Goal: Task Accomplishment & Management: Use online tool/utility

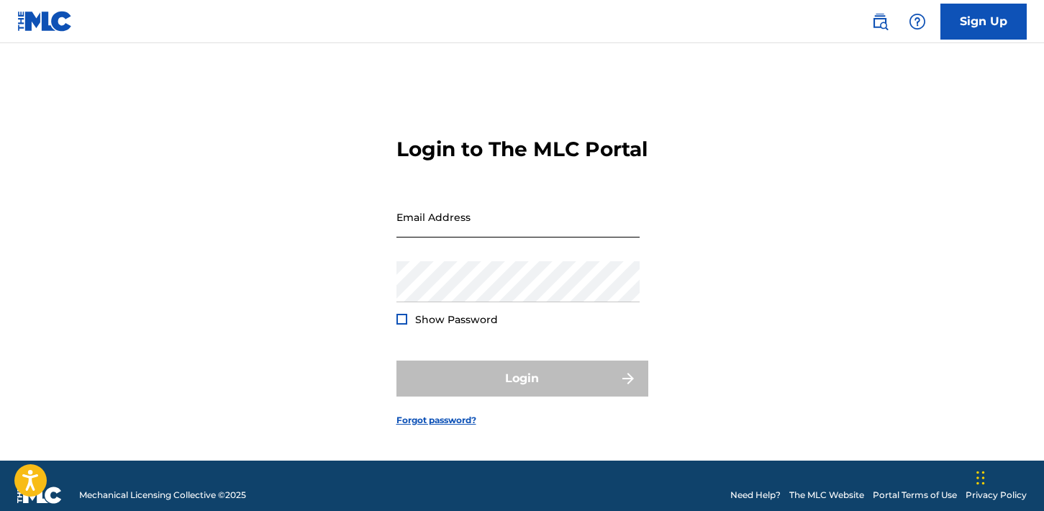
click at [484, 230] on input "Email Address" at bounding box center [517, 216] width 243 height 41
type input "[PERSON_NAME][EMAIL_ADDRESS][DOMAIN_NAME]"
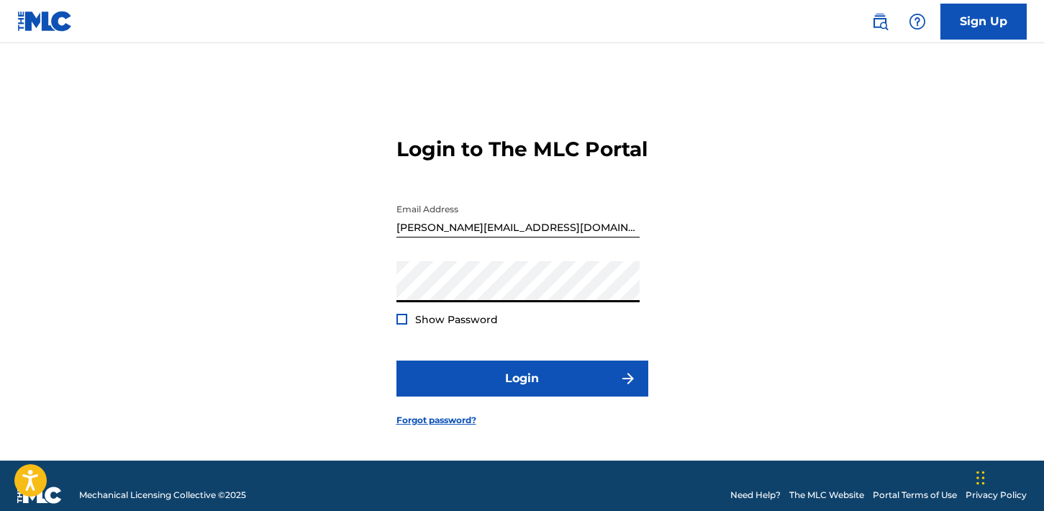
click at [400, 324] on div at bounding box center [401, 319] width 11 height 11
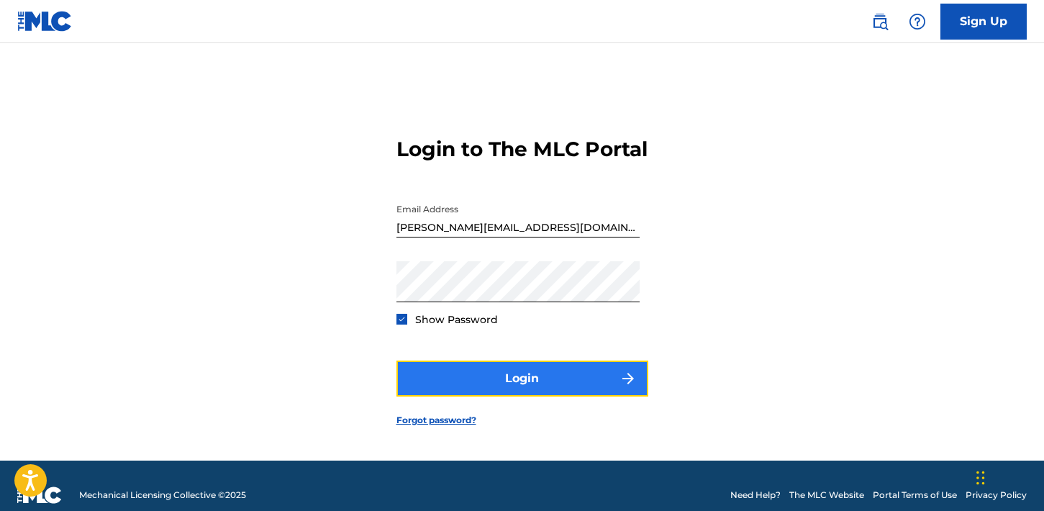
click at [514, 389] on button "Login" at bounding box center [522, 378] width 252 height 36
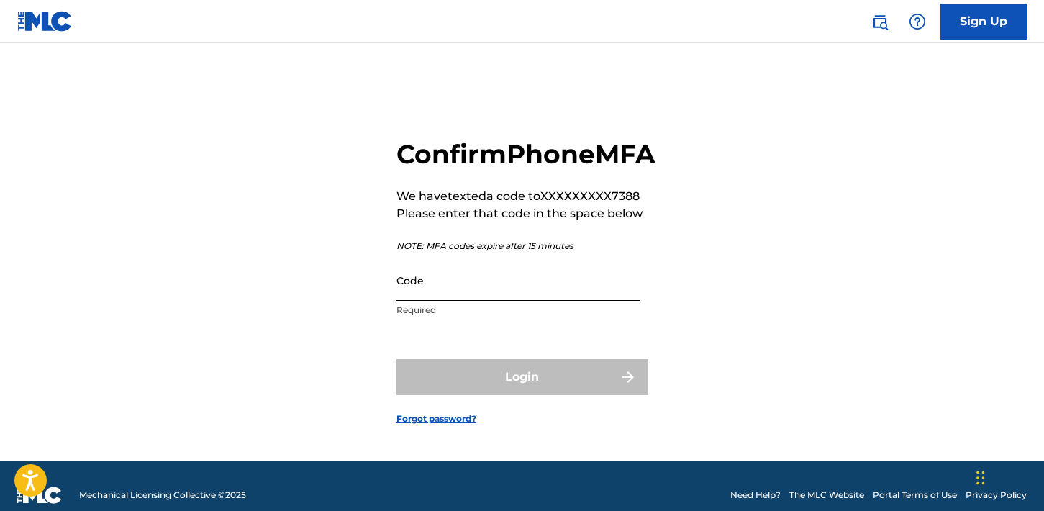
click at [472, 301] on input "Code" at bounding box center [517, 280] width 243 height 41
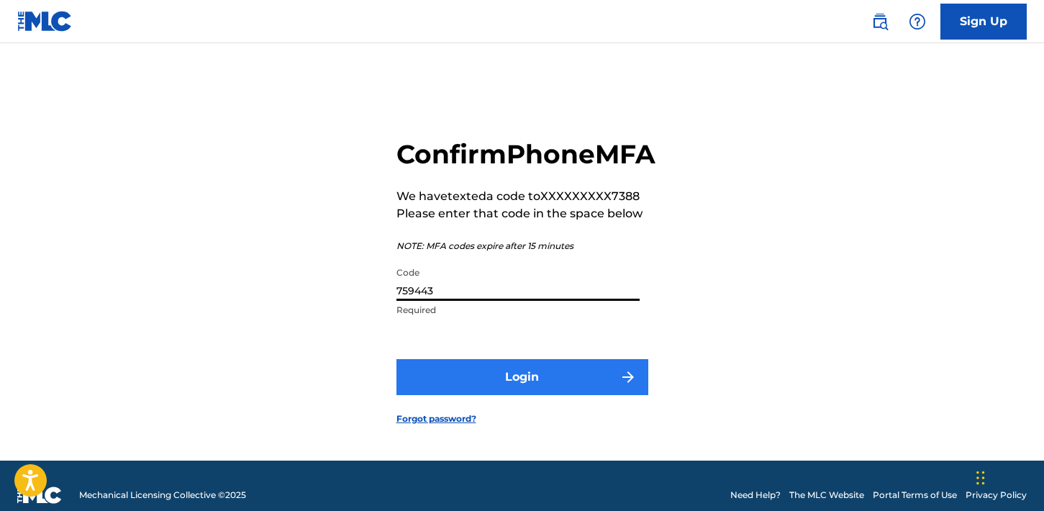
type input "759443"
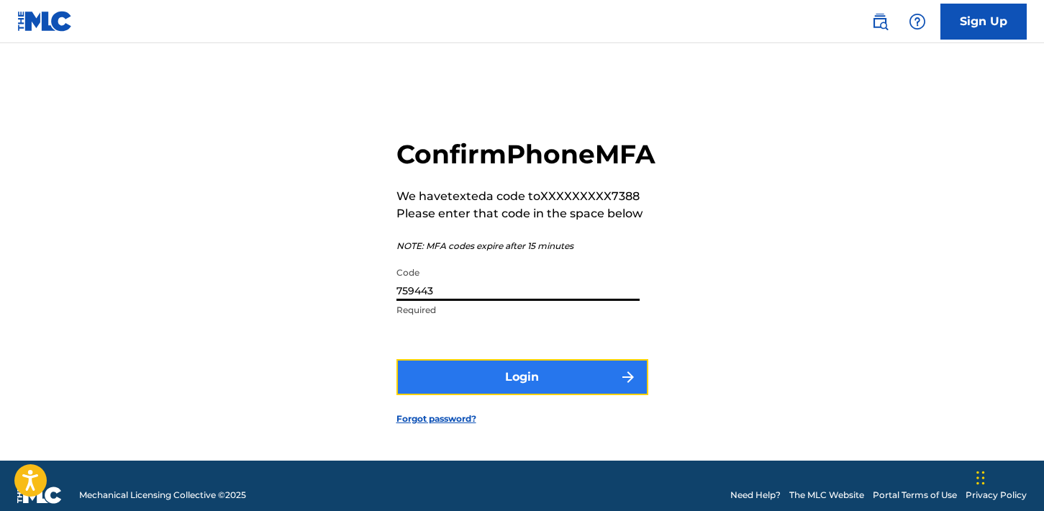
click at [527, 395] on button "Login" at bounding box center [522, 377] width 252 height 36
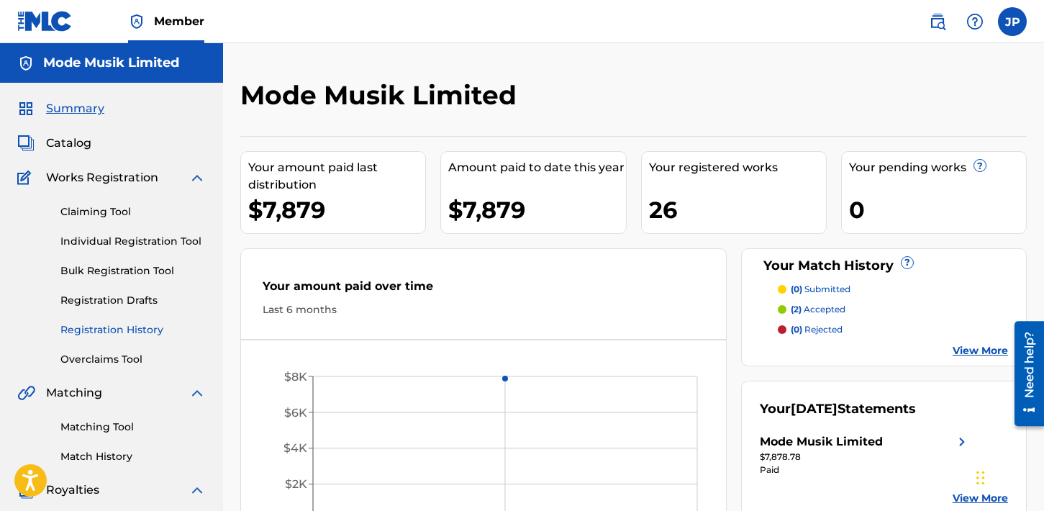
click at [122, 332] on link "Registration History" at bounding box center [132, 329] width 145 height 15
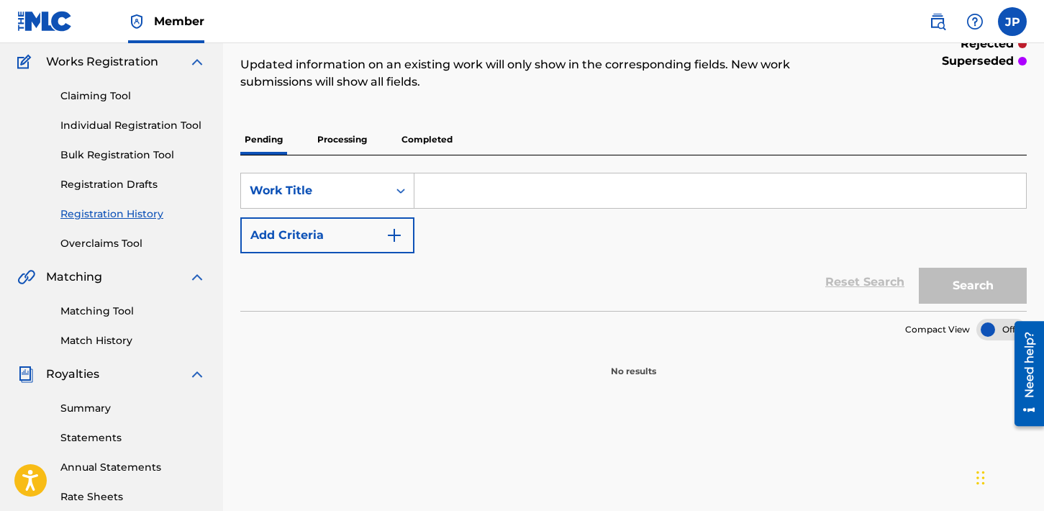
scroll to position [115, 0]
click at [428, 141] on p "Completed" at bounding box center [427, 140] width 60 height 30
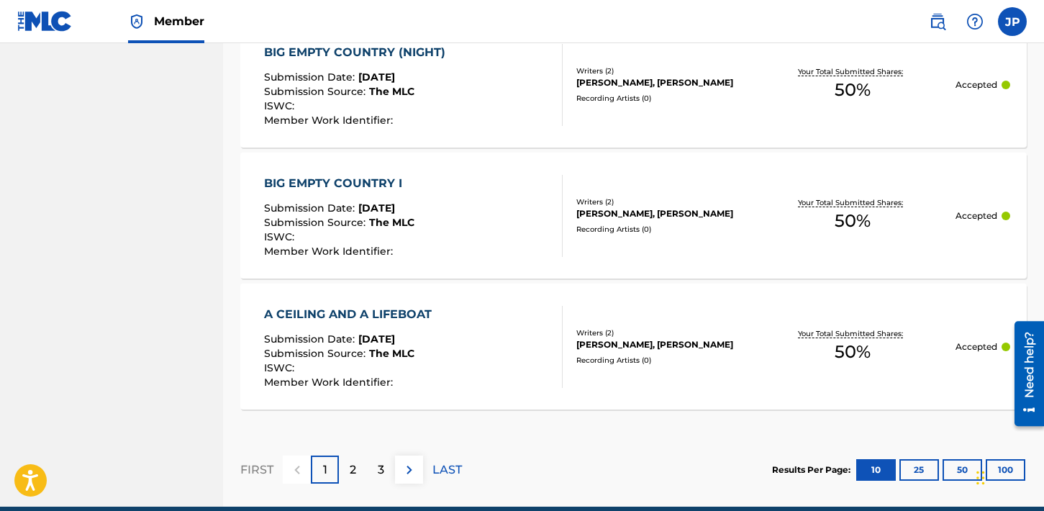
scroll to position [1482, 0]
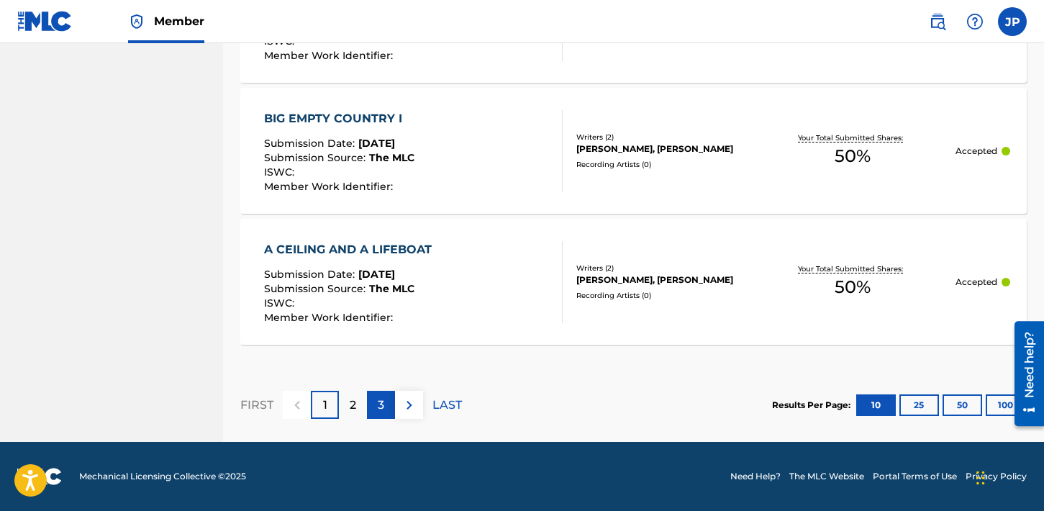
click at [376, 406] on div "3" at bounding box center [381, 405] width 28 height 28
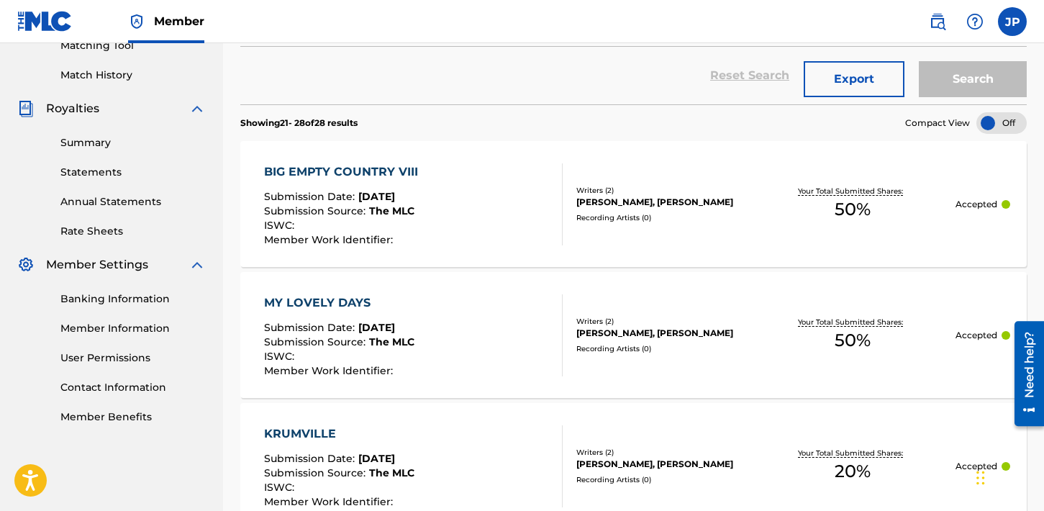
scroll to position [1220, 0]
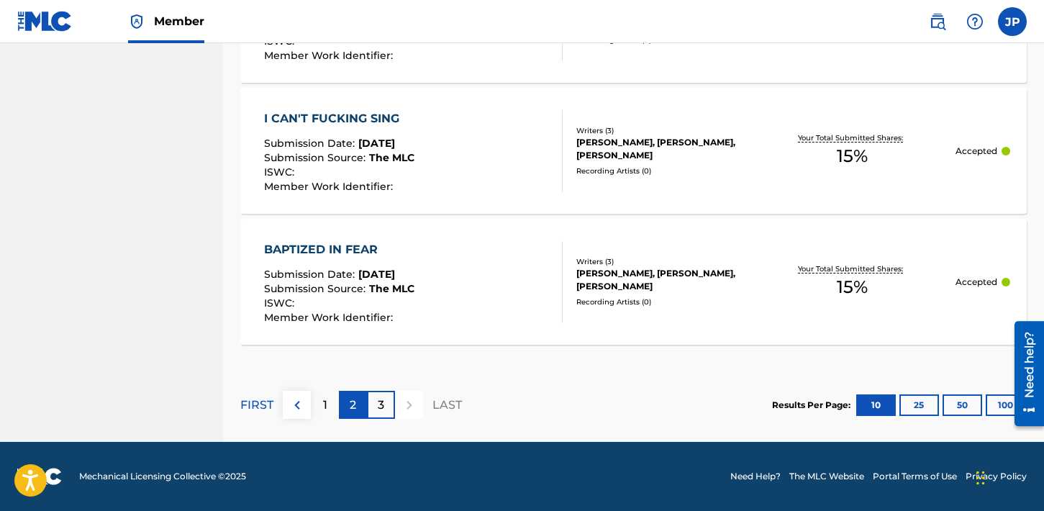
click at [351, 404] on p "2" at bounding box center [353, 404] width 6 height 17
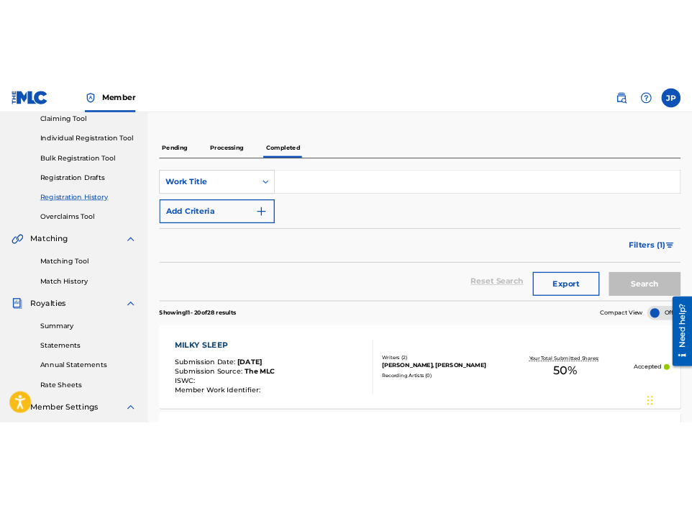
scroll to position [0, 0]
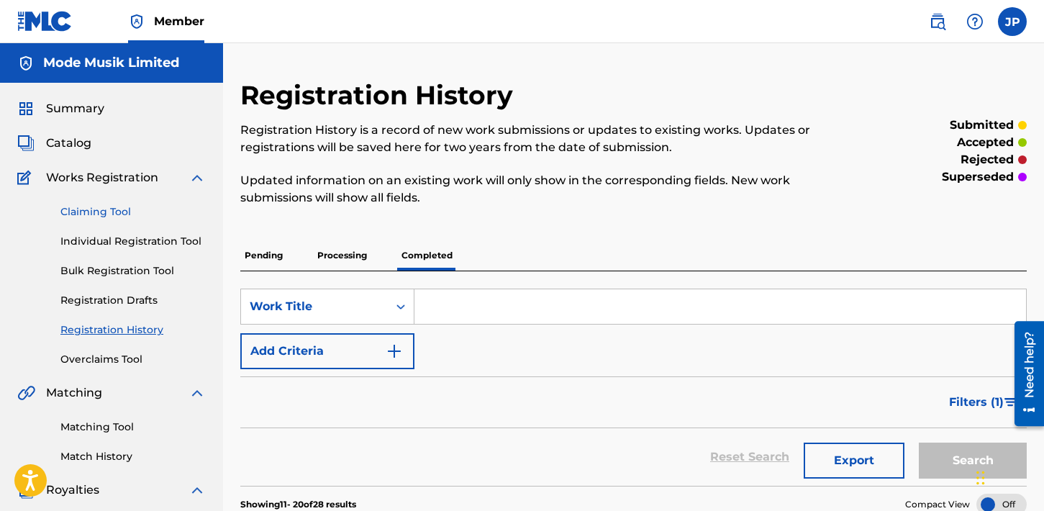
click at [121, 213] on link "Claiming Tool" at bounding box center [132, 211] width 145 height 15
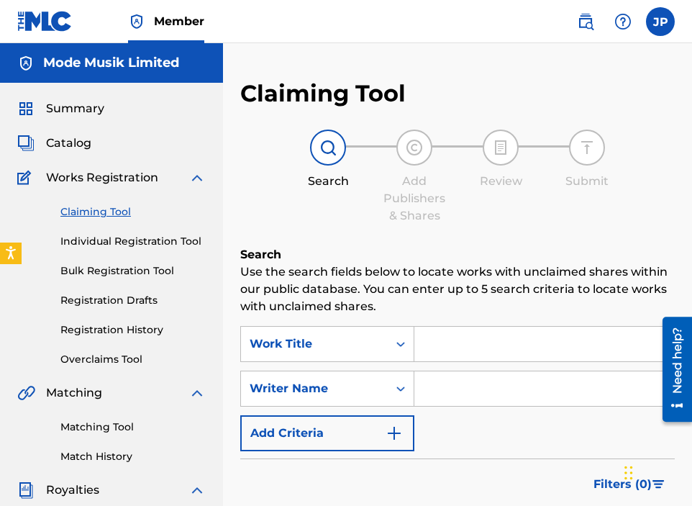
click at [475, 337] on input "Search Form" at bounding box center [544, 344] width 260 height 35
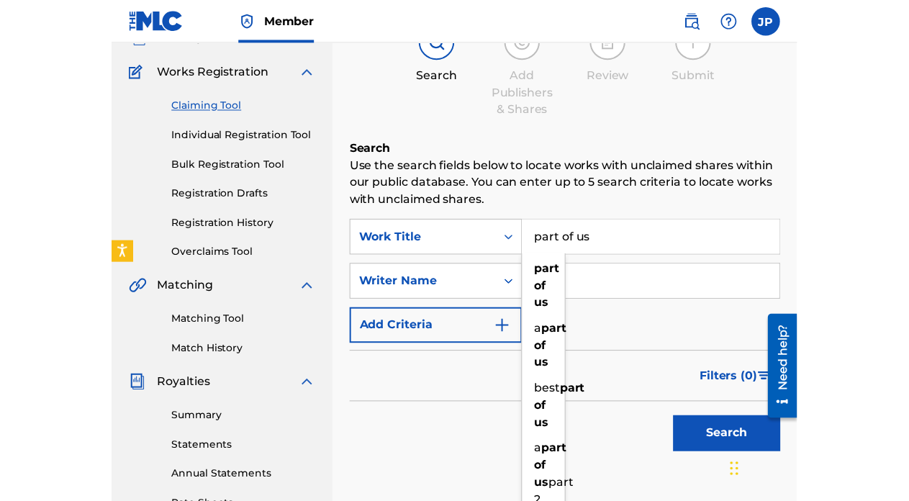
scroll to position [109, 0]
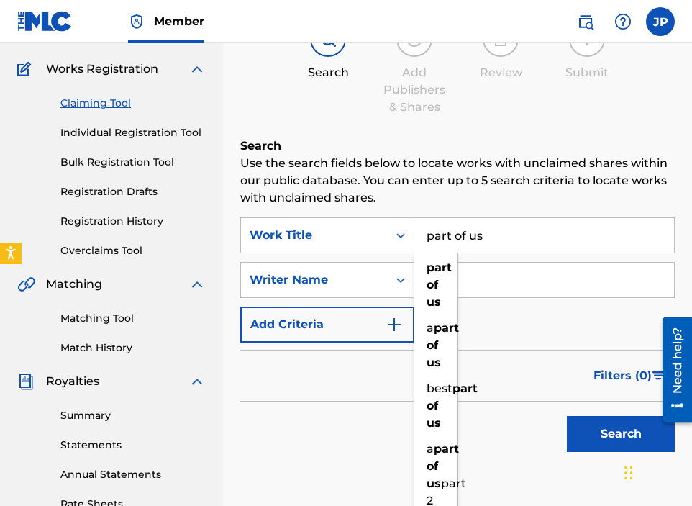
type input "part of us"
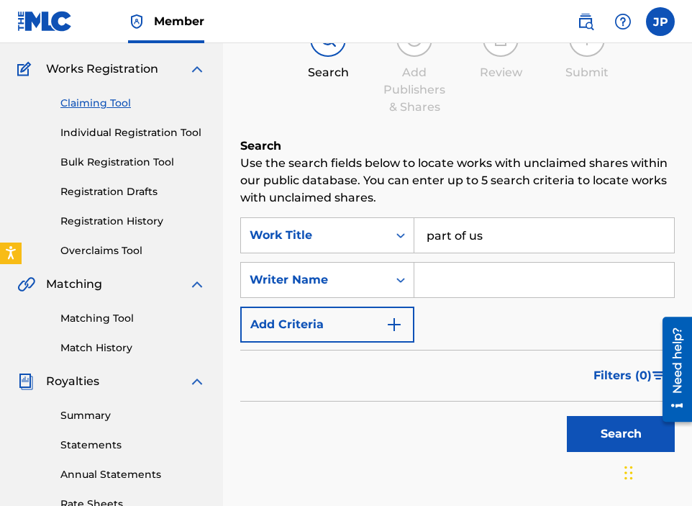
click at [508, 193] on p "Use the search fields below to locate works with unclaimed shares within our pu…" at bounding box center [457, 181] width 435 height 52
click at [460, 273] on input "Search Form" at bounding box center [544, 280] width 260 height 35
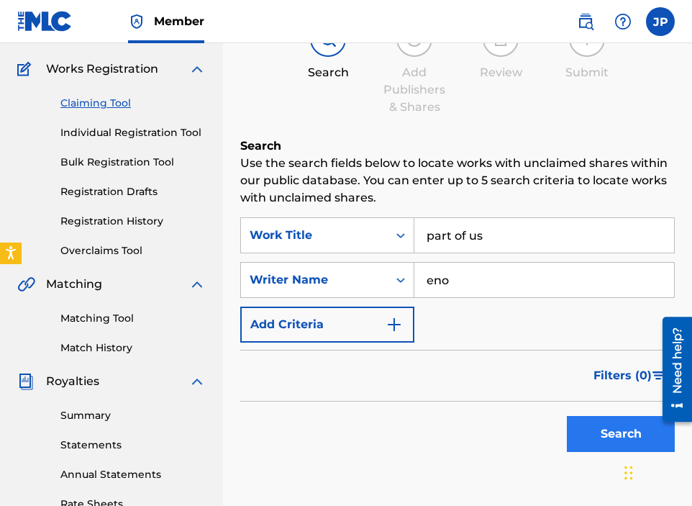
type input "eno"
click at [599, 429] on button "Search" at bounding box center [621, 434] width 108 height 36
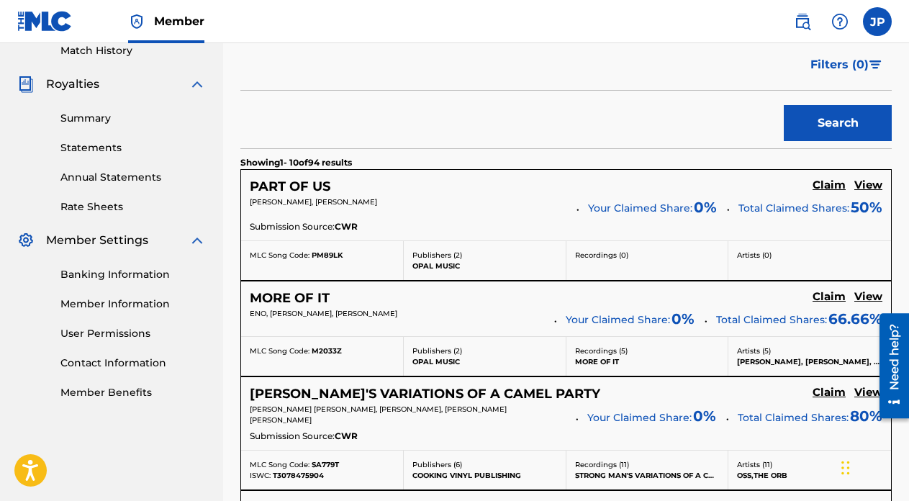
scroll to position [417, 0]
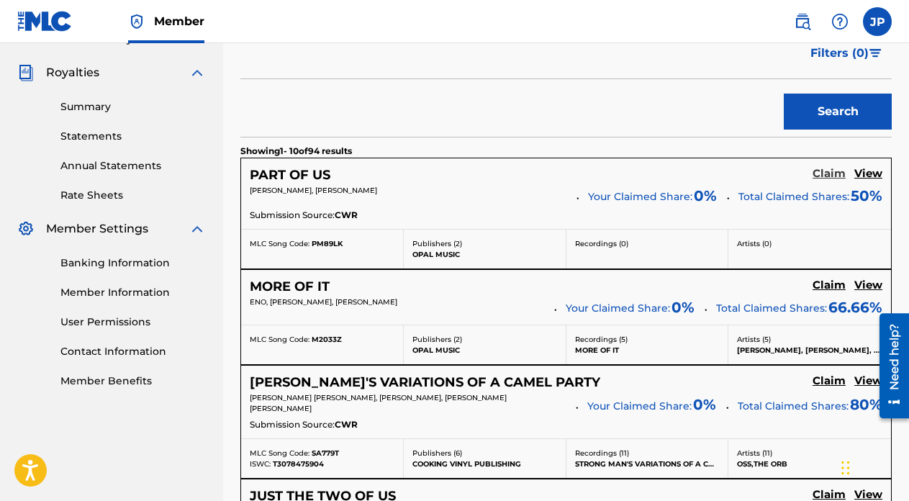
click at [824, 172] on h5 "Claim" at bounding box center [828, 174] width 33 height 14
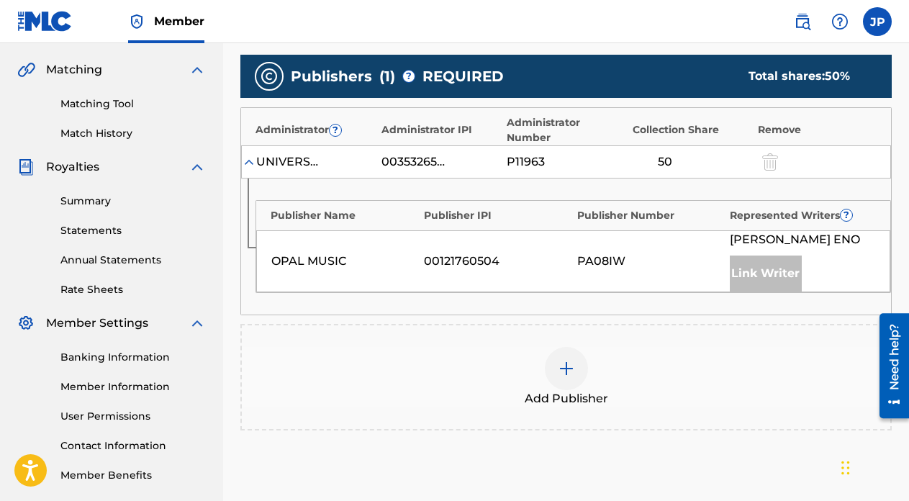
scroll to position [322, 0]
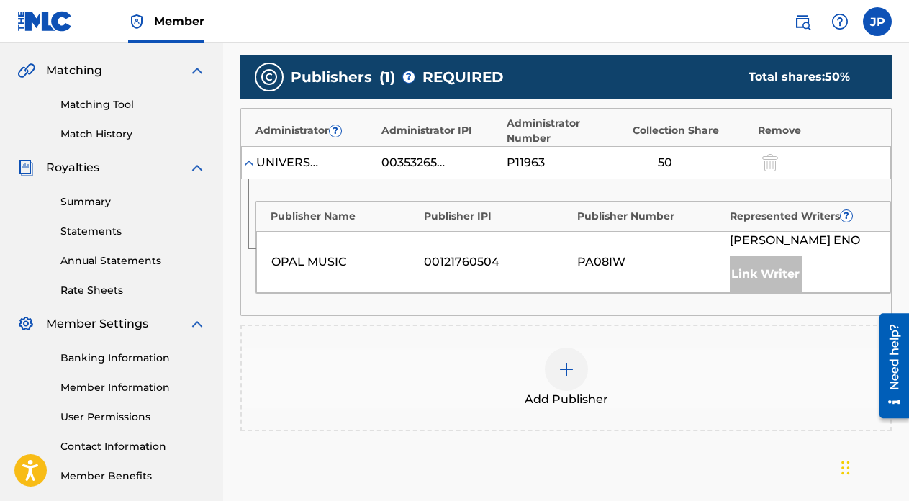
click at [568, 370] on img at bounding box center [566, 368] width 17 height 17
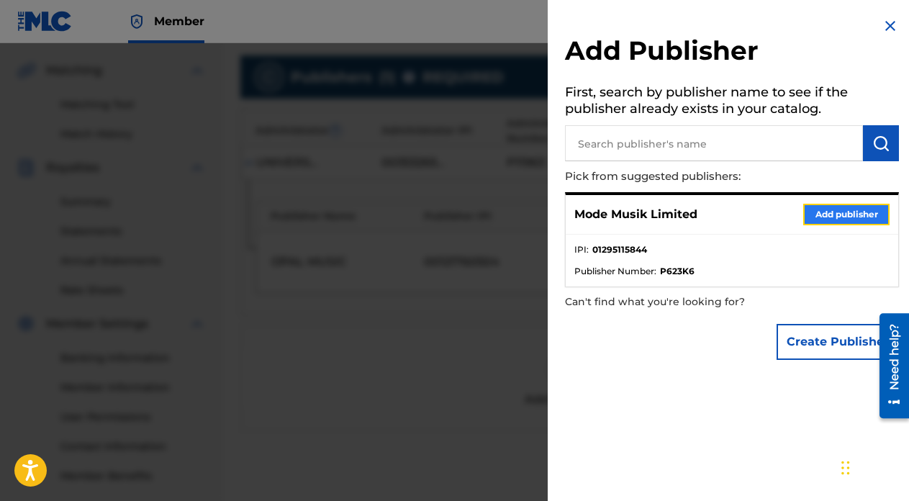
click at [845, 214] on button "Add publisher" at bounding box center [846, 215] width 86 height 22
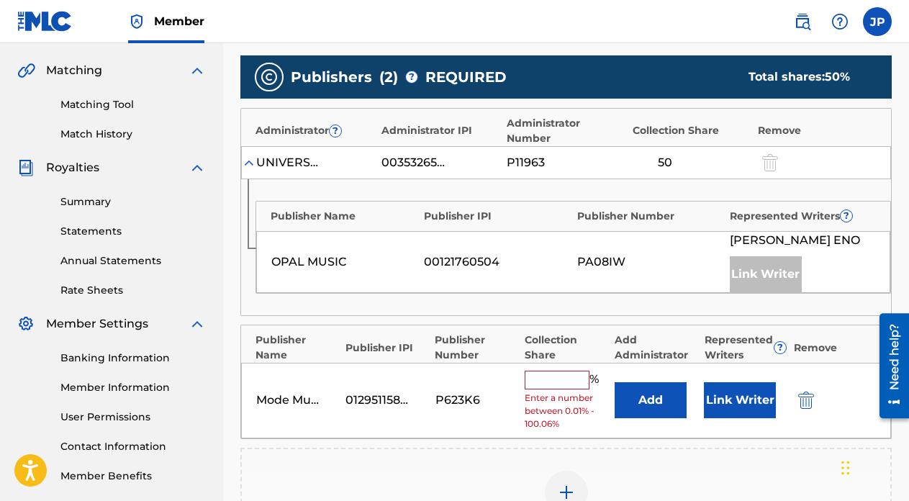
click at [541, 378] on input "text" at bounding box center [556, 379] width 65 height 19
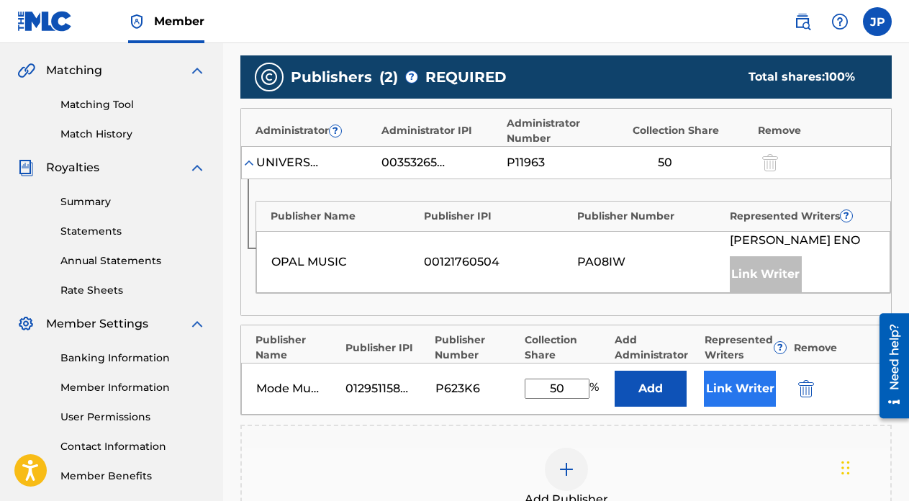
type input "50"
click at [736, 382] on button "Link Writer" at bounding box center [740, 388] width 72 height 36
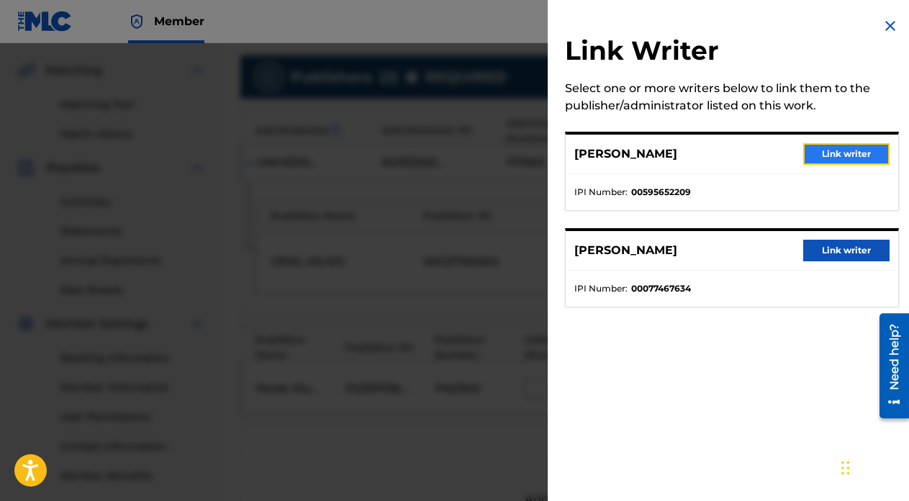
click at [836, 162] on button "Link writer" at bounding box center [846, 154] width 86 height 22
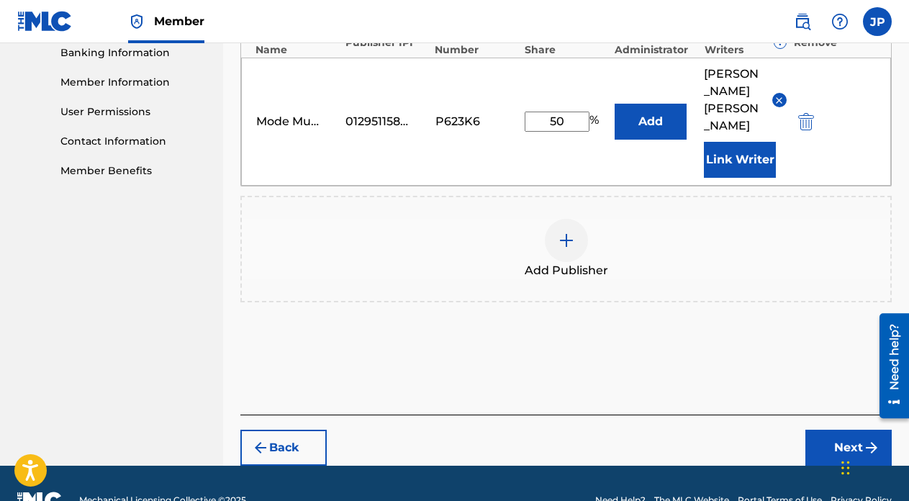
scroll to position [643, 0]
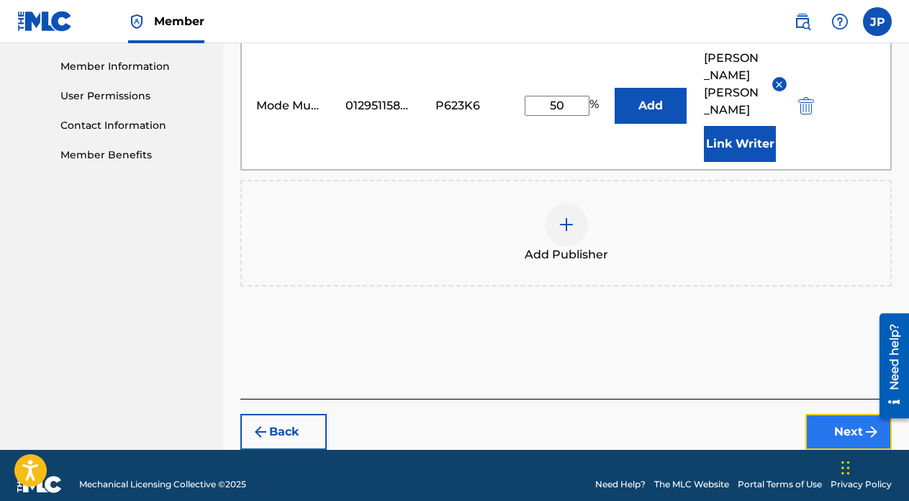
click at [833, 414] on button "Next" at bounding box center [848, 432] width 86 height 36
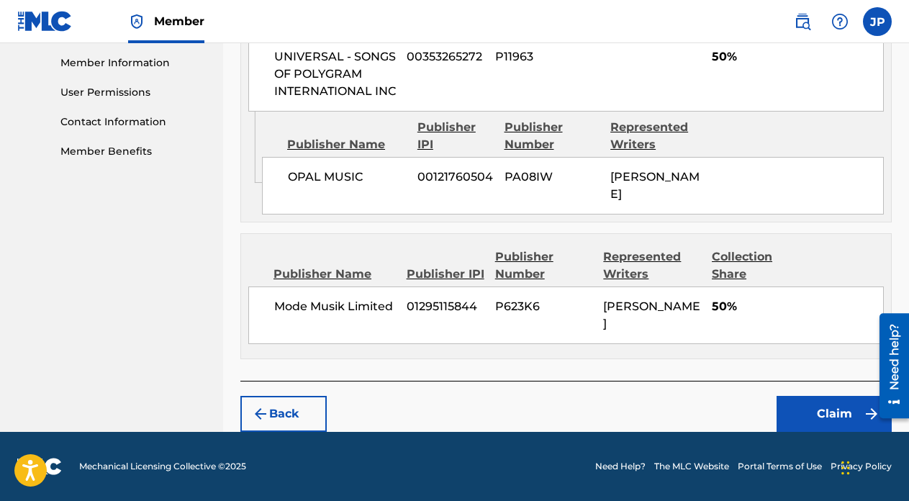
scroll to position [661, 0]
click at [814, 414] on button "Claim" at bounding box center [833, 414] width 115 height 36
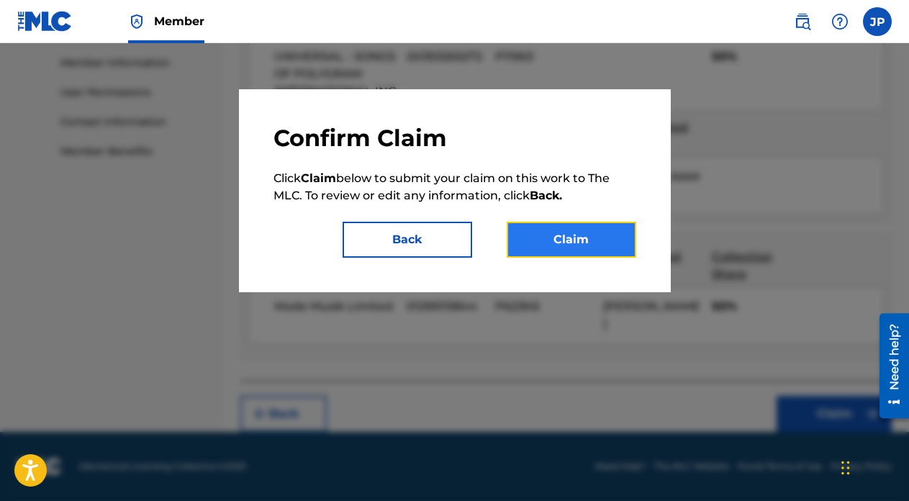
click at [568, 237] on button "Claim" at bounding box center [570, 240] width 129 height 36
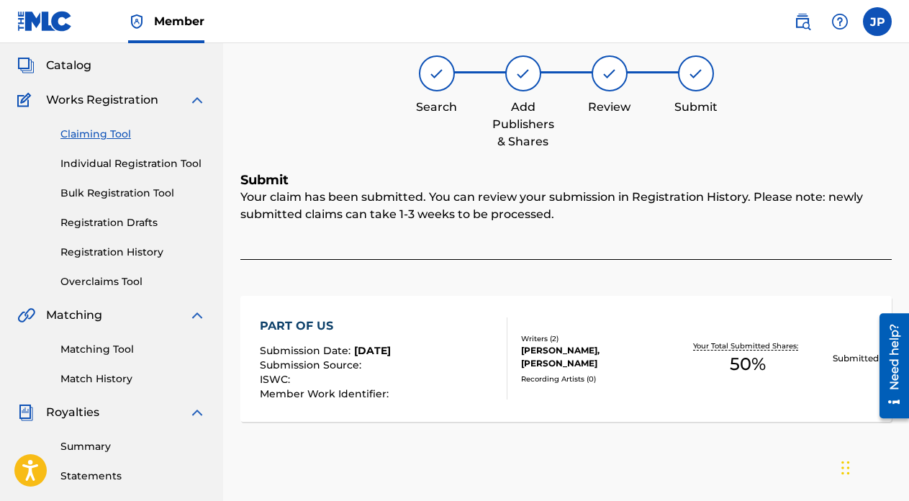
scroll to position [11, 0]
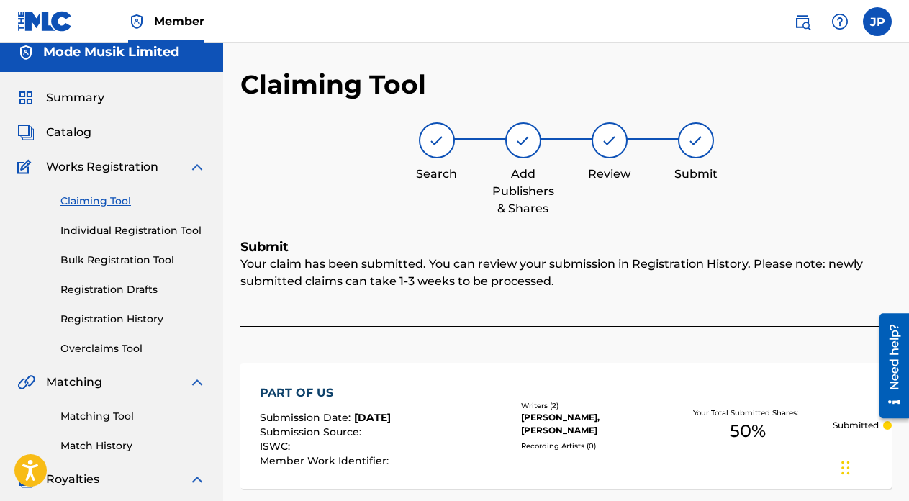
click at [110, 201] on link "Claiming Tool" at bounding box center [132, 201] width 145 height 15
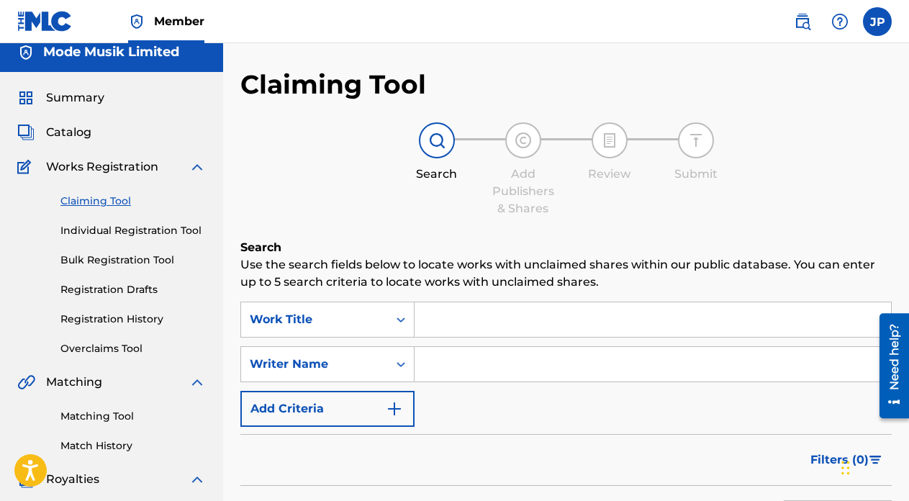
scroll to position [0, 0]
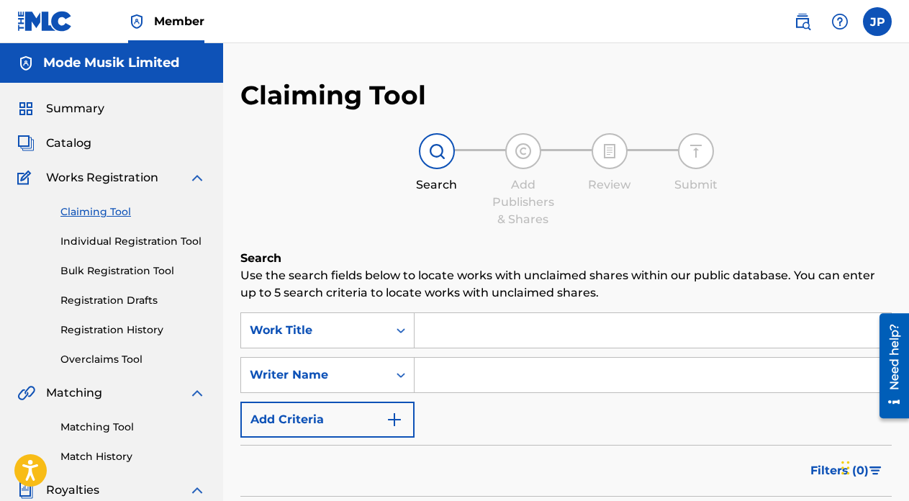
click at [565, 324] on input "Search Form" at bounding box center [652, 330] width 476 height 35
type input "ringing ocean"
click at [709, 385] on input "Search Form" at bounding box center [652, 375] width 476 height 35
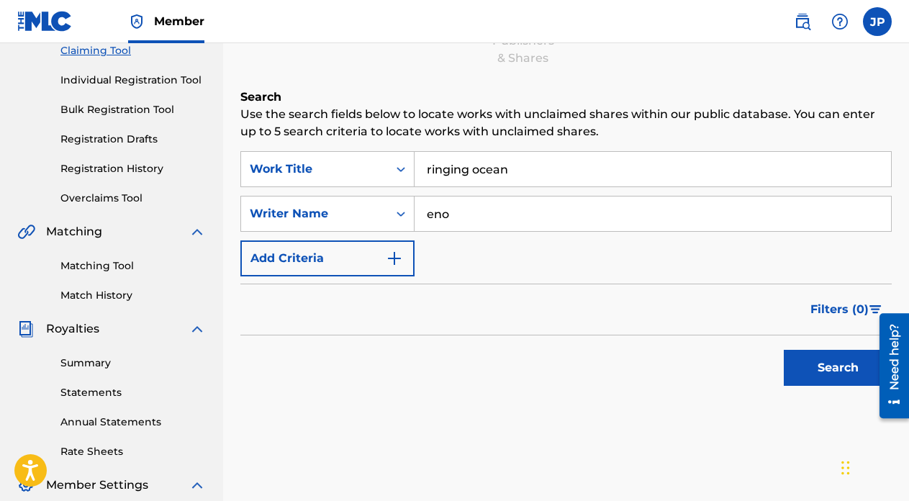
scroll to position [194, 0]
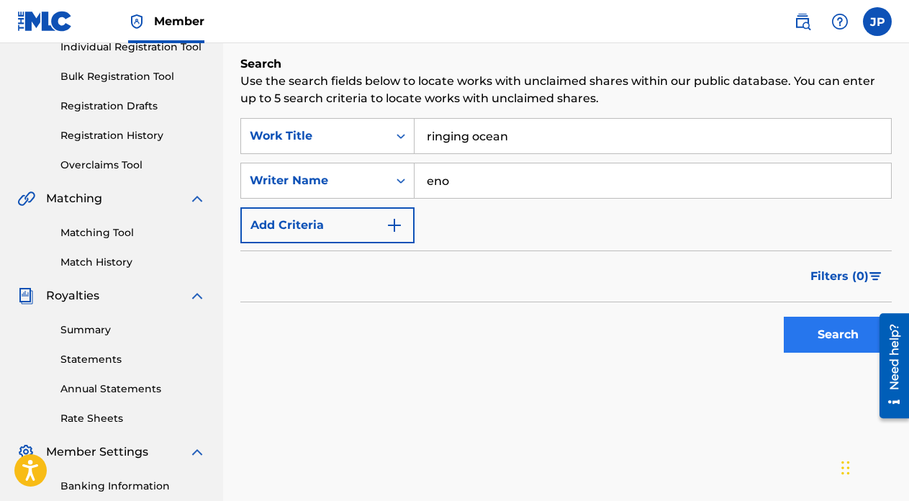
type input "eno"
click at [811, 329] on button "Search" at bounding box center [837, 335] width 108 height 36
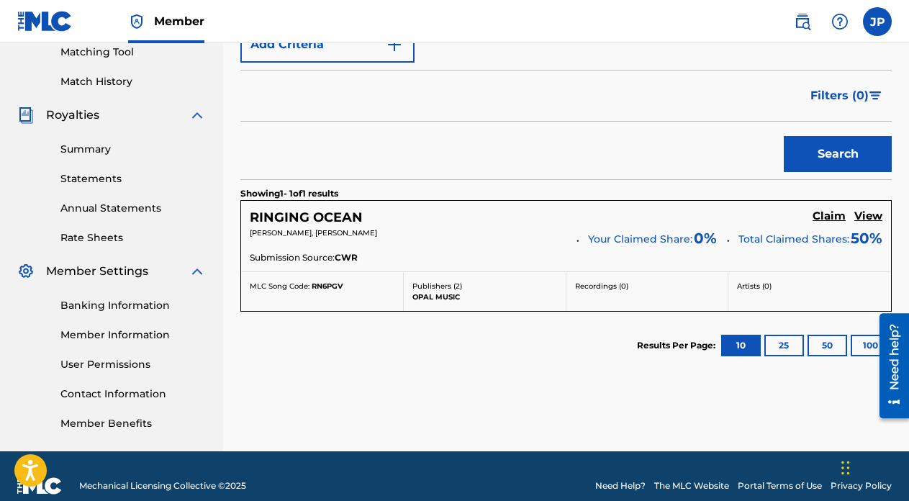
scroll to position [394, 0]
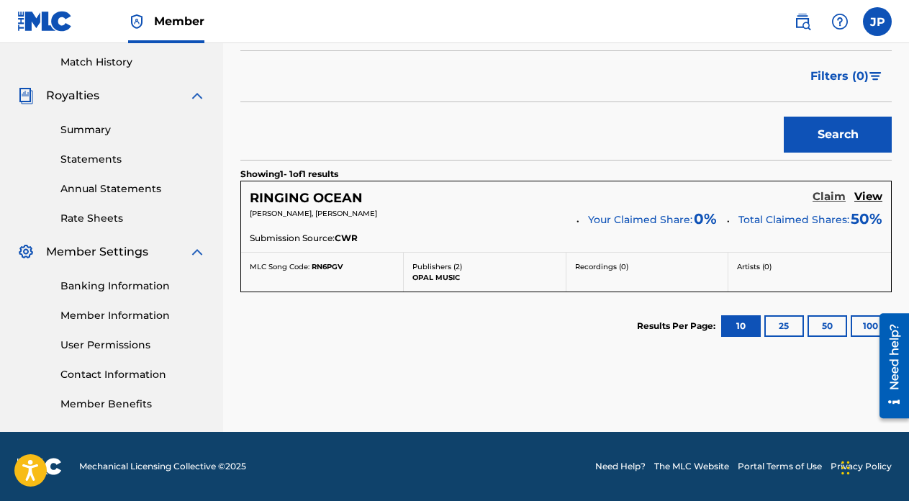
click at [827, 193] on h5 "Claim" at bounding box center [828, 197] width 33 height 14
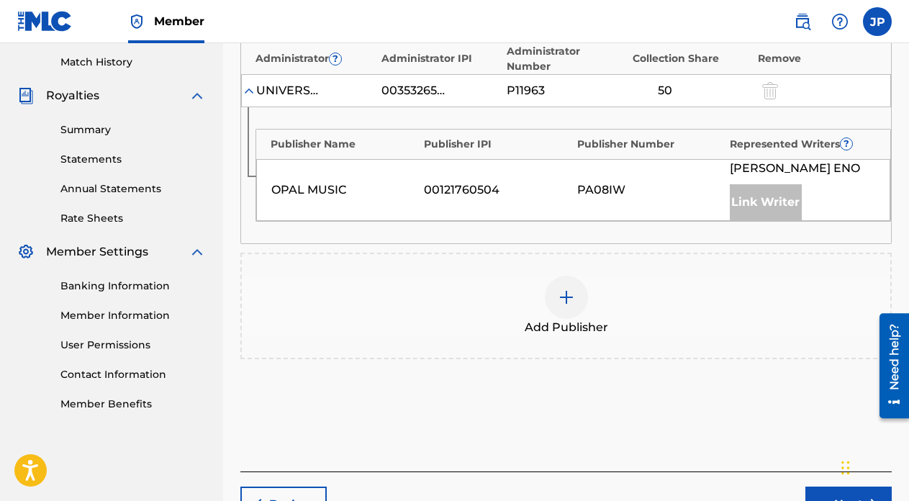
click at [567, 294] on img at bounding box center [566, 296] width 17 height 17
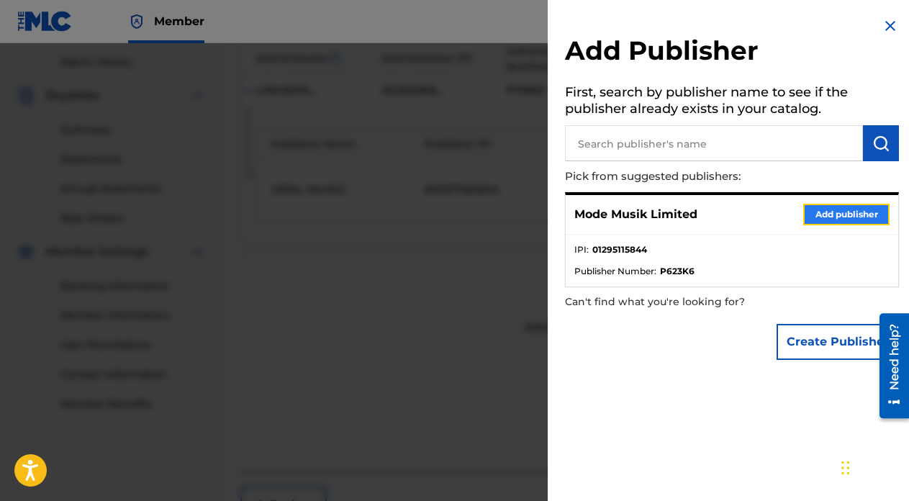
click at [816, 216] on button "Add publisher" at bounding box center [846, 215] width 86 height 22
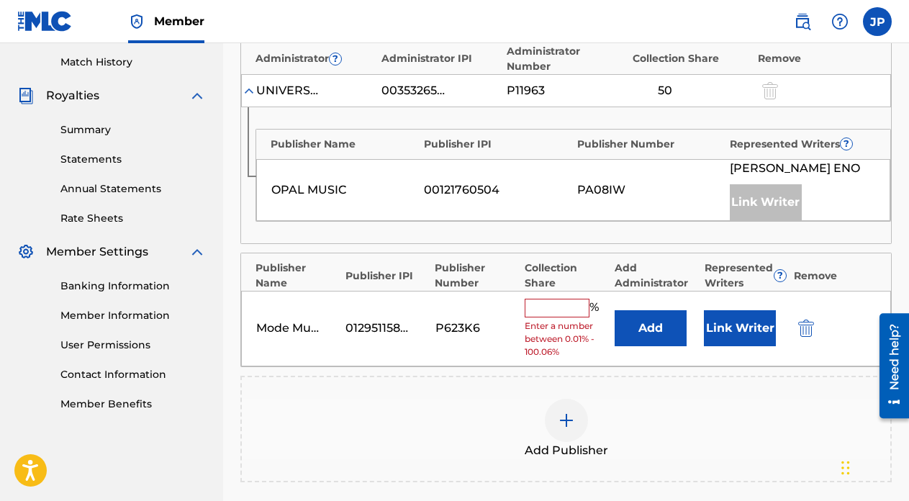
click at [556, 315] on input "text" at bounding box center [556, 308] width 65 height 19
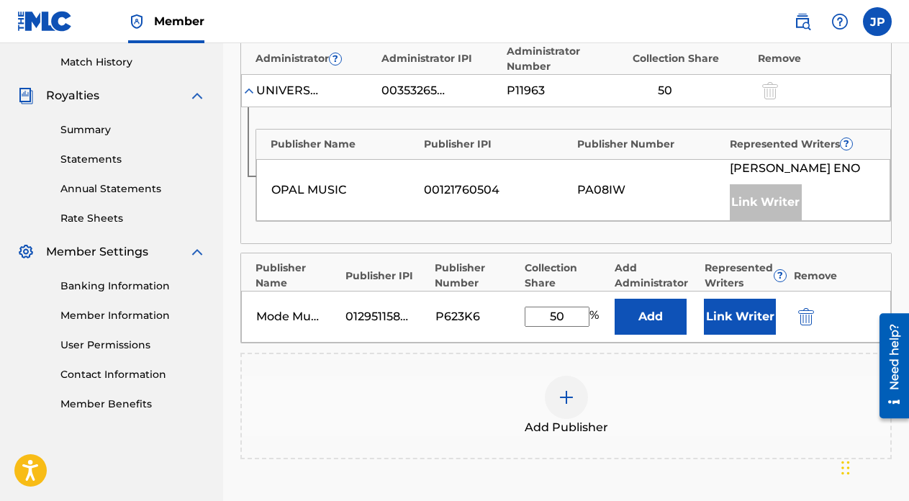
type input "50"
click at [699, 433] on div "Add Publisher" at bounding box center [566, 406] width 648 height 60
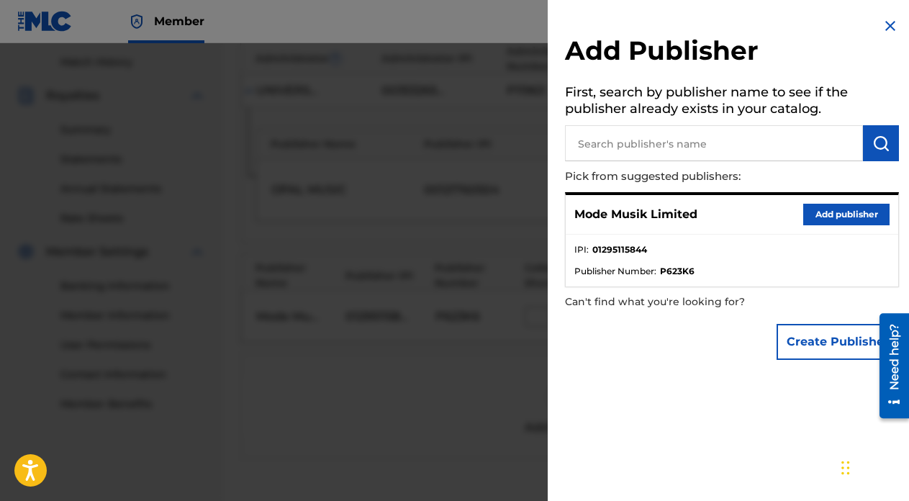
click at [883, 23] on img at bounding box center [889, 25] width 17 height 17
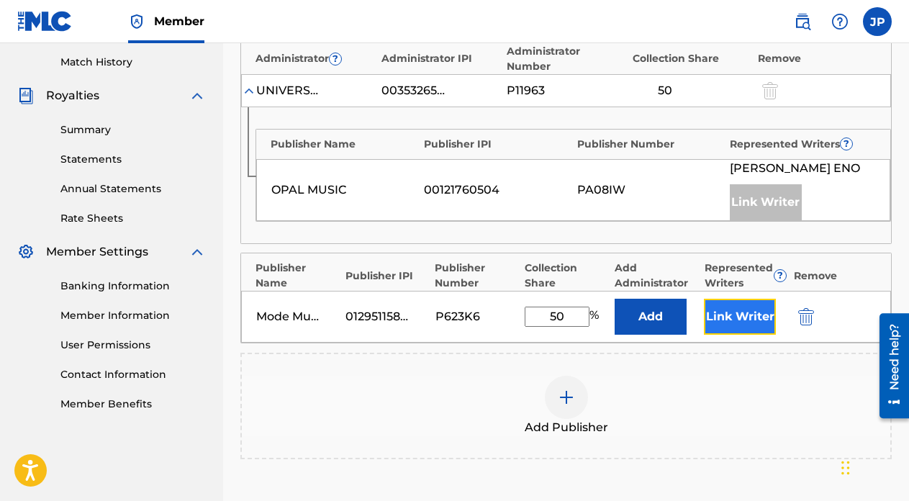
click at [734, 316] on button "Link Writer" at bounding box center [740, 317] width 72 height 36
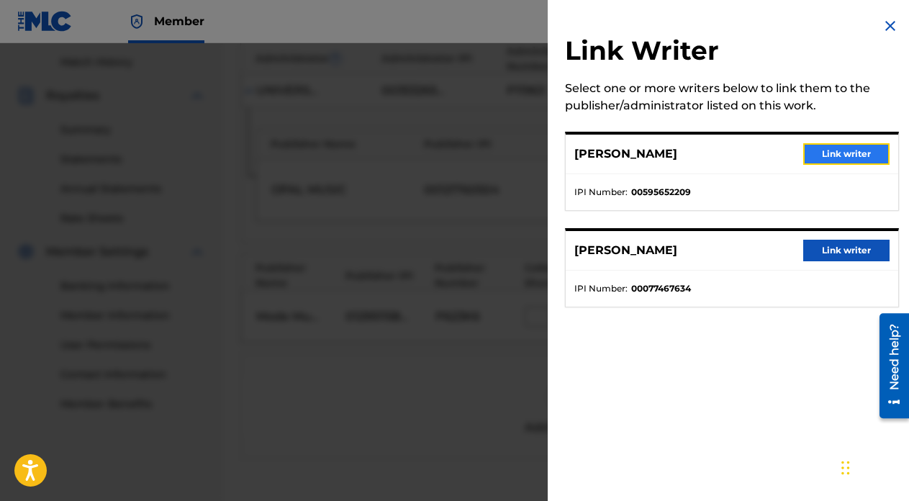
click at [842, 147] on button "Link writer" at bounding box center [846, 154] width 86 height 22
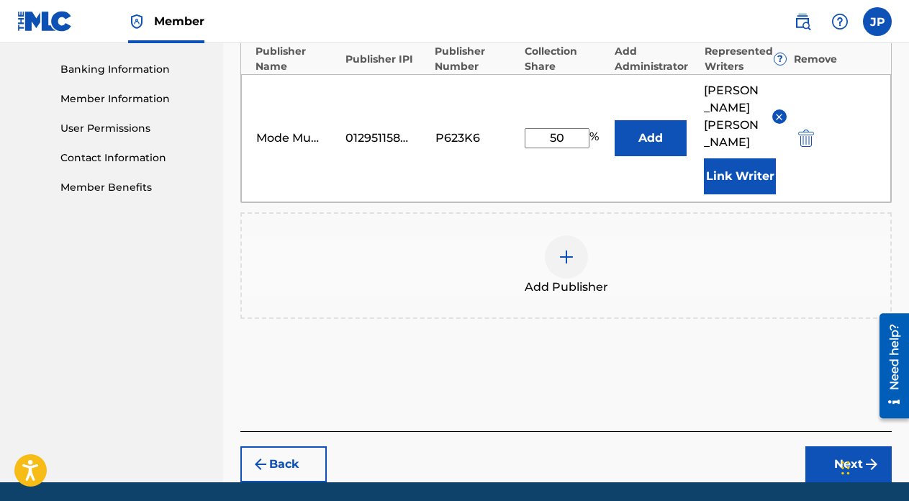
scroll to position [612, 0]
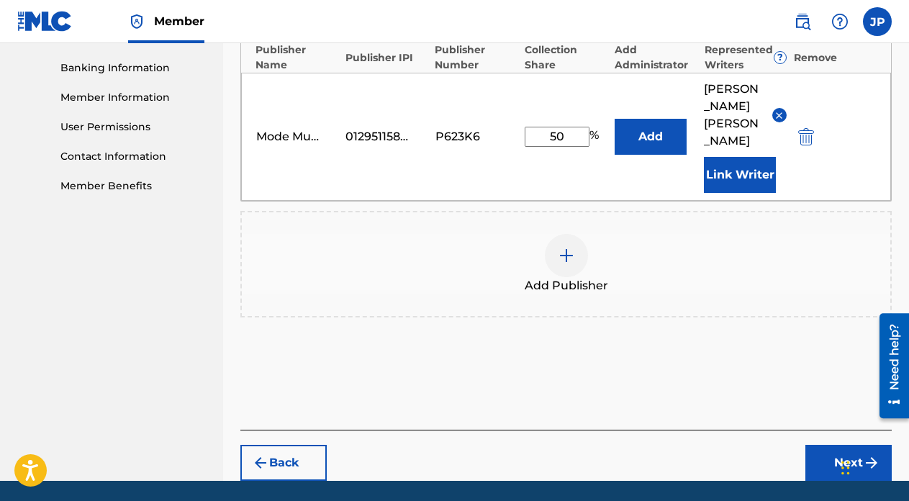
click at [842, 370] on div "Add Publishers & Shares Enter your publisher(s)/administrator(s). RINGING OCEAN…" at bounding box center [565, 33] width 651 height 792
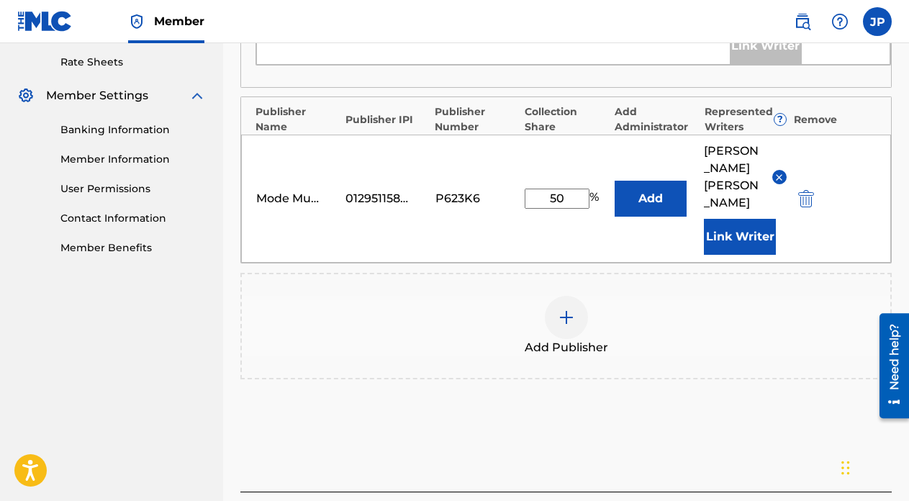
scroll to position [643, 0]
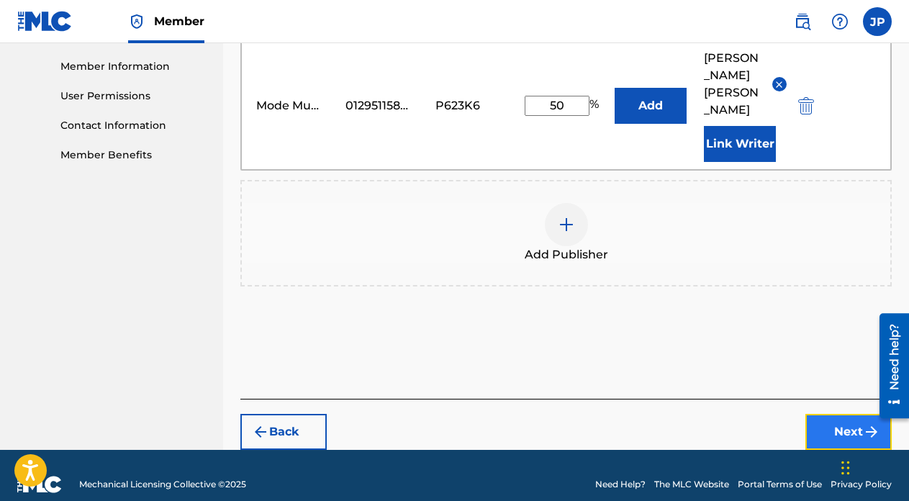
click at [852, 414] on button "Next" at bounding box center [848, 432] width 86 height 36
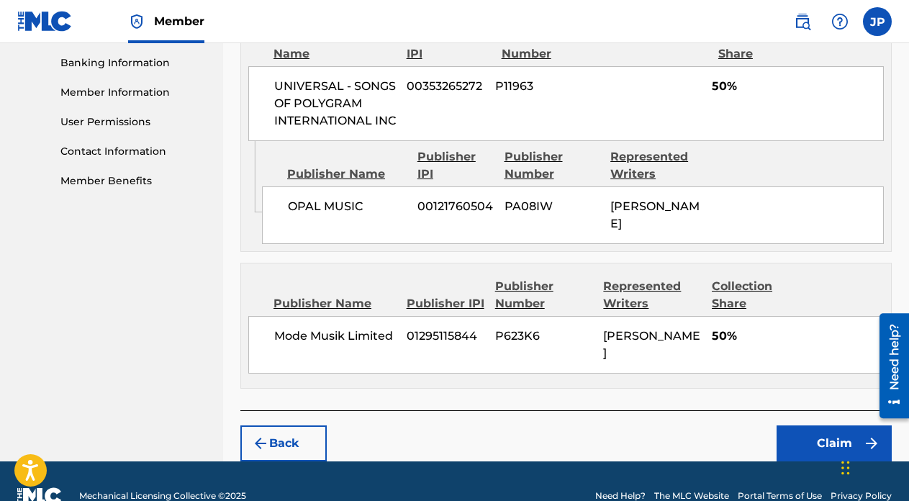
scroll to position [661, 0]
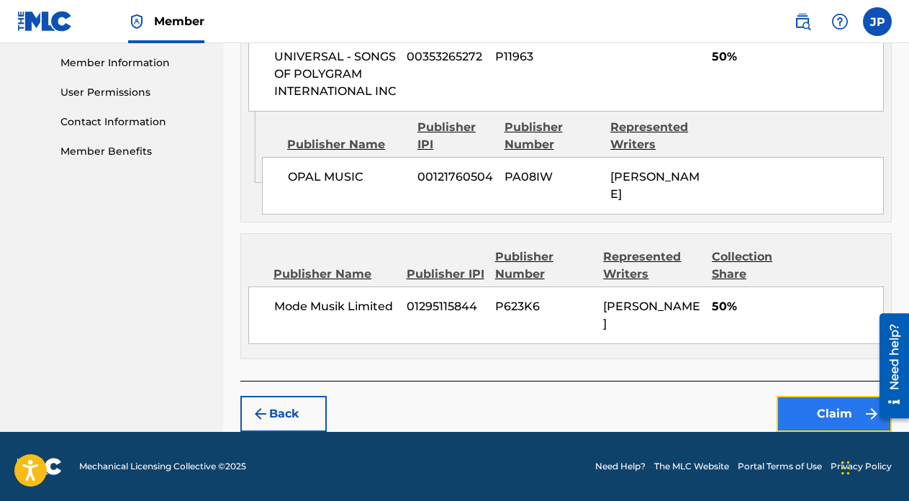
click at [819, 408] on button "Claim" at bounding box center [833, 414] width 115 height 36
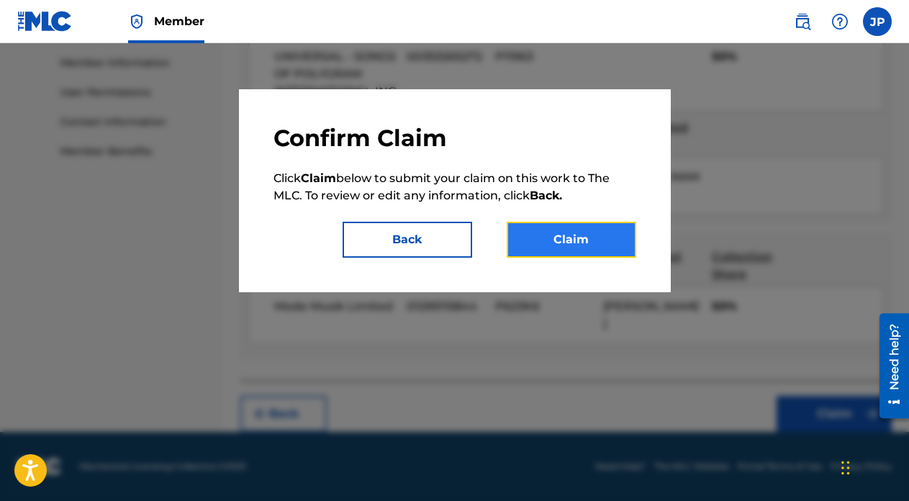
click at [586, 236] on button "Claim" at bounding box center [570, 240] width 129 height 36
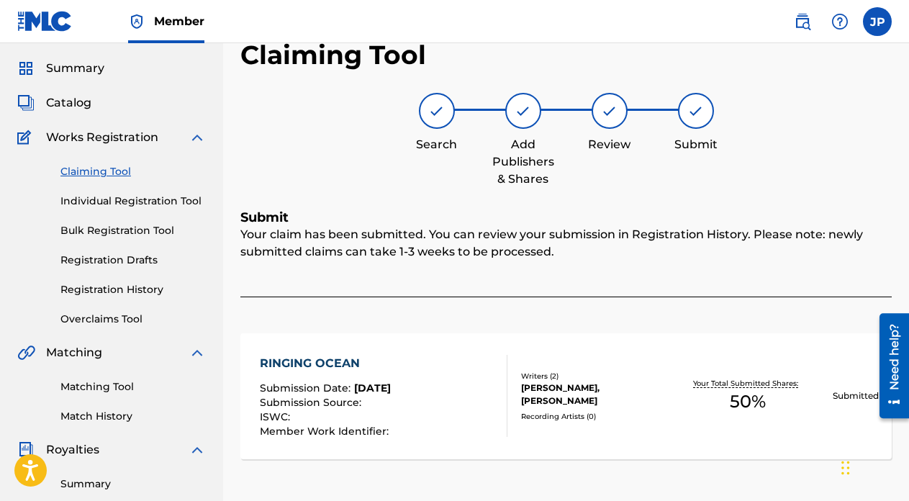
scroll to position [16, 0]
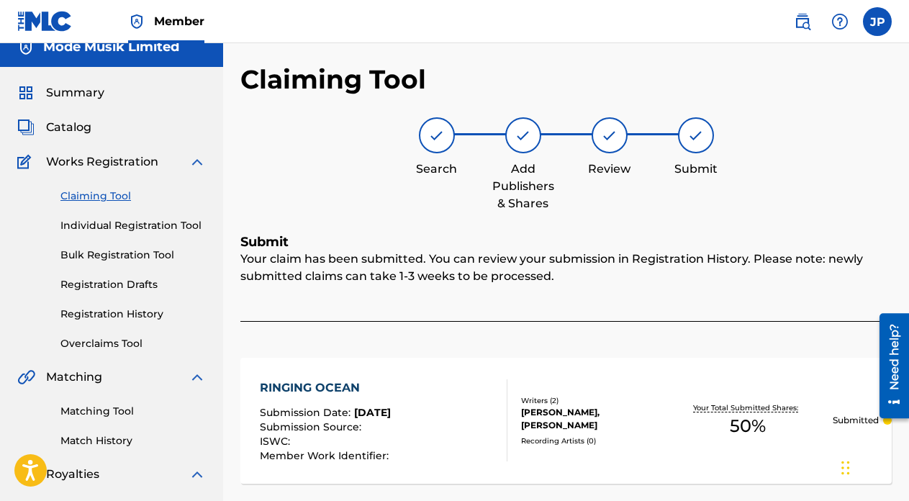
click at [112, 198] on link "Claiming Tool" at bounding box center [132, 195] width 145 height 15
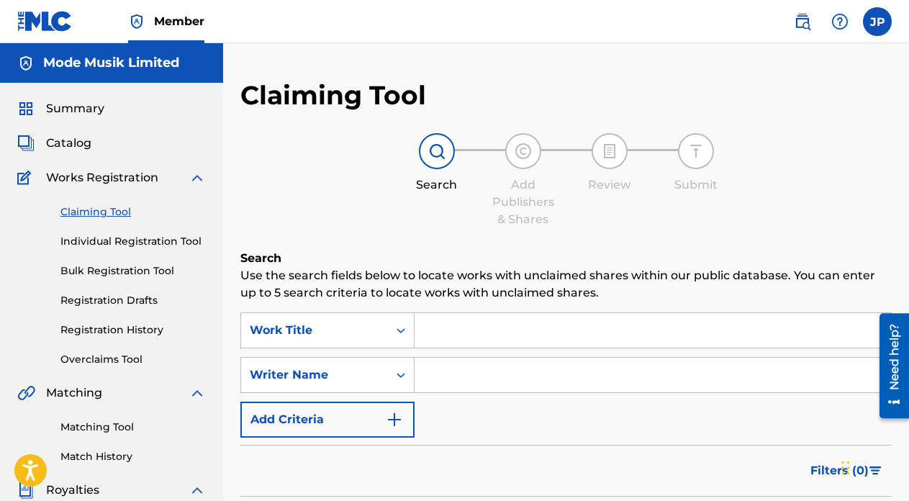
click at [444, 328] on input "Search Form" at bounding box center [652, 330] width 476 height 35
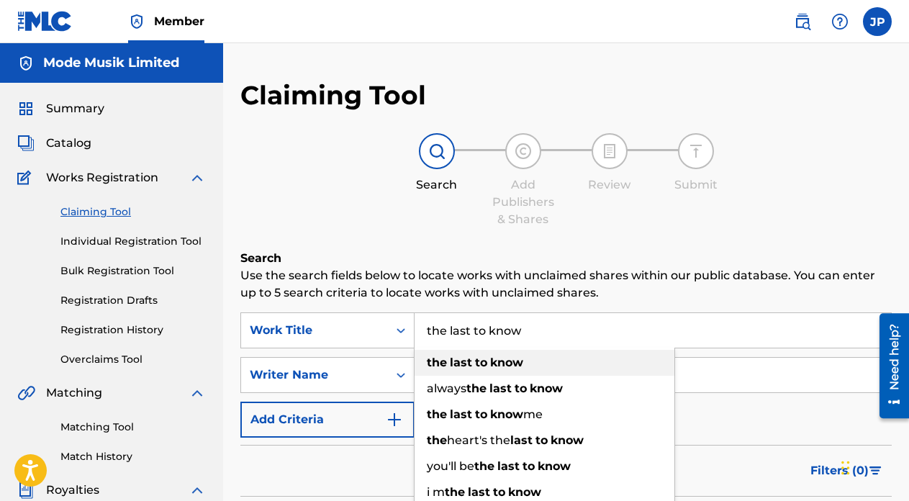
type input "the last to know"
click at [442, 363] on strong "the" at bounding box center [437, 362] width 20 height 14
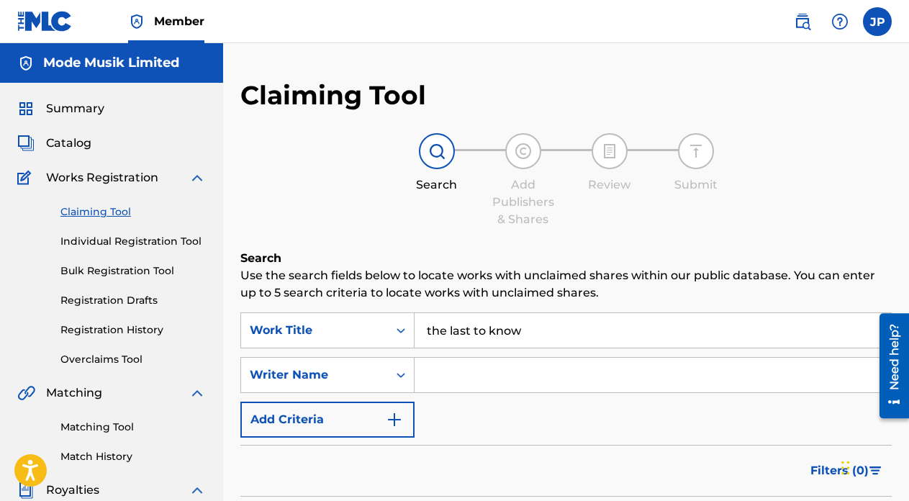
click at [439, 372] on input "Search Form" at bounding box center [652, 375] width 476 height 35
type input "eno"
click at [514, 398] on div "SearchWithCriteriaf21bc087-8361-44af-a073-e44771378644 Work Title the last to k…" at bounding box center [565, 374] width 651 height 125
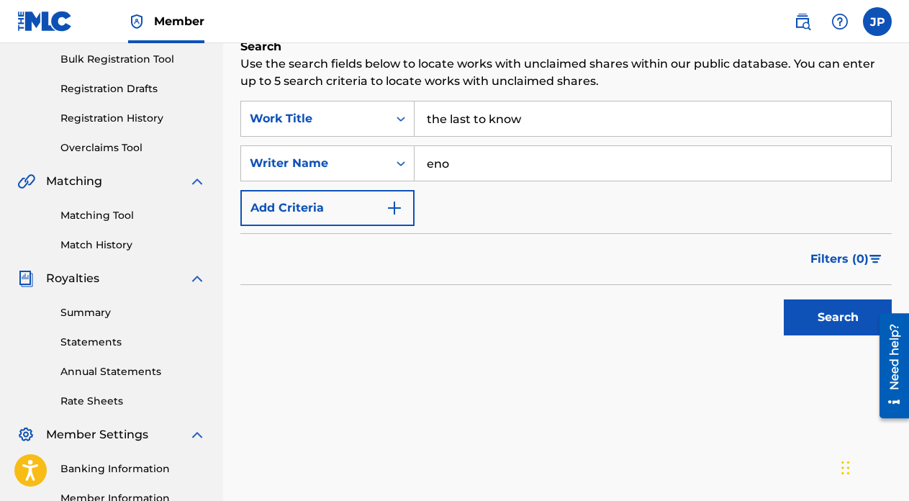
scroll to position [225, 0]
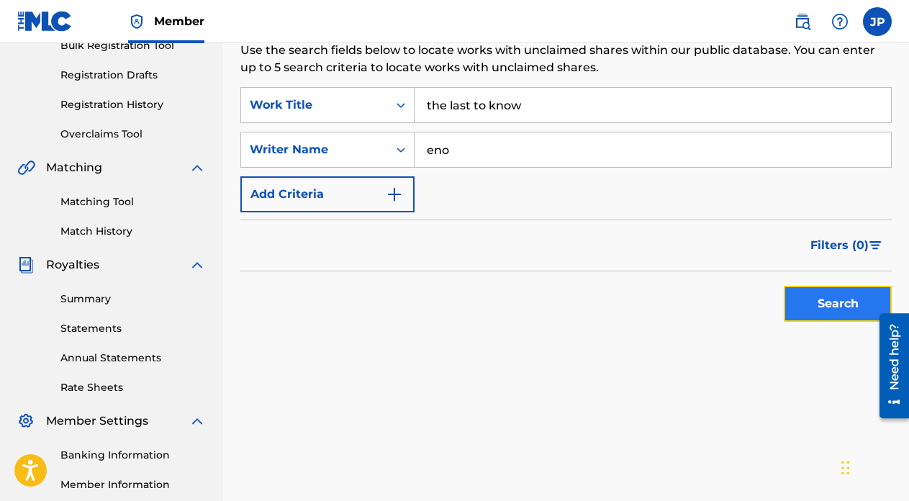
click at [813, 299] on button "Search" at bounding box center [837, 304] width 108 height 36
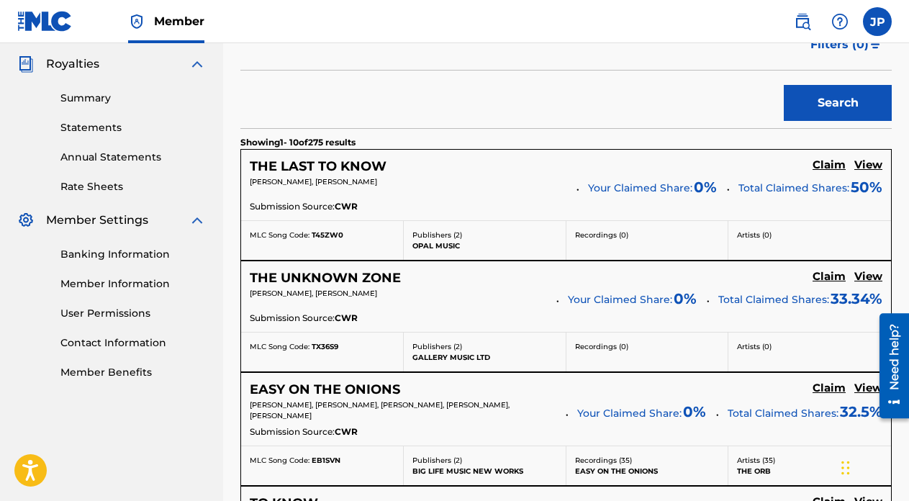
scroll to position [427, 0]
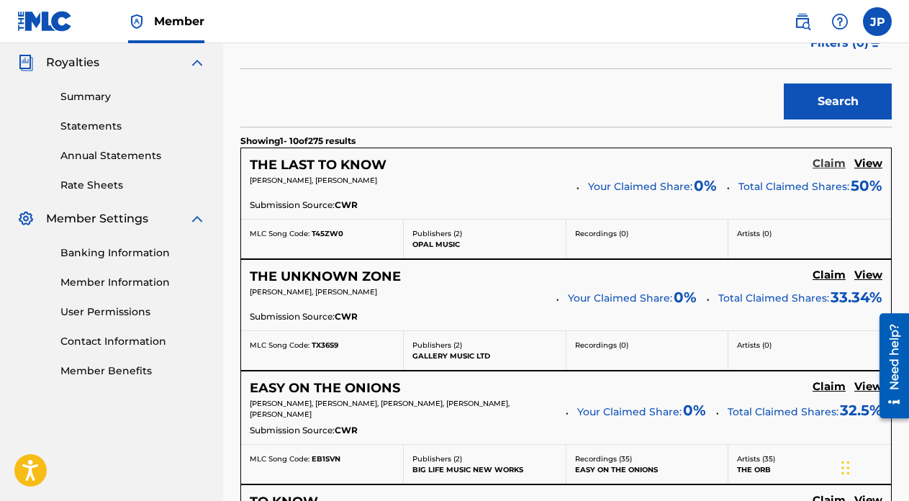
click at [829, 164] on h5 "Claim" at bounding box center [828, 164] width 33 height 14
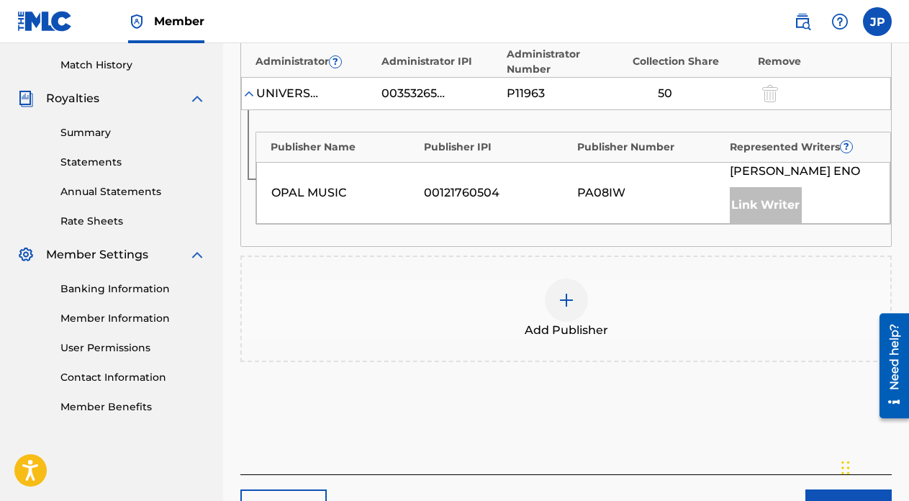
scroll to position [384, 0]
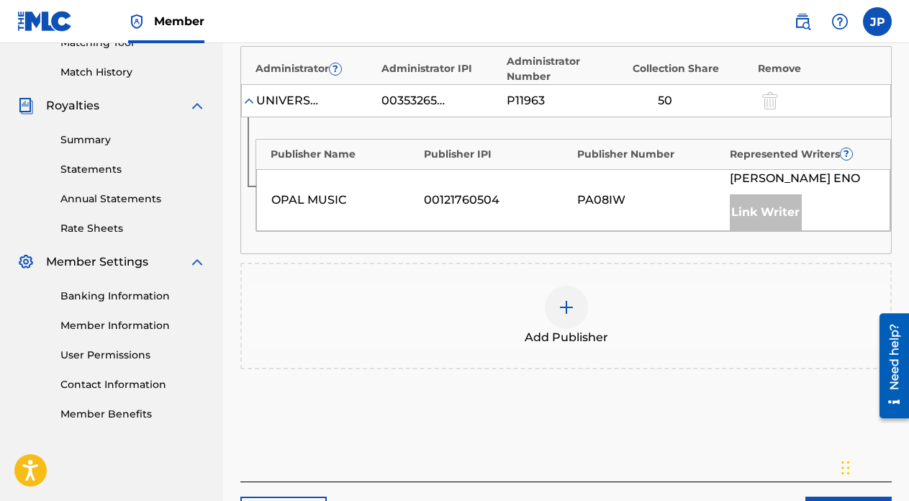
click at [568, 308] on img at bounding box center [566, 307] width 17 height 17
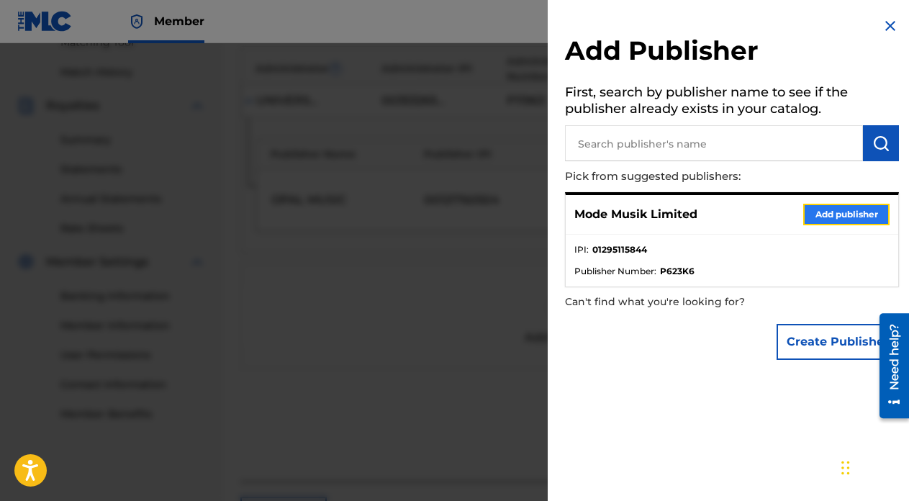
click at [843, 214] on button "Add publisher" at bounding box center [846, 215] width 86 height 22
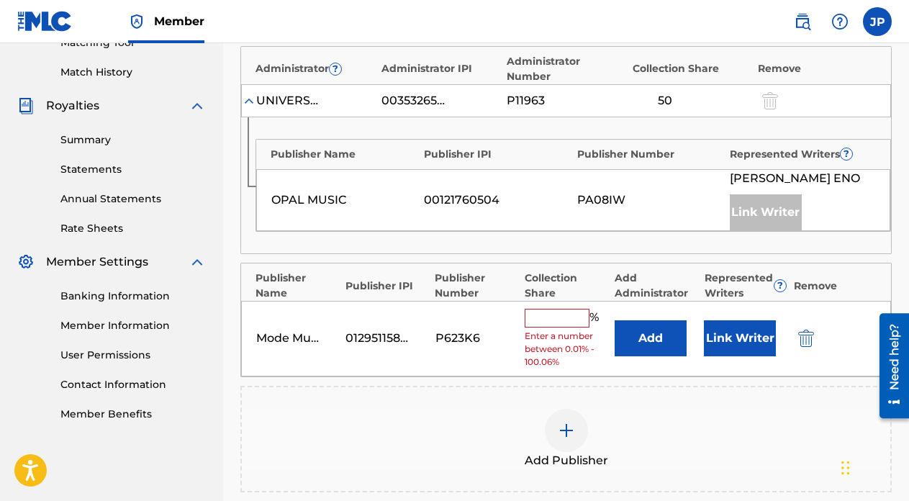
click at [557, 314] on input "text" at bounding box center [556, 318] width 65 height 19
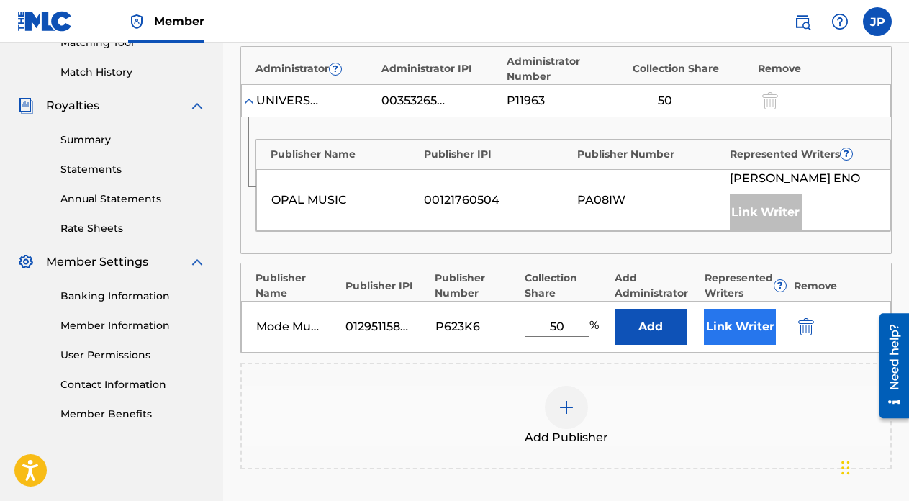
type input "50"
click at [745, 330] on button "Link Writer" at bounding box center [740, 327] width 72 height 36
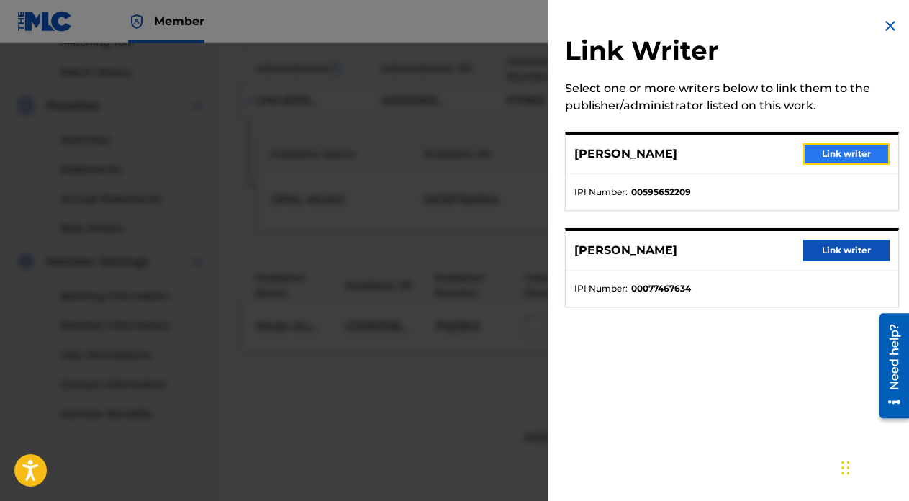
click at [850, 150] on button "Link writer" at bounding box center [846, 154] width 86 height 22
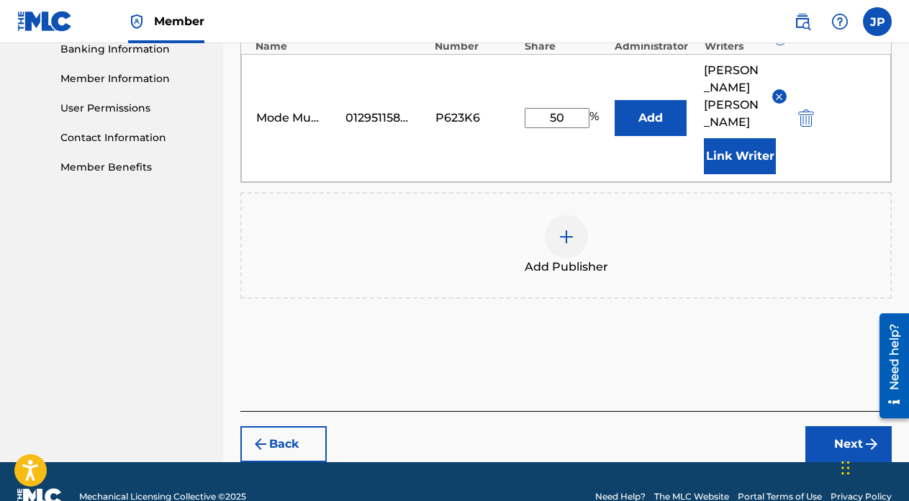
scroll to position [643, 0]
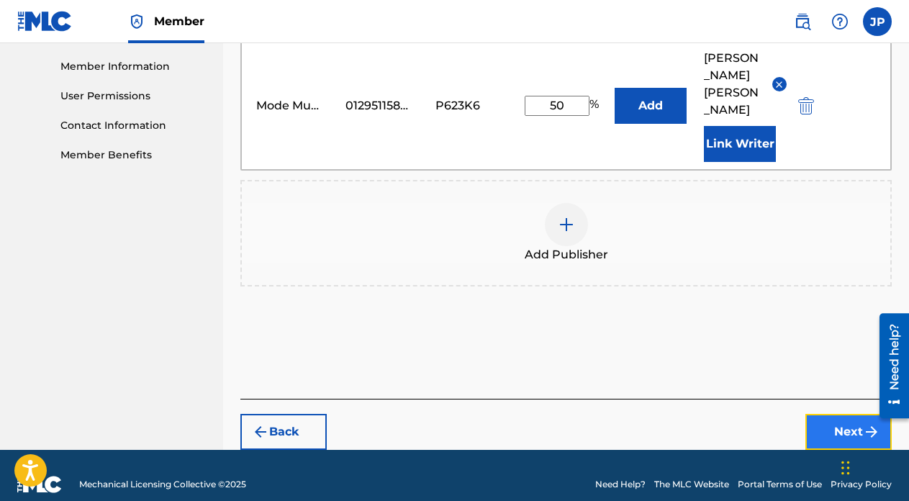
click at [840, 414] on button "Next" at bounding box center [848, 432] width 86 height 36
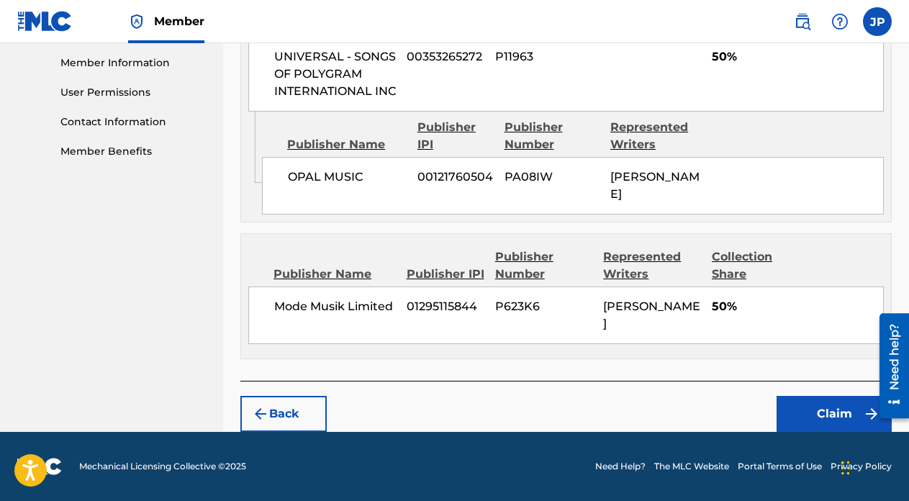
scroll to position [661, 0]
click at [860, 419] on button "Claim" at bounding box center [833, 414] width 115 height 36
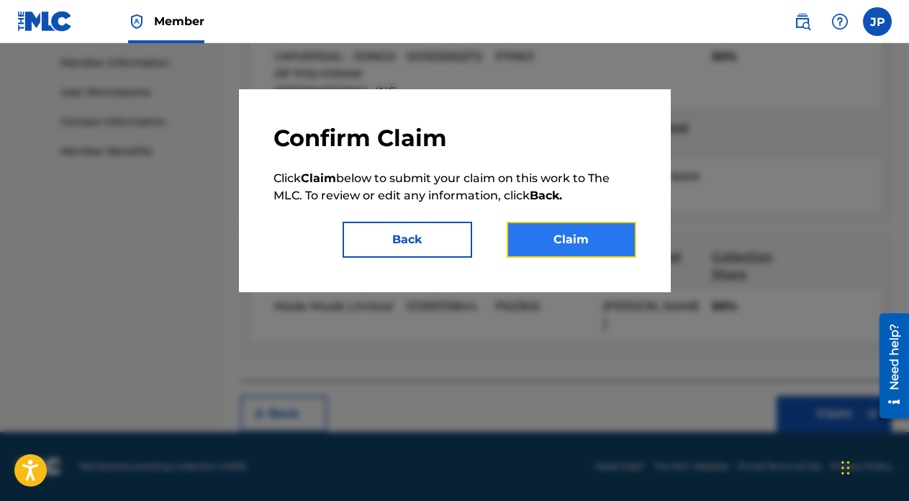
click at [581, 239] on button "Claim" at bounding box center [570, 240] width 129 height 36
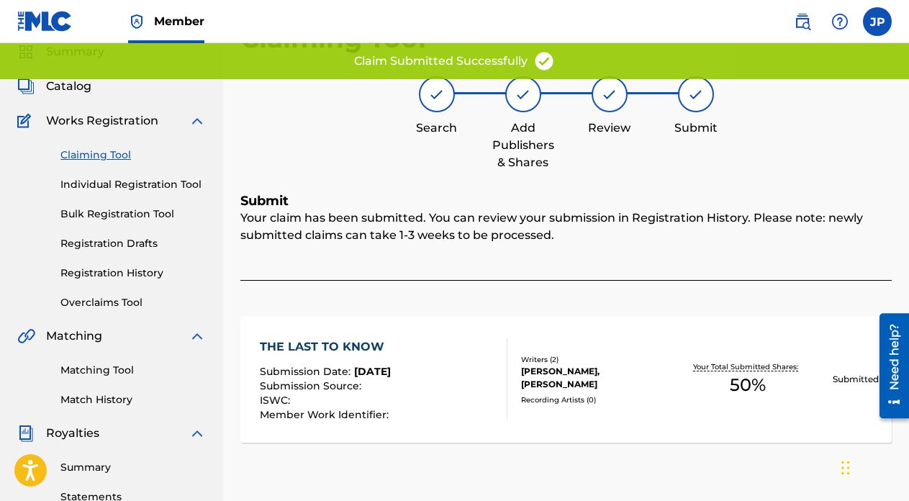
scroll to position [53, 0]
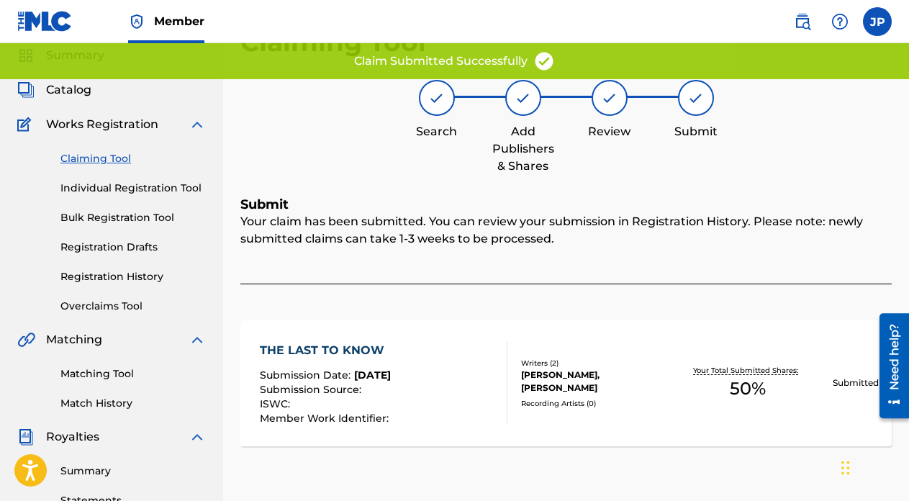
click at [109, 161] on link "Claiming Tool" at bounding box center [132, 158] width 145 height 15
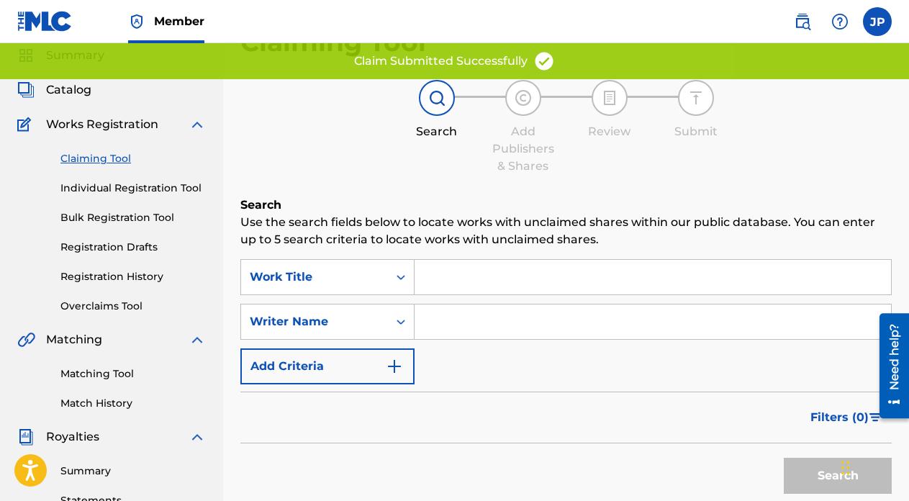
scroll to position [0, 0]
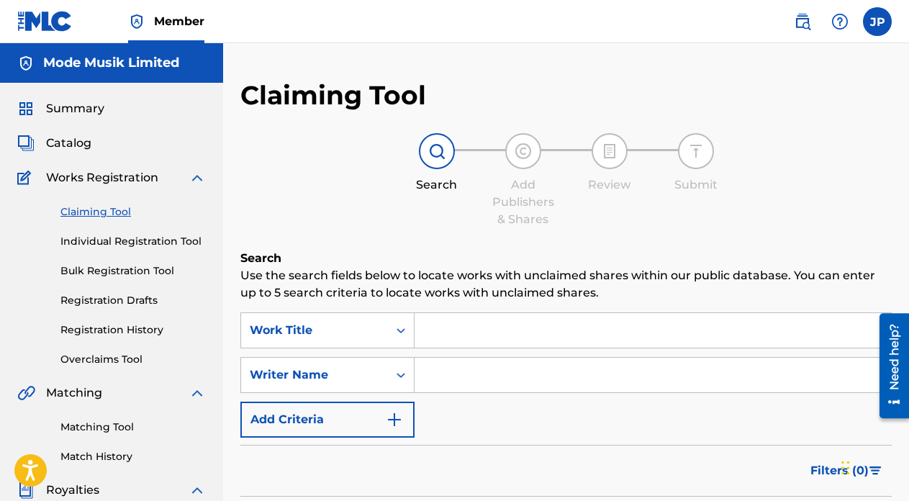
click at [547, 330] on input "Search Form" at bounding box center [652, 330] width 476 height 35
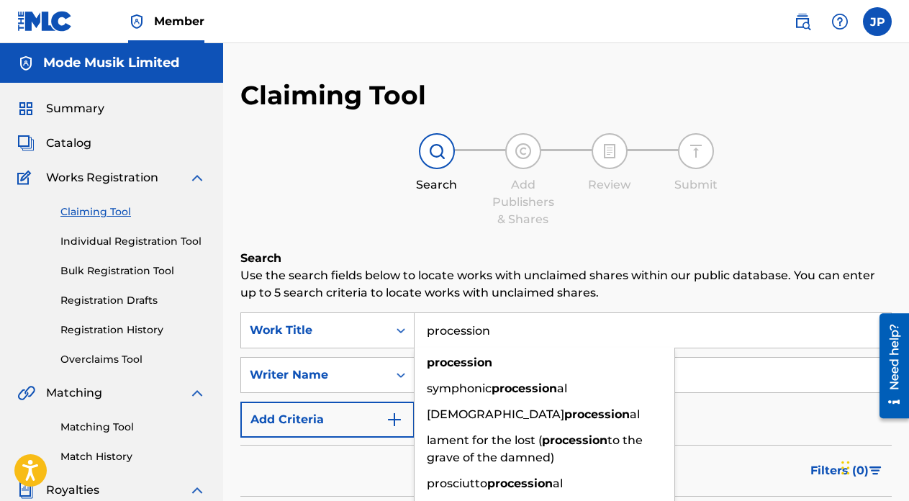
type input "procession"
click at [654, 211] on div "Search Add Publishers & Shares Review Submit" at bounding box center [565, 180] width 651 height 95
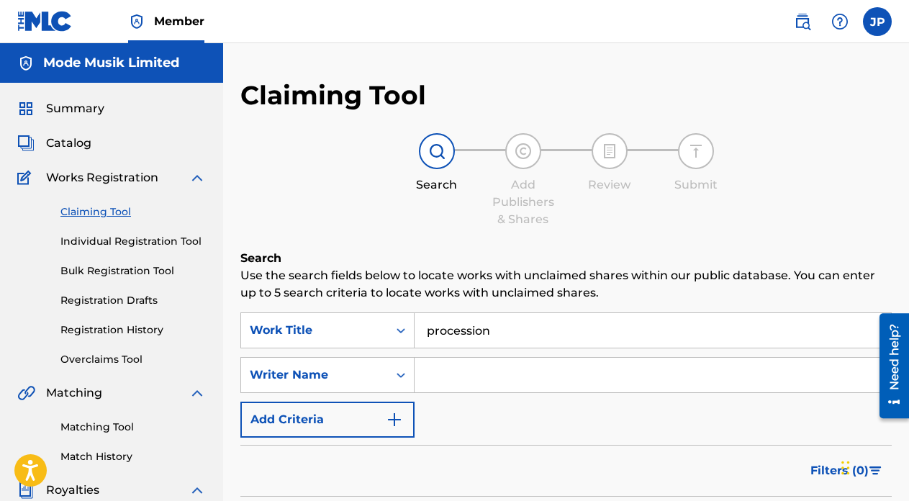
click at [545, 373] on input "Search Form" at bounding box center [652, 375] width 476 height 35
type input "eno"
click at [623, 445] on div "Filters ( 0 )" at bounding box center [565, 471] width 651 height 52
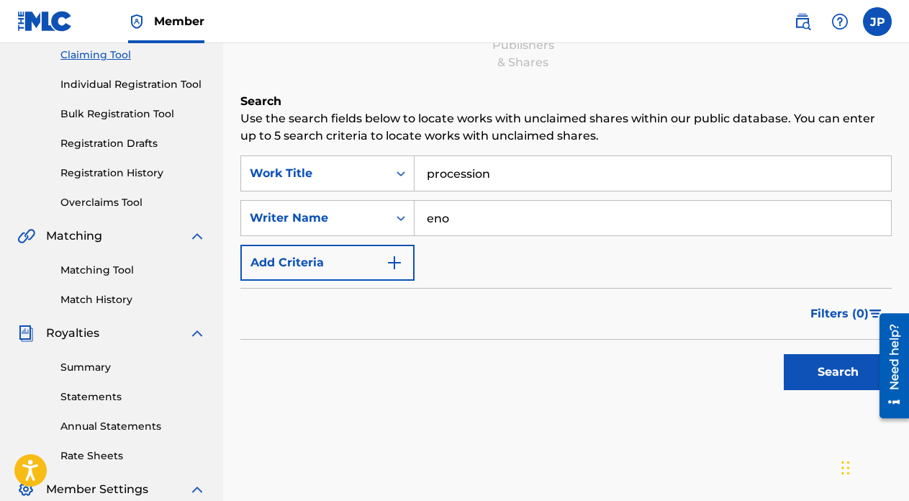
scroll to position [279, 0]
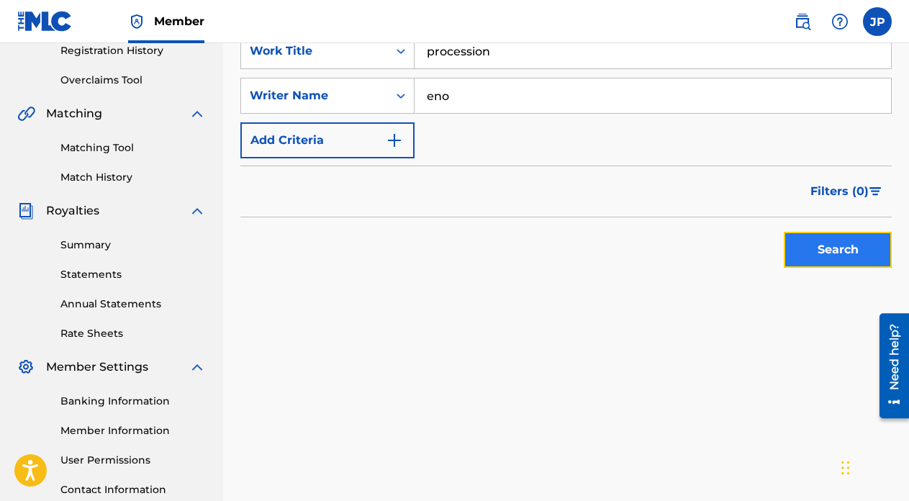
click at [813, 249] on button "Search" at bounding box center [837, 250] width 108 height 36
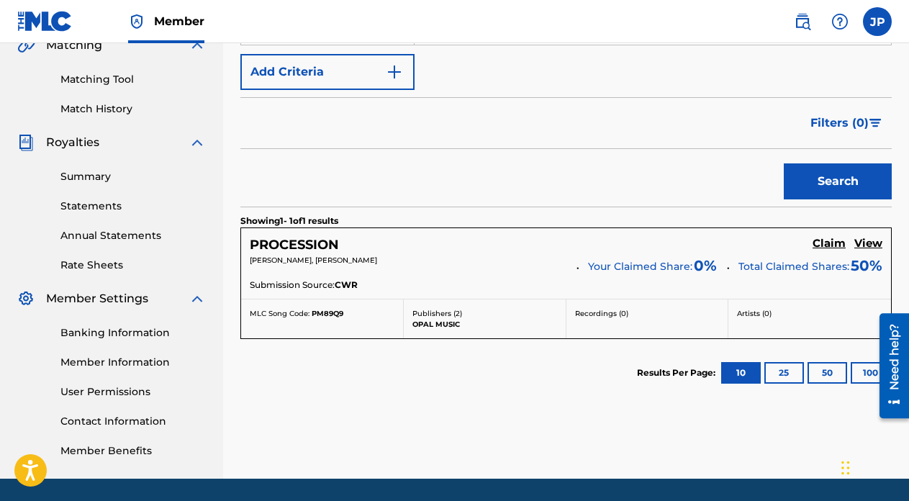
scroll to position [394, 0]
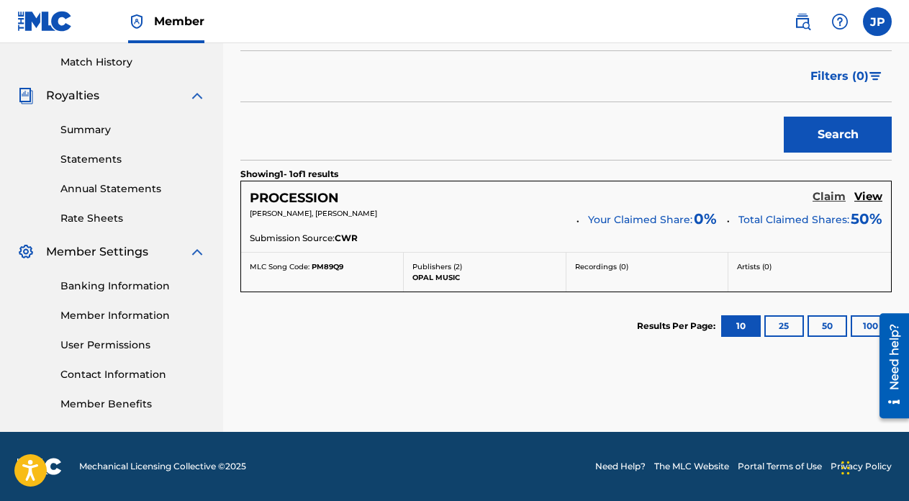
click at [819, 199] on h5 "Claim" at bounding box center [828, 197] width 33 height 14
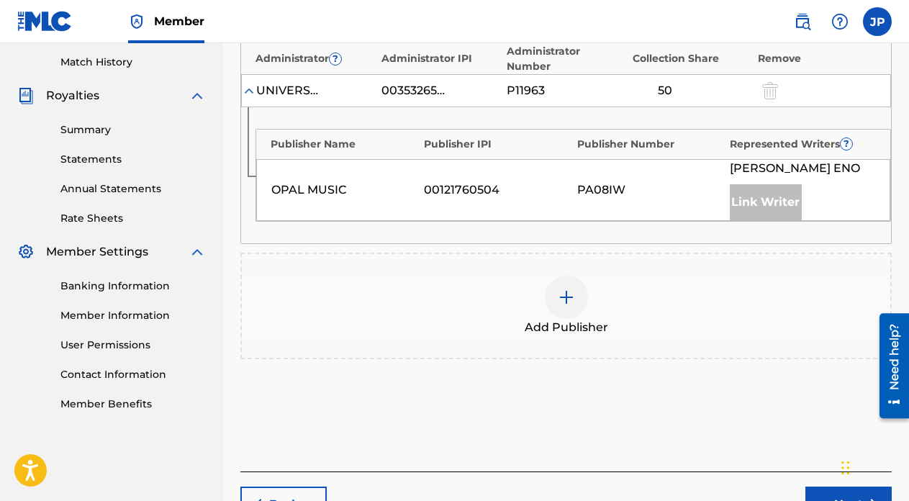
click at [561, 303] on img at bounding box center [566, 296] width 17 height 17
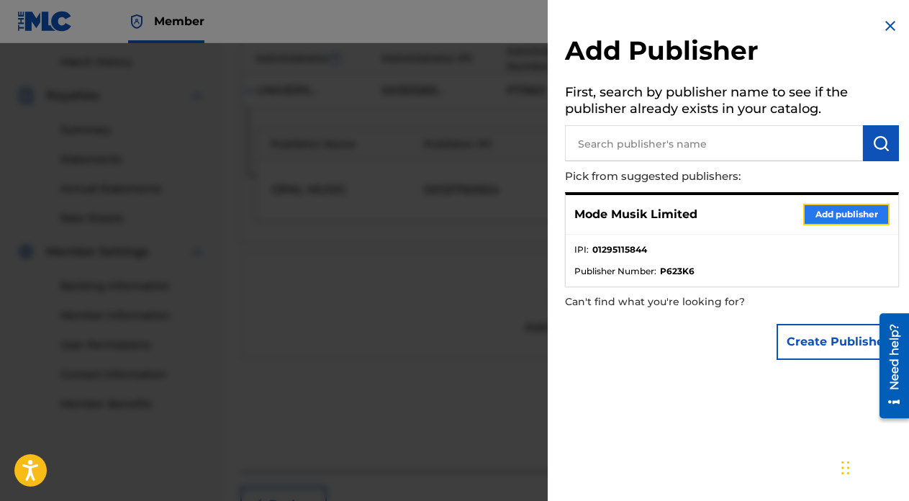
click at [837, 221] on button "Add publisher" at bounding box center [846, 215] width 86 height 22
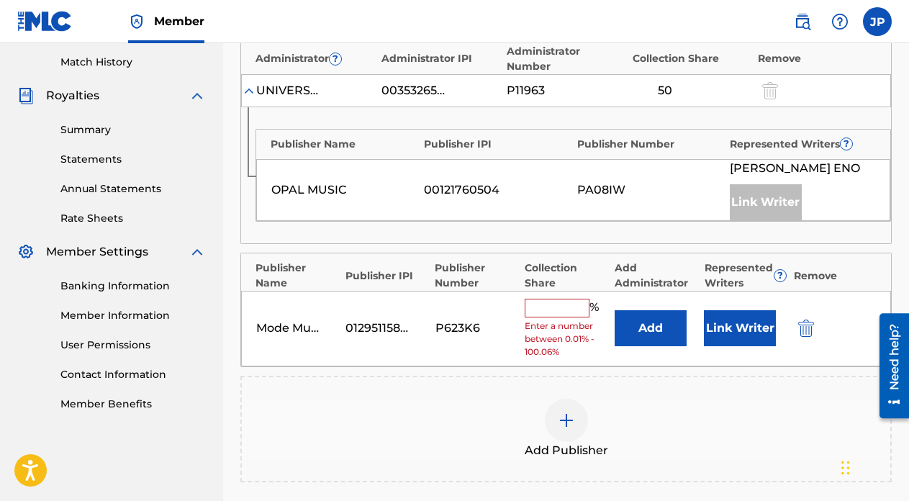
click at [552, 306] on input "text" at bounding box center [556, 308] width 65 height 19
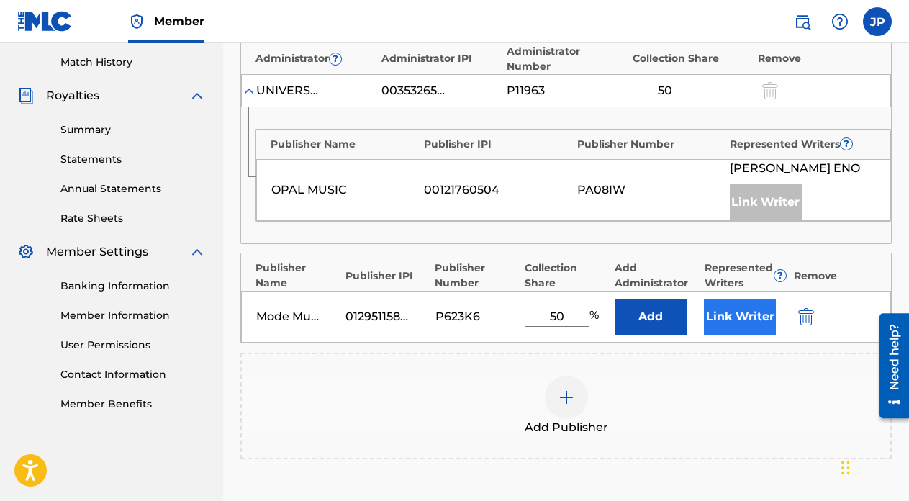
type input "50"
click at [746, 319] on button "Link Writer" at bounding box center [740, 317] width 72 height 36
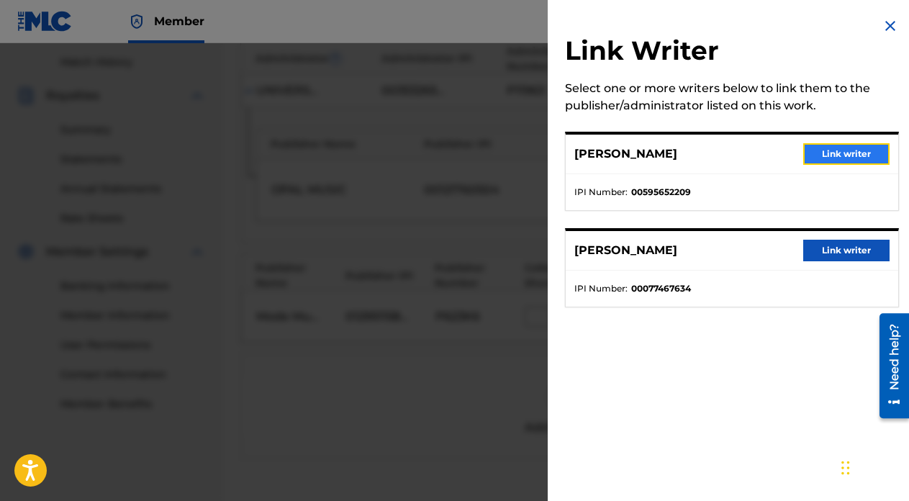
click at [841, 153] on button "Link writer" at bounding box center [846, 154] width 86 height 22
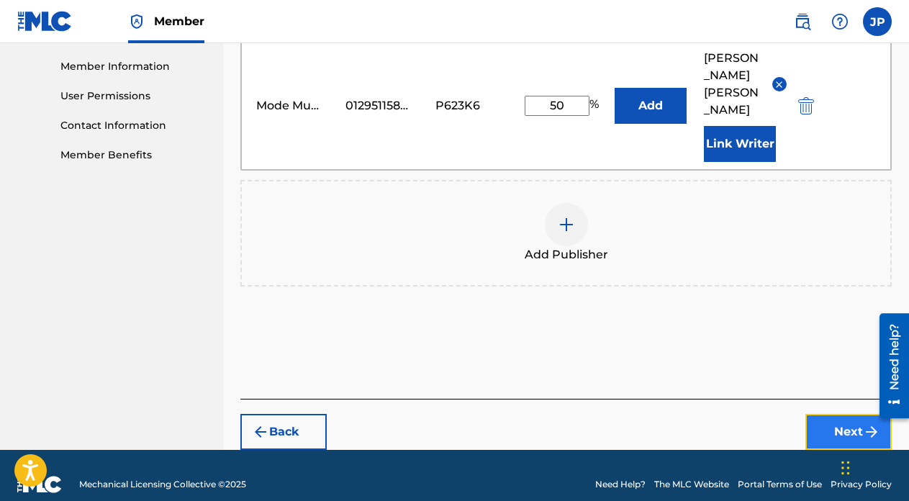
click at [851, 419] on button "Next" at bounding box center [848, 432] width 86 height 36
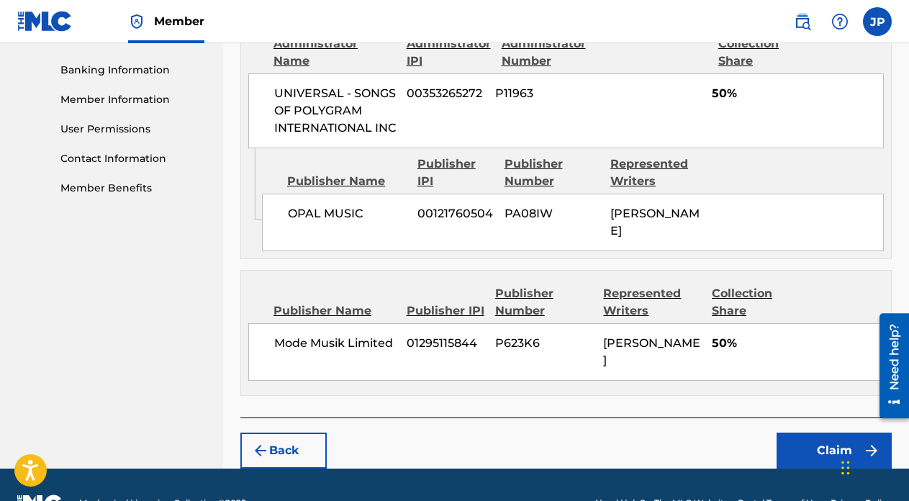
scroll to position [661, 0]
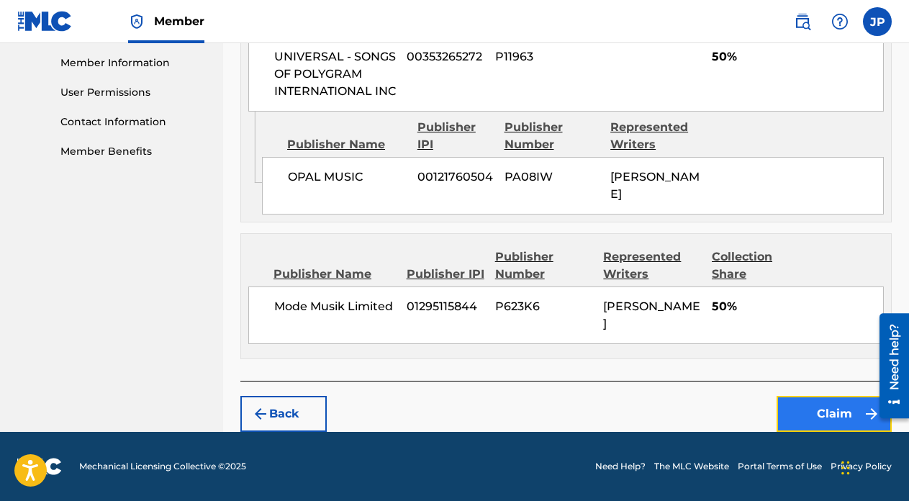
click at [838, 420] on button "Claim" at bounding box center [833, 414] width 115 height 36
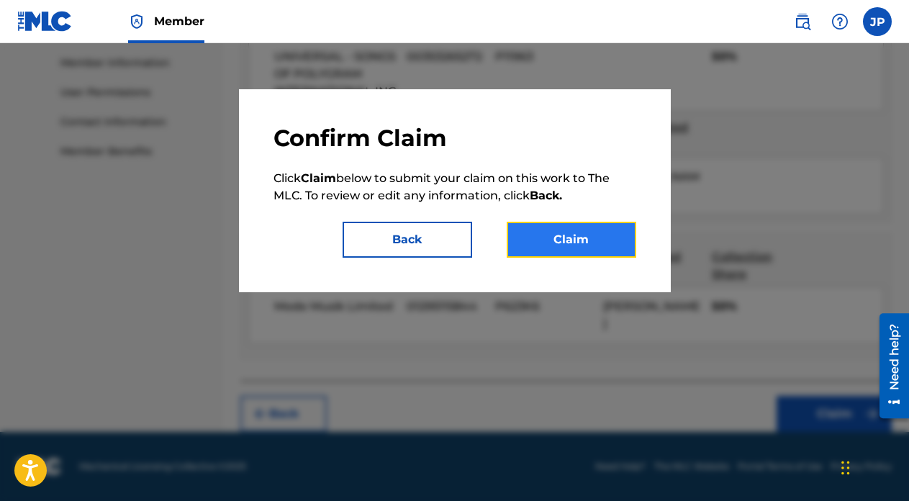
click at [570, 242] on button "Claim" at bounding box center [570, 240] width 129 height 36
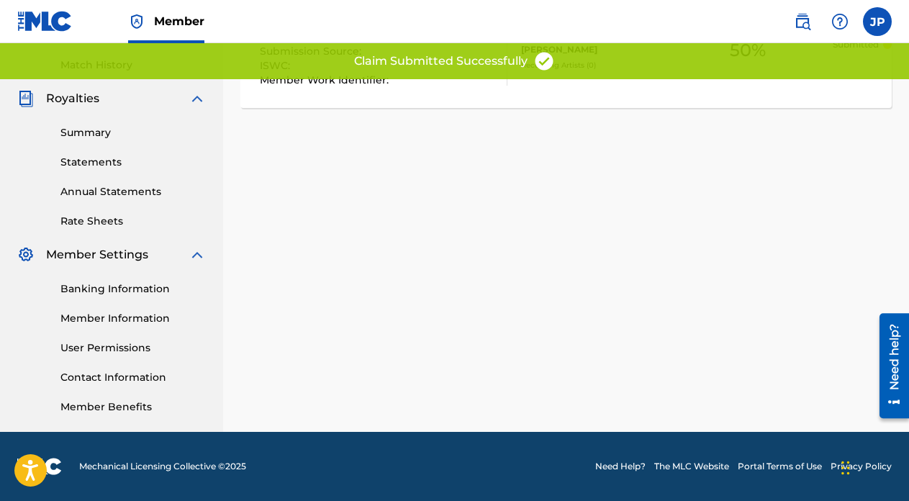
scroll to position [0, 0]
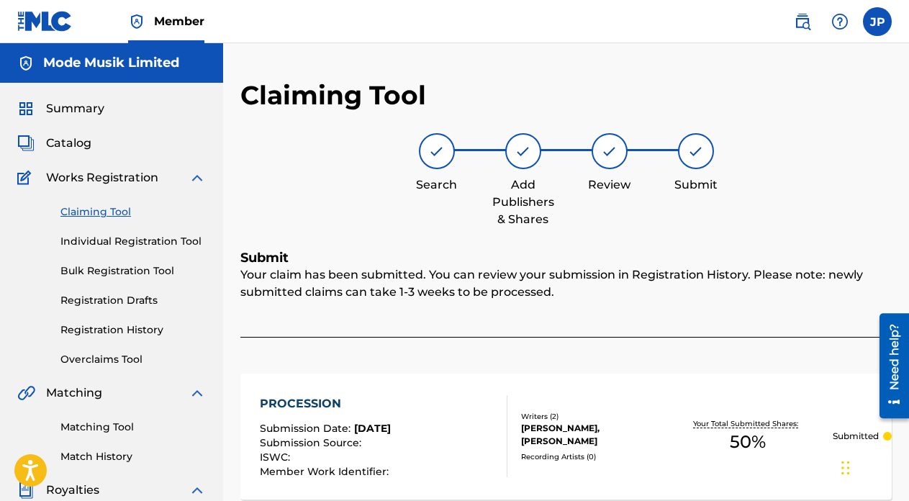
click at [103, 210] on link "Claiming Tool" at bounding box center [132, 211] width 145 height 15
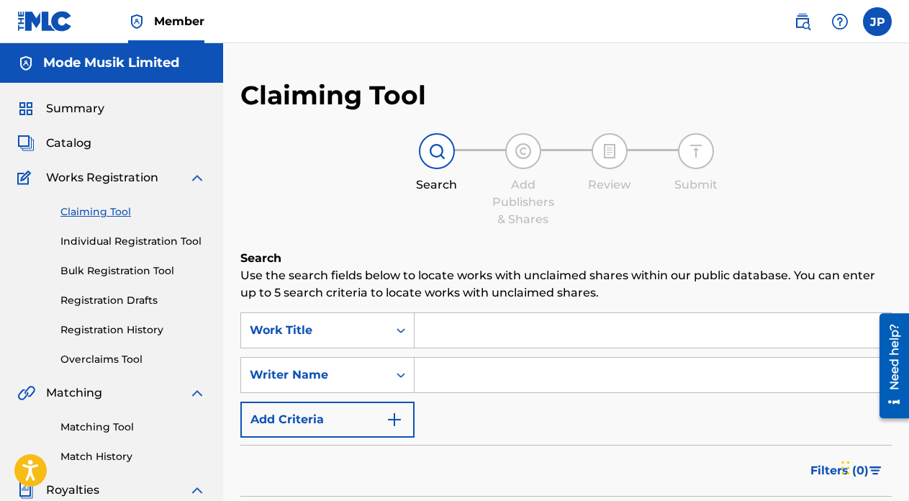
click at [453, 326] on input "Search Form" at bounding box center [652, 330] width 476 height 35
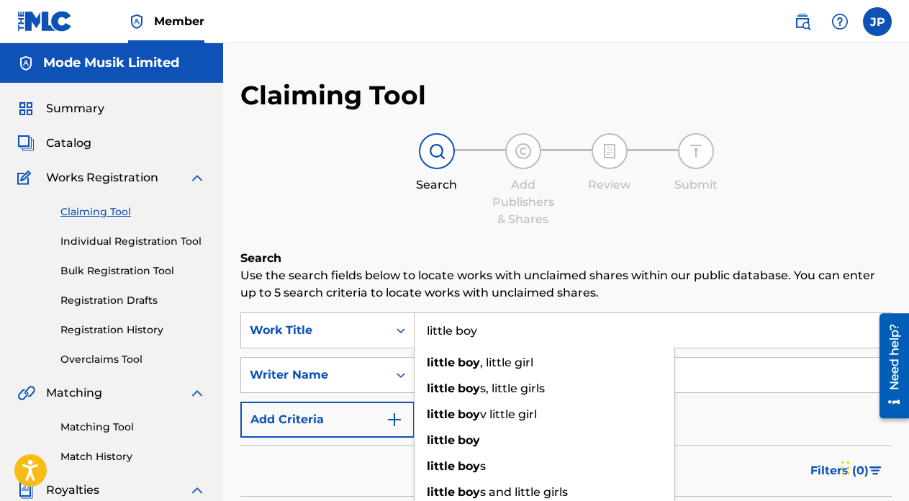
type input "little boy"
click at [572, 250] on h6 "Search" at bounding box center [565, 258] width 651 height 17
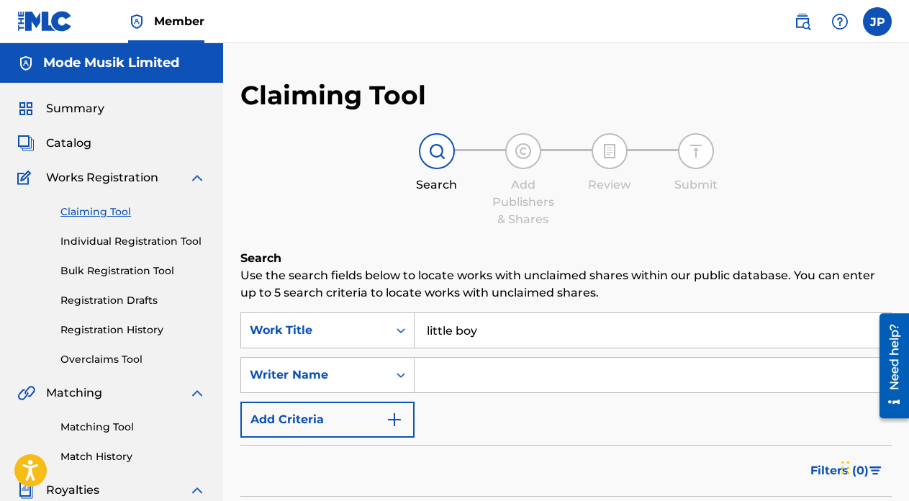
click at [514, 374] on input "Search Form" at bounding box center [652, 375] width 476 height 35
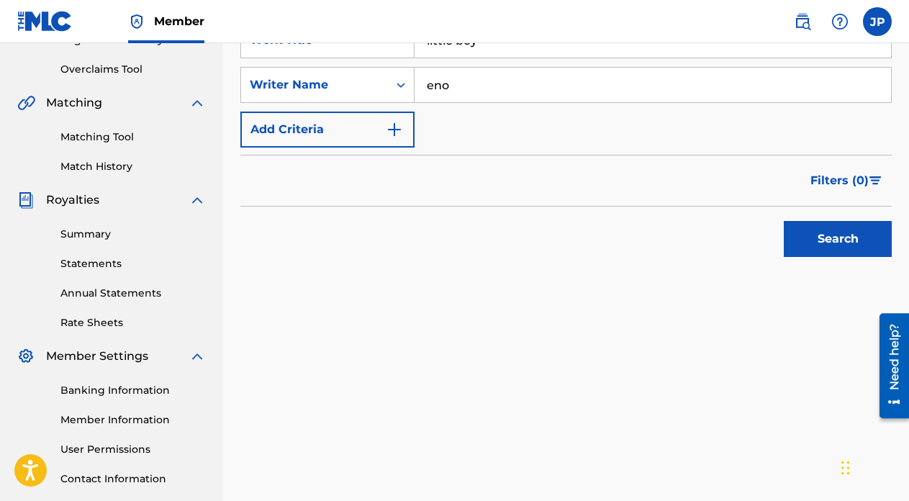
scroll to position [355, 0]
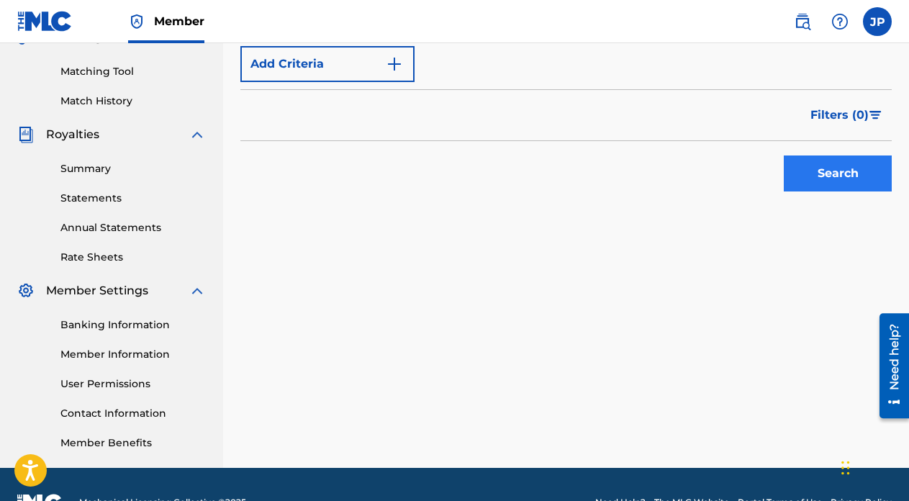
type input "eno"
click at [811, 168] on button "Search" at bounding box center [837, 173] width 108 height 36
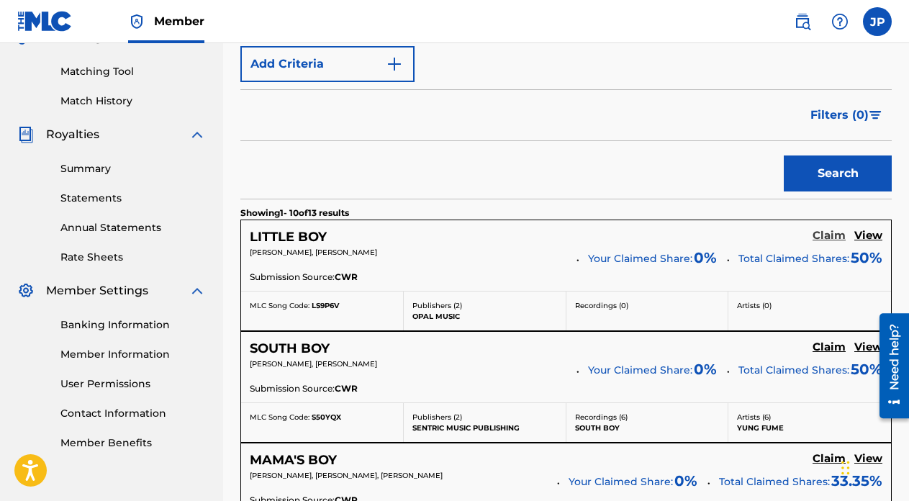
click at [834, 239] on h5 "Claim" at bounding box center [828, 236] width 33 height 14
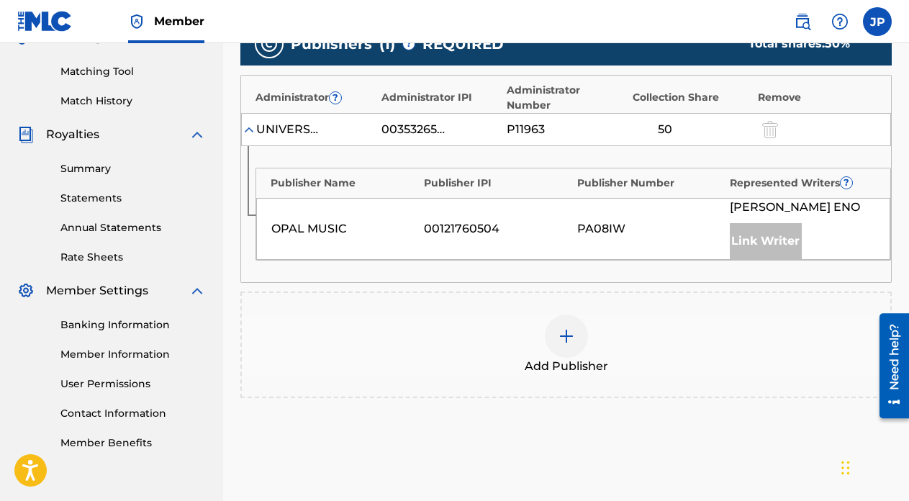
click at [568, 331] on img at bounding box center [566, 335] width 17 height 17
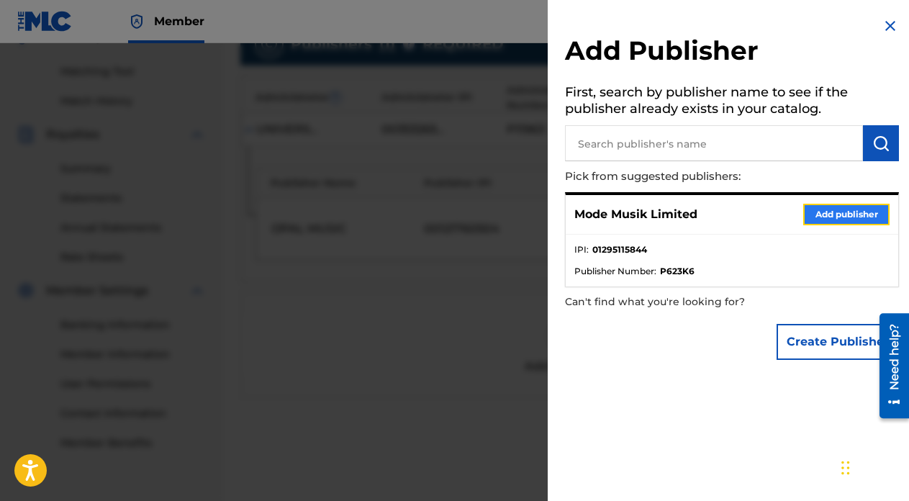
click at [832, 222] on button "Add publisher" at bounding box center [846, 215] width 86 height 22
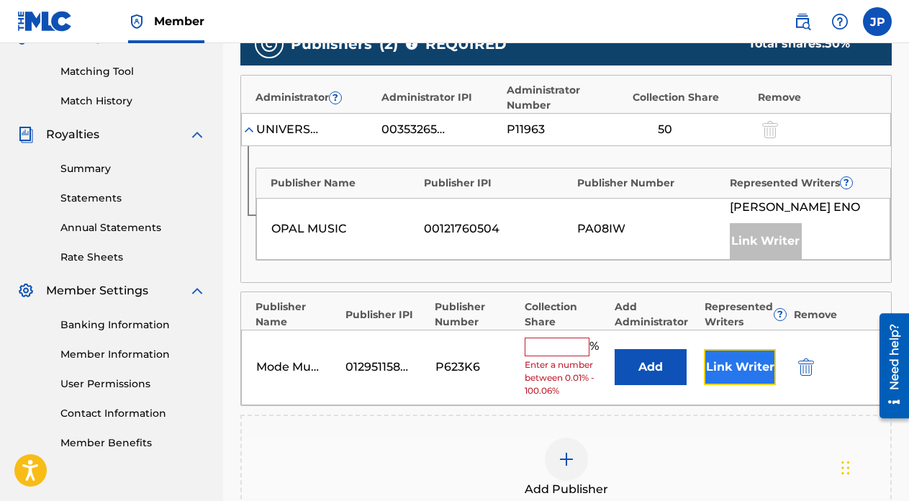
click at [736, 381] on button "Link Writer" at bounding box center [740, 367] width 72 height 36
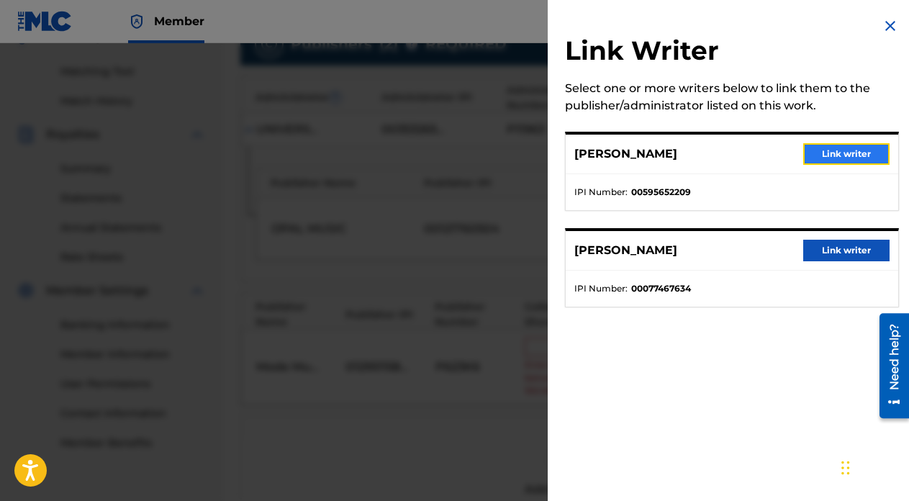
click at [843, 154] on button "Link writer" at bounding box center [846, 154] width 86 height 22
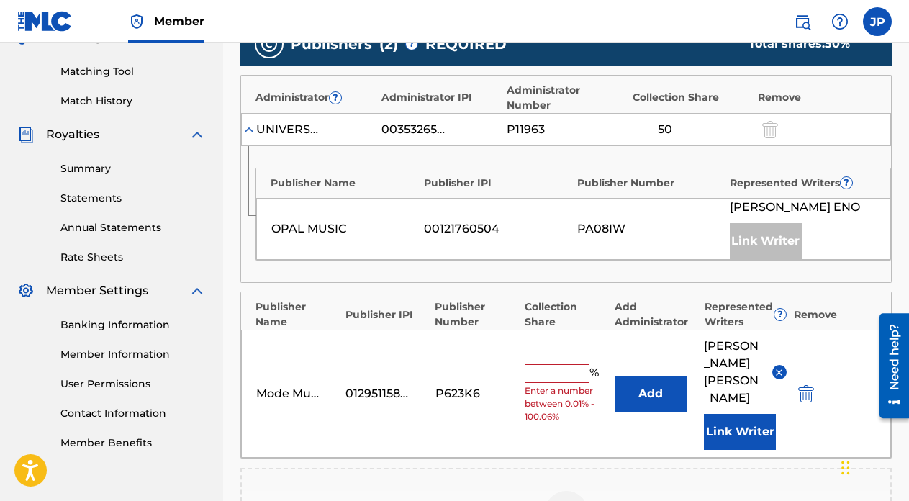
click at [552, 364] on input "text" at bounding box center [556, 373] width 65 height 19
type input "50"
click at [477, 432] on div "Mode Musik Limited 01295115844 P623K6 50 % Add [PERSON_NAME] Link Writer" at bounding box center [566, 393] width 650 height 128
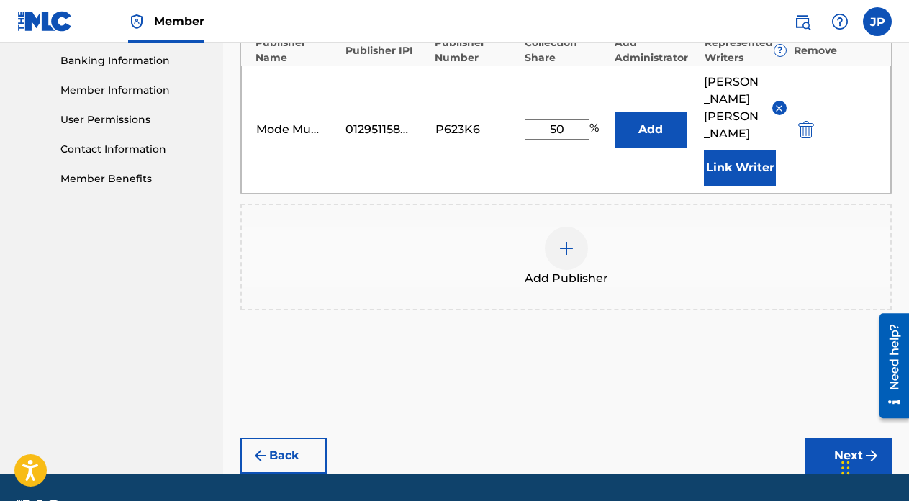
scroll to position [643, 0]
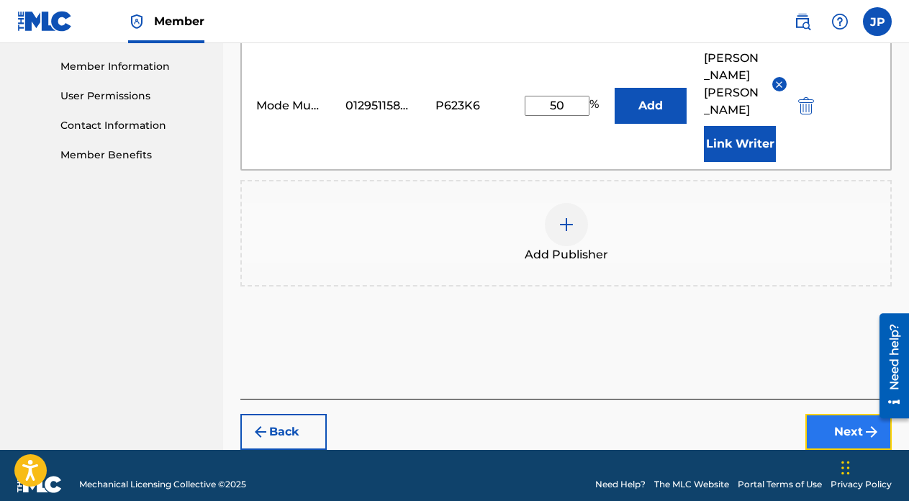
click at [846, 414] on button "Next" at bounding box center [848, 432] width 86 height 36
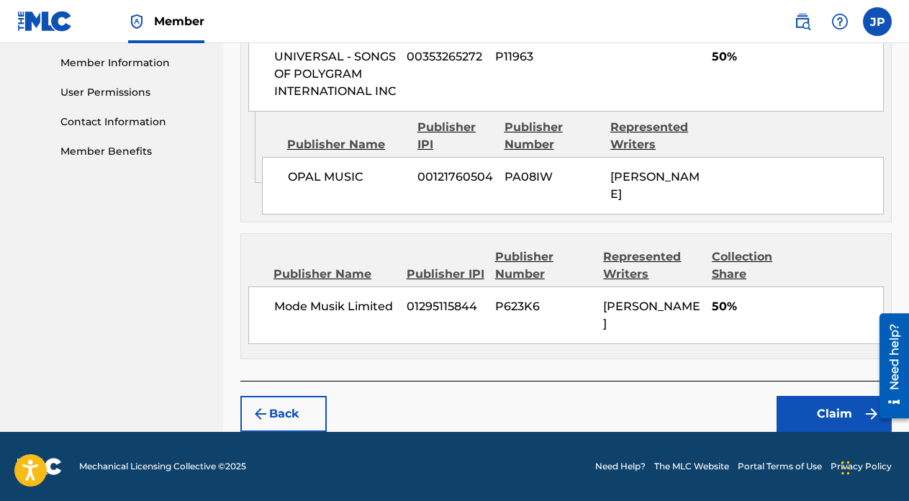
scroll to position [661, 0]
click at [831, 408] on button "Claim" at bounding box center [833, 414] width 115 height 36
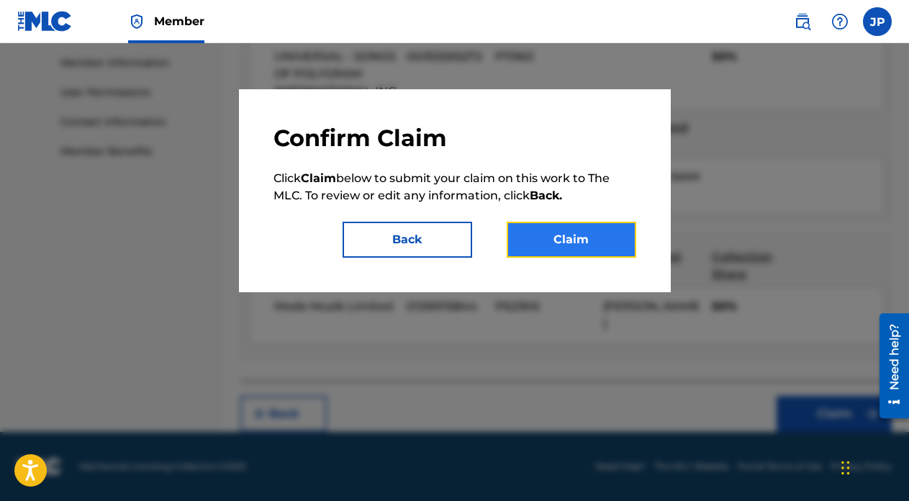
click at [578, 240] on button "Claim" at bounding box center [570, 240] width 129 height 36
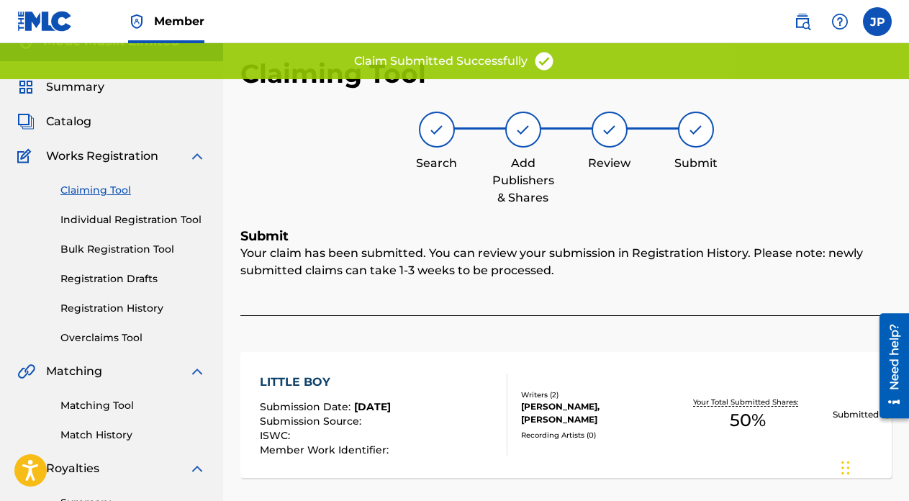
scroll to position [0, 0]
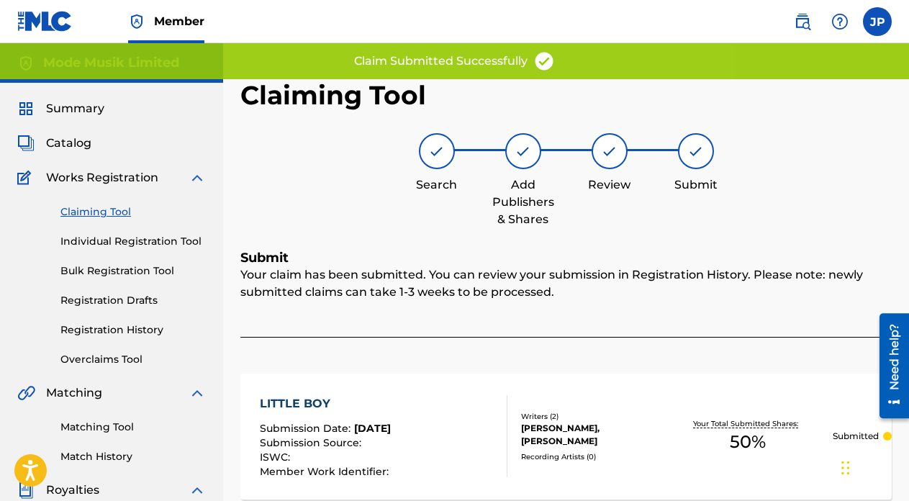
click at [116, 214] on link "Claiming Tool" at bounding box center [132, 211] width 145 height 15
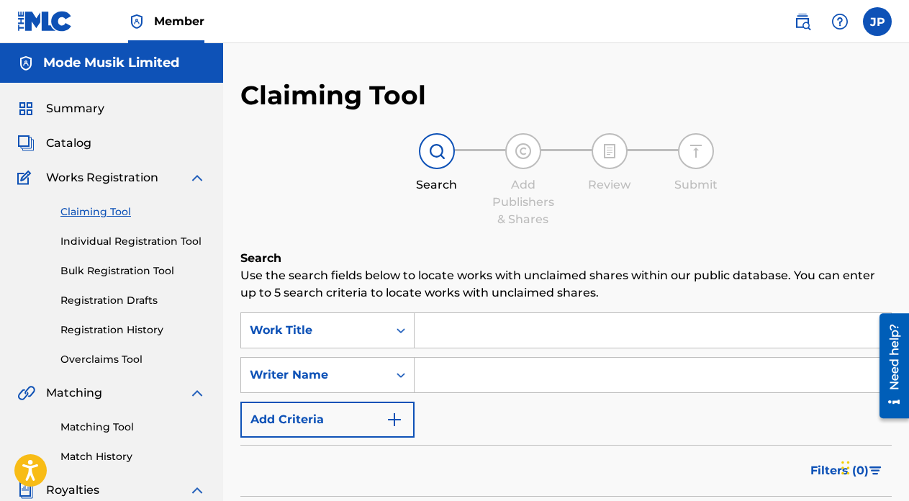
click at [478, 330] on input "Search Form" at bounding box center [652, 330] width 476 height 35
type input "flower women"
click at [632, 254] on h6 "Search" at bounding box center [565, 258] width 651 height 17
click at [545, 365] on input "Search Form" at bounding box center [652, 375] width 476 height 35
type input "eno"
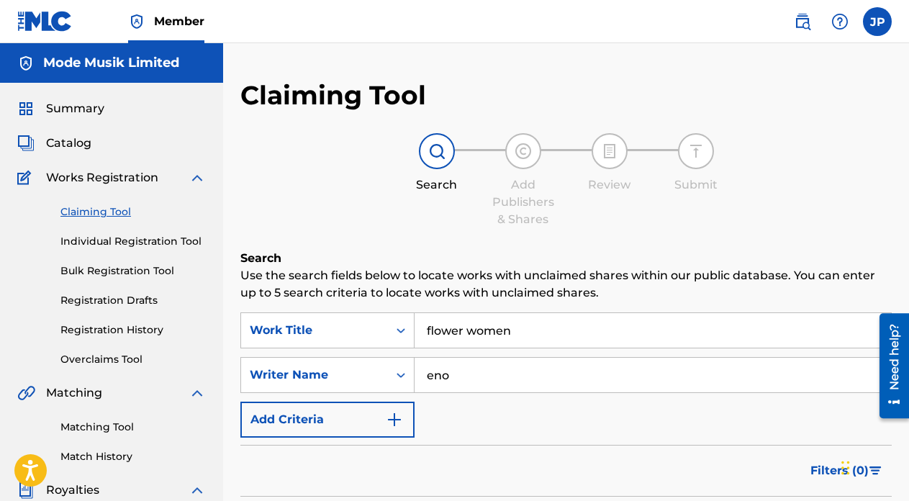
click at [613, 438] on form "SearchWithCriteriaf21bc087-8361-44af-a073-e44771378644 Work Title flower women …" at bounding box center [565, 433] width 651 height 242
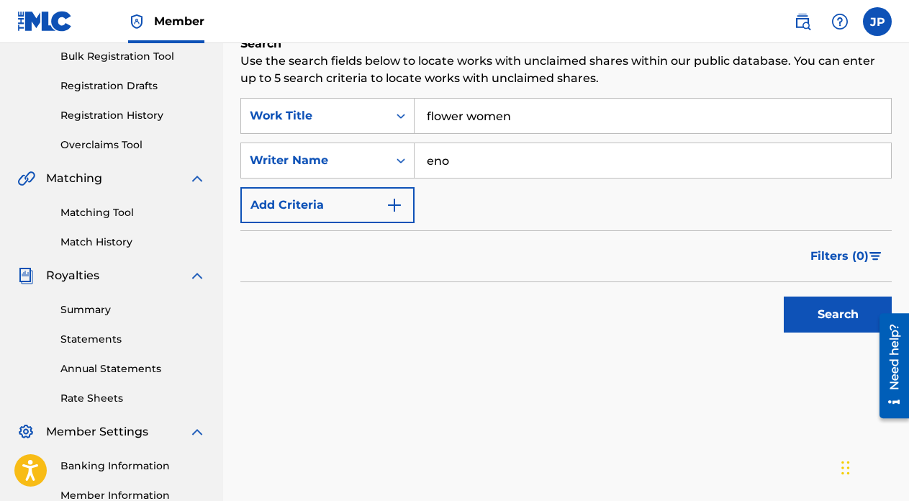
scroll to position [276, 0]
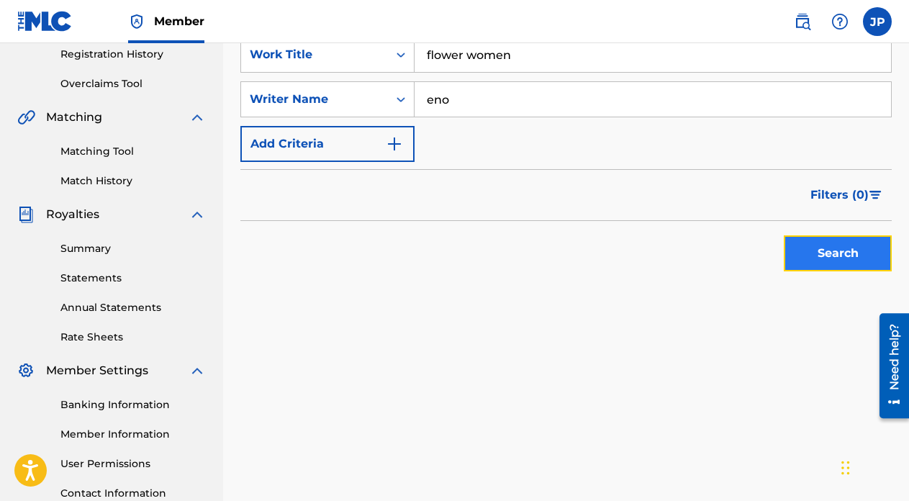
click at [837, 258] on button "Search" at bounding box center [837, 253] width 108 height 36
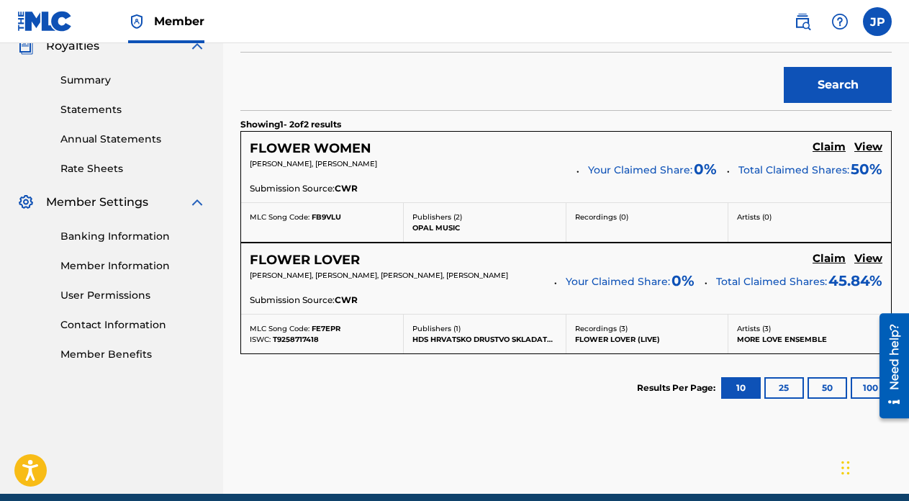
scroll to position [450, 0]
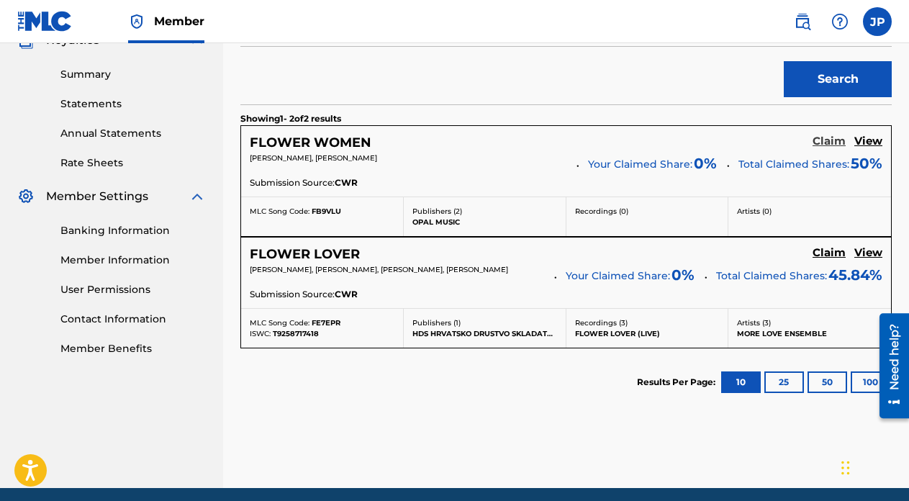
click at [829, 144] on h5 "Claim" at bounding box center [828, 142] width 33 height 14
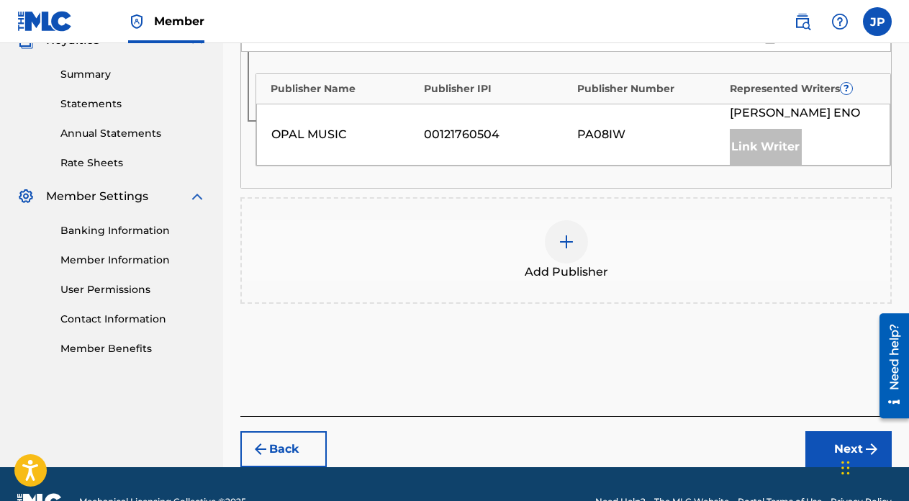
click at [569, 243] on img at bounding box center [566, 241] width 17 height 17
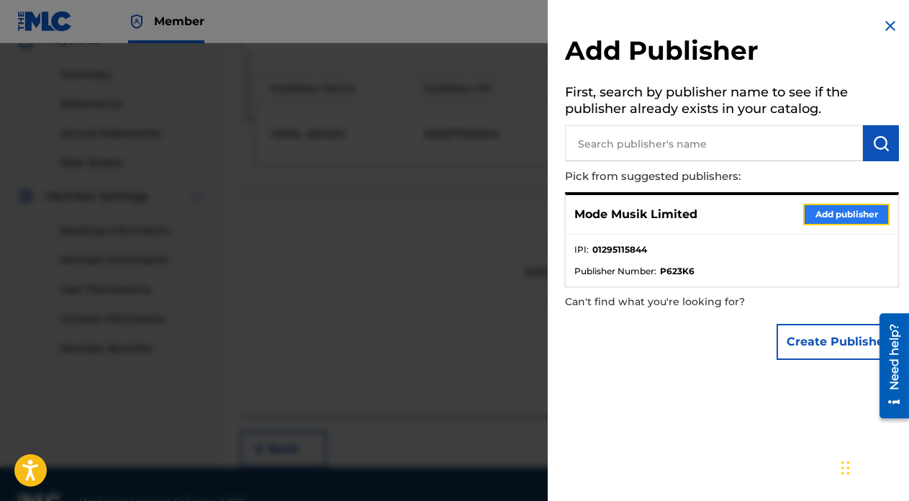
click at [823, 211] on button "Add publisher" at bounding box center [846, 215] width 86 height 22
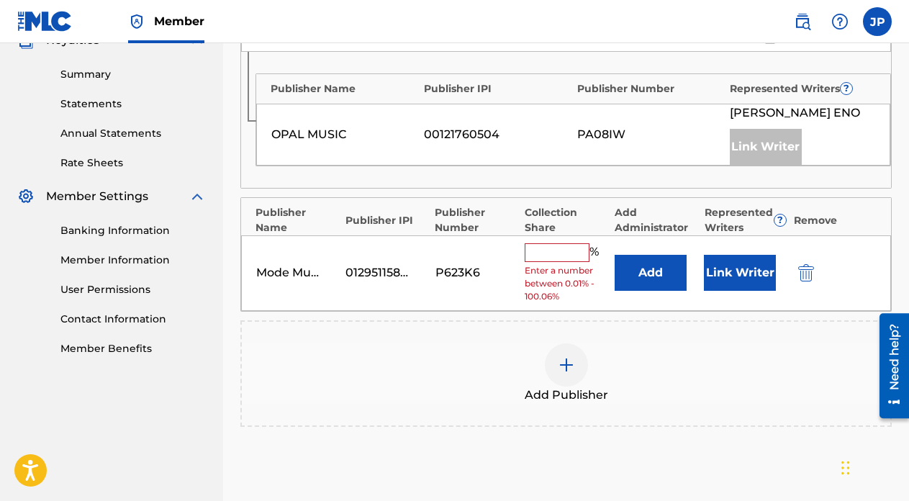
click at [558, 247] on input "text" at bounding box center [556, 252] width 65 height 19
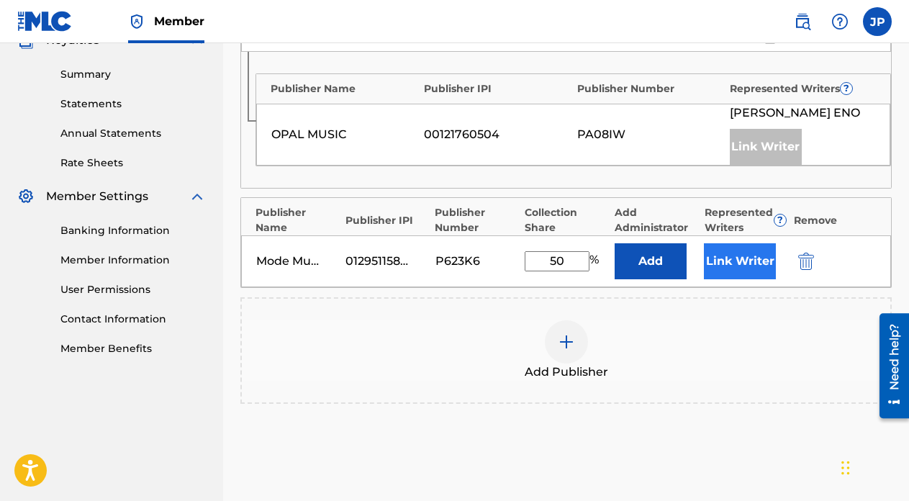
type input "50"
click at [737, 261] on button "Link Writer" at bounding box center [740, 261] width 72 height 36
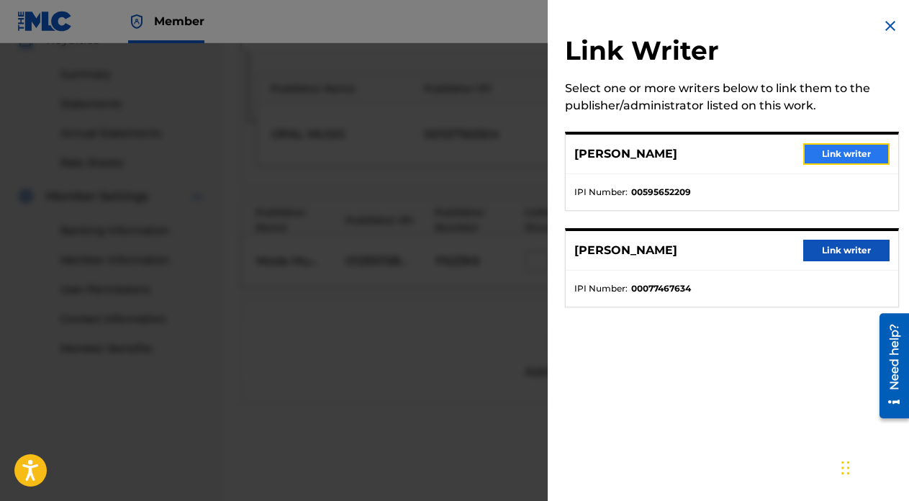
click at [825, 153] on button "Link writer" at bounding box center [846, 154] width 86 height 22
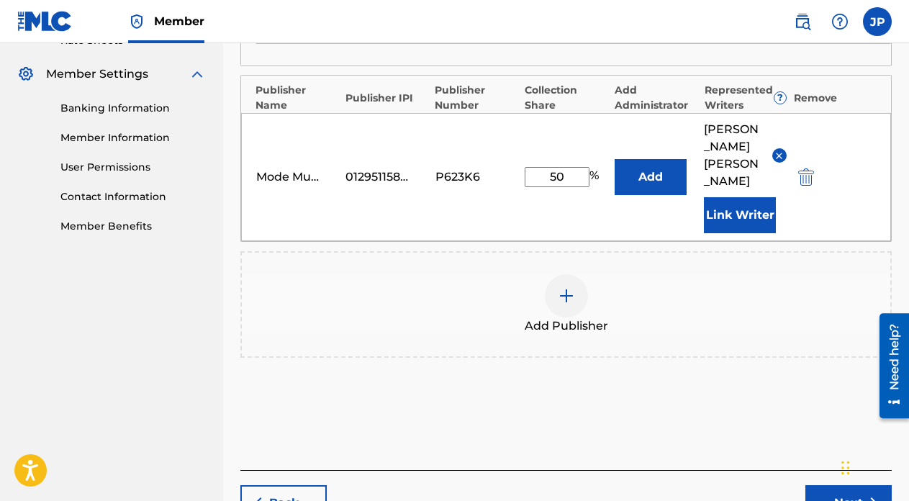
scroll to position [643, 0]
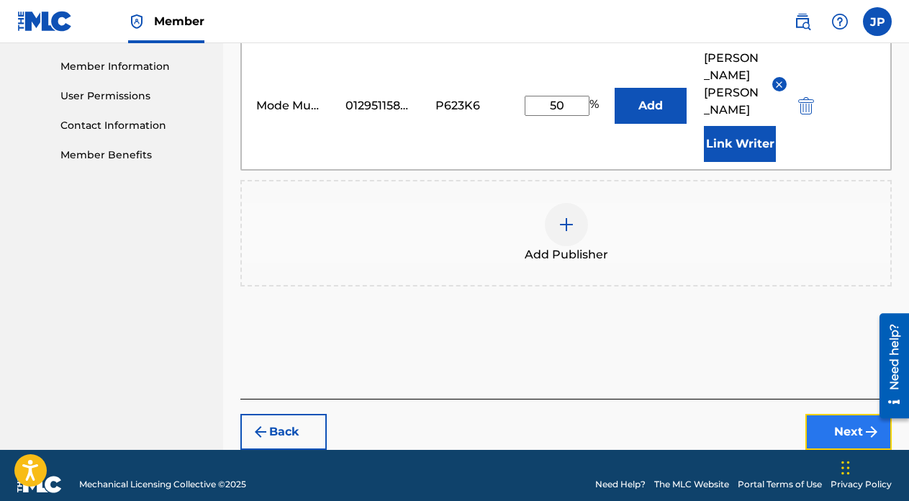
click at [836, 414] on button "Next" at bounding box center [848, 432] width 86 height 36
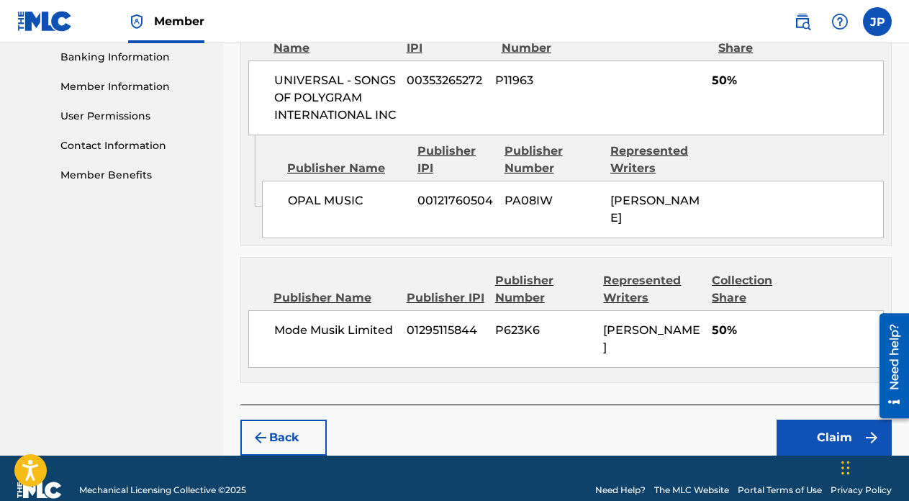
scroll to position [661, 0]
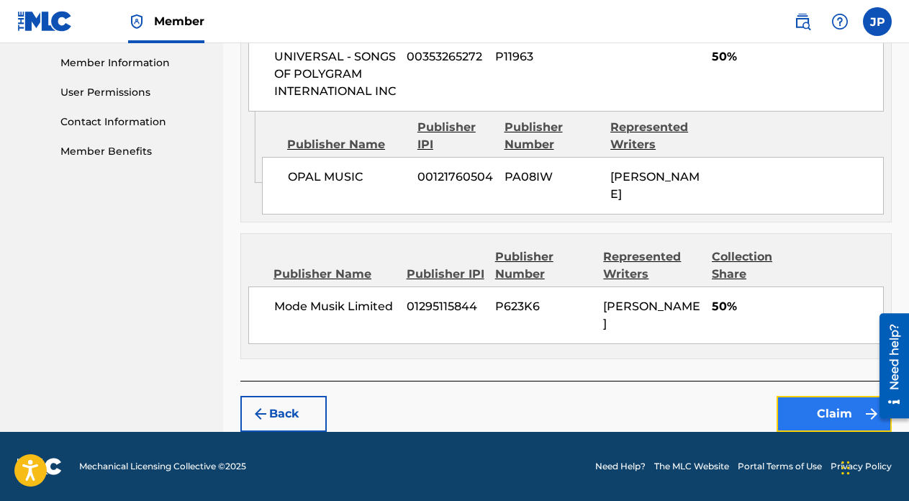
click at [837, 430] on button "Claim" at bounding box center [833, 414] width 115 height 36
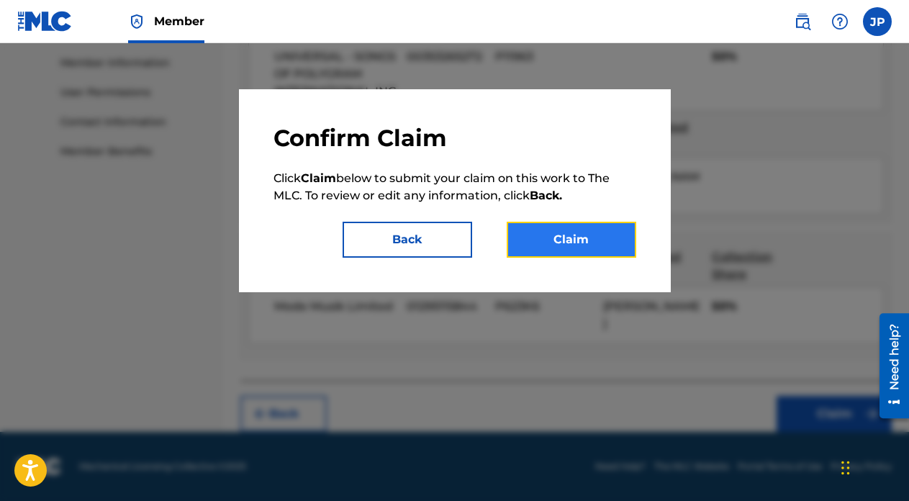
click at [577, 237] on button "Claim" at bounding box center [570, 240] width 129 height 36
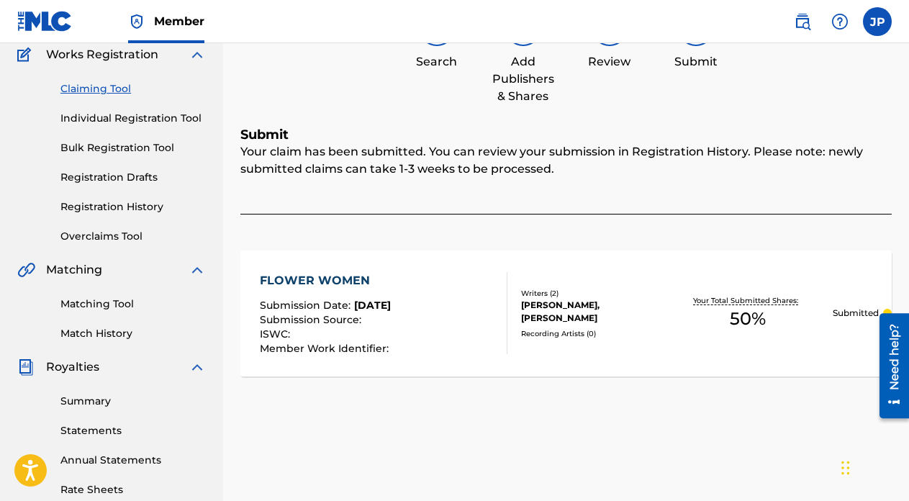
scroll to position [11, 0]
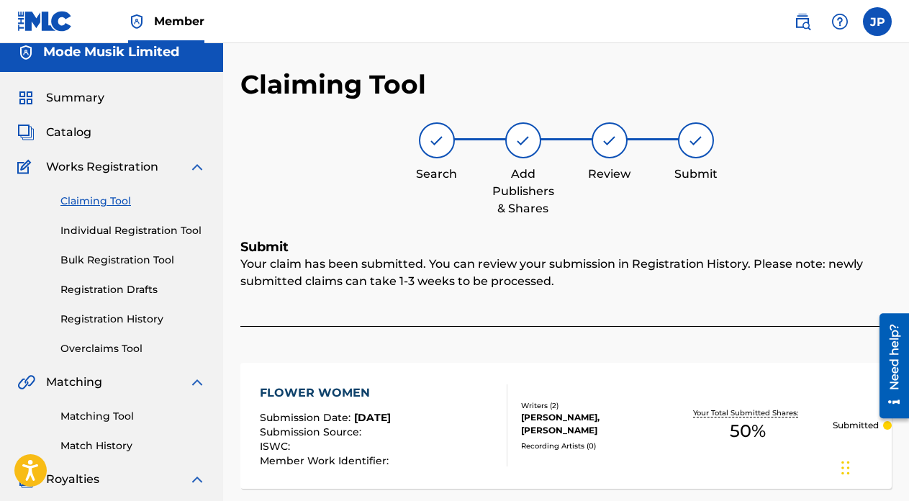
click at [108, 201] on link "Claiming Tool" at bounding box center [132, 201] width 145 height 15
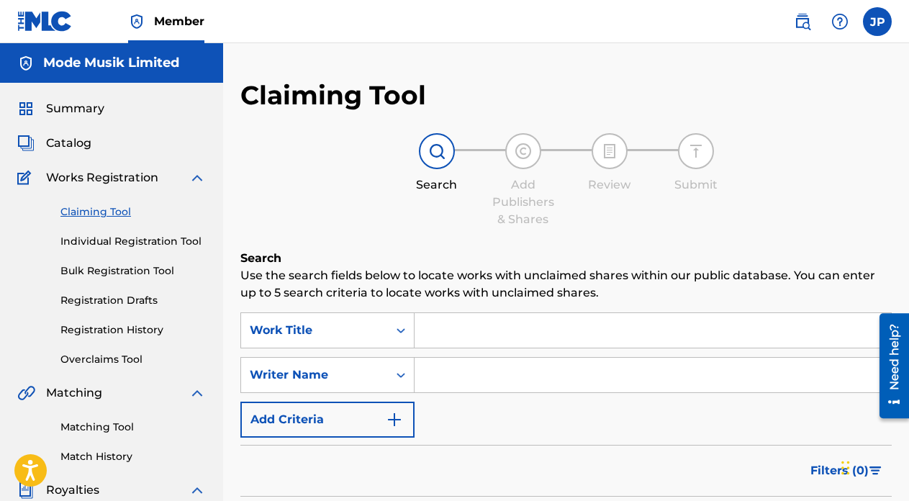
click at [445, 329] on input "Search Form" at bounding box center [652, 330] width 476 height 35
type input "shallow form"
click at [583, 269] on p "Use the search fields below to locate works with unclaimed shares within our pu…" at bounding box center [565, 284] width 651 height 35
click at [526, 375] on input "Search Form" at bounding box center [652, 375] width 476 height 35
type input "eno"
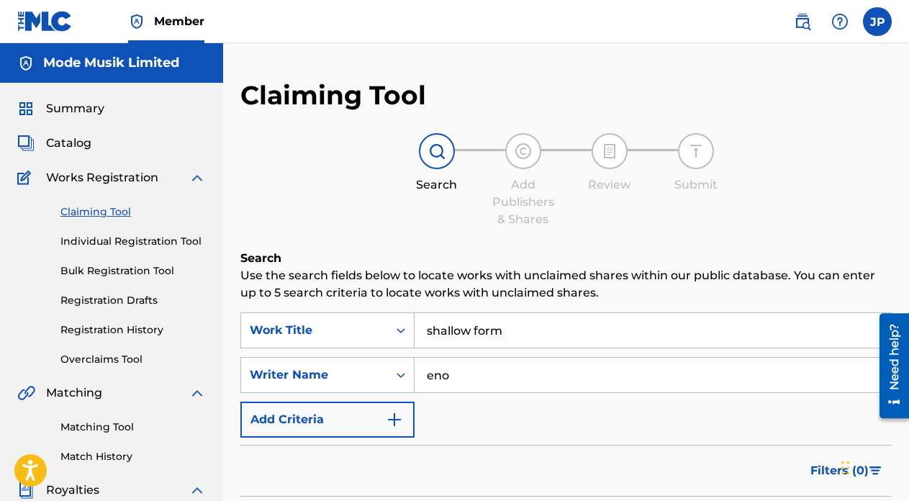
click at [618, 424] on div "SearchWithCriteriaf21bc087-8361-44af-a073-e44771378644 Work Title shallow form …" at bounding box center [565, 374] width 651 height 125
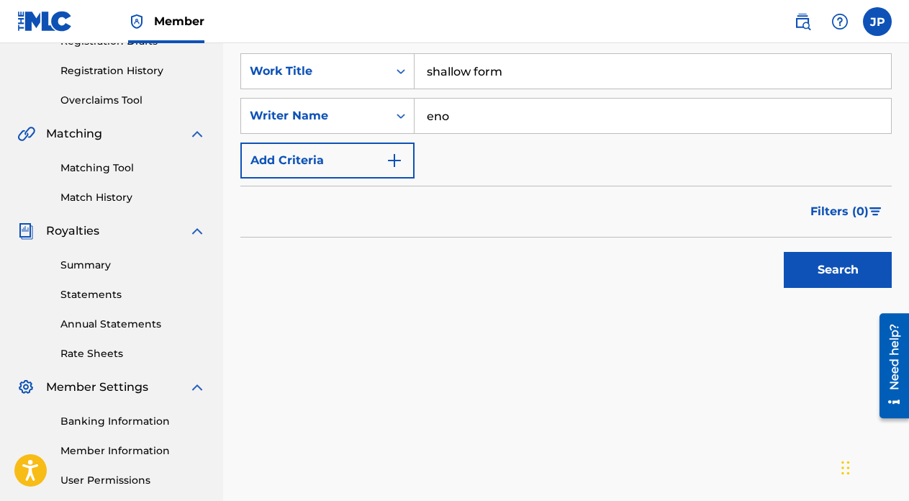
scroll to position [302, 0]
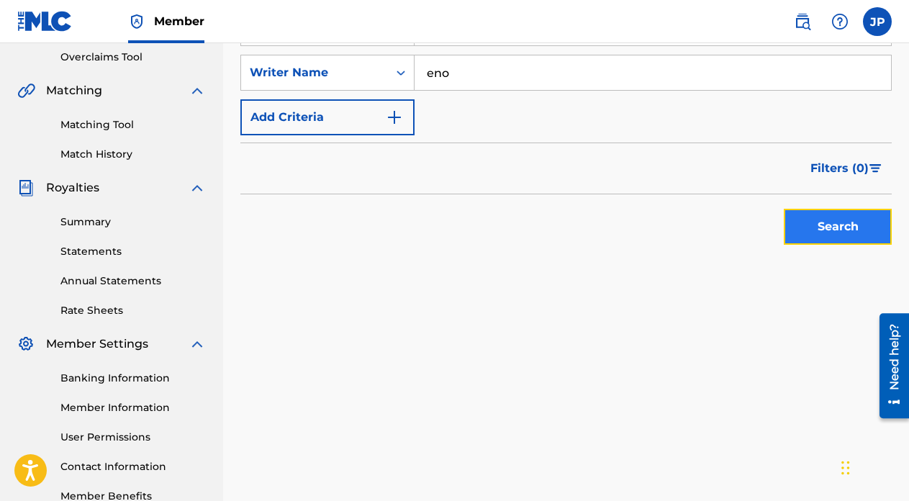
click at [832, 231] on button "Search" at bounding box center [837, 227] width 108 height 36
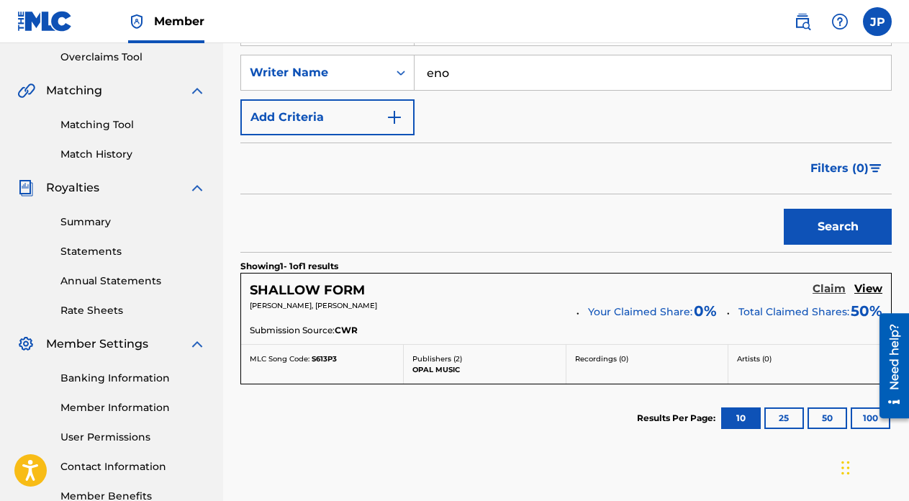
click at [819, 287] on h5 "Claim" at bounding box center [828, 289] width 33 height 14
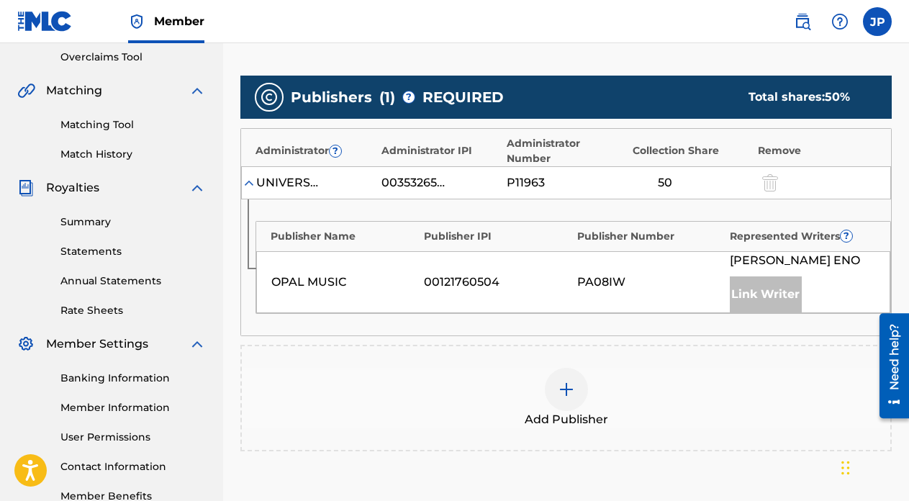
click at [573, 386] on img at bounding box center [566, 389] width 17 height 17
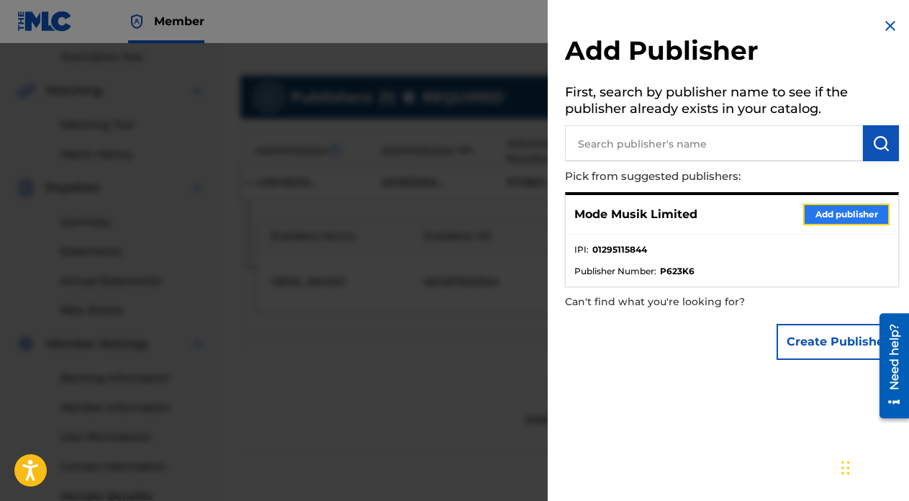
click at [816, 214] on button "Add publisher" at bounding box center [846, 215] width 86 height 22
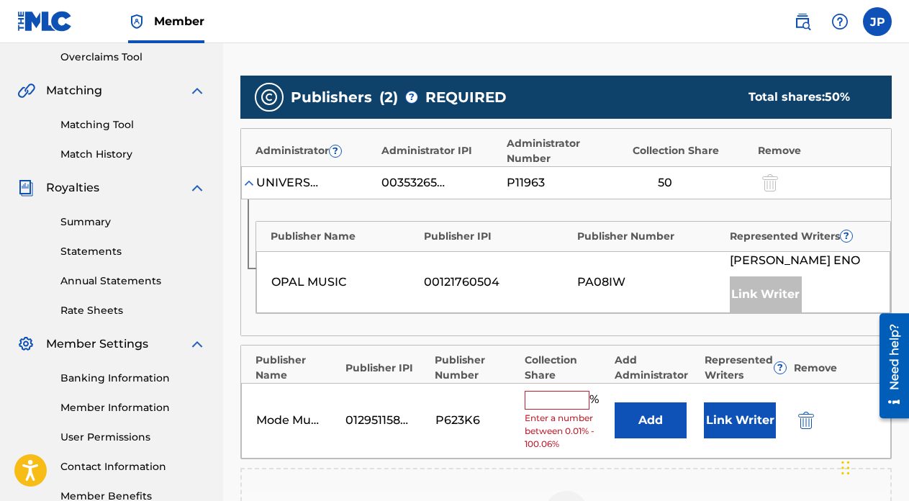
click at [549, 396] on input "text" at bounding box center [556, 400] width 65 height 19
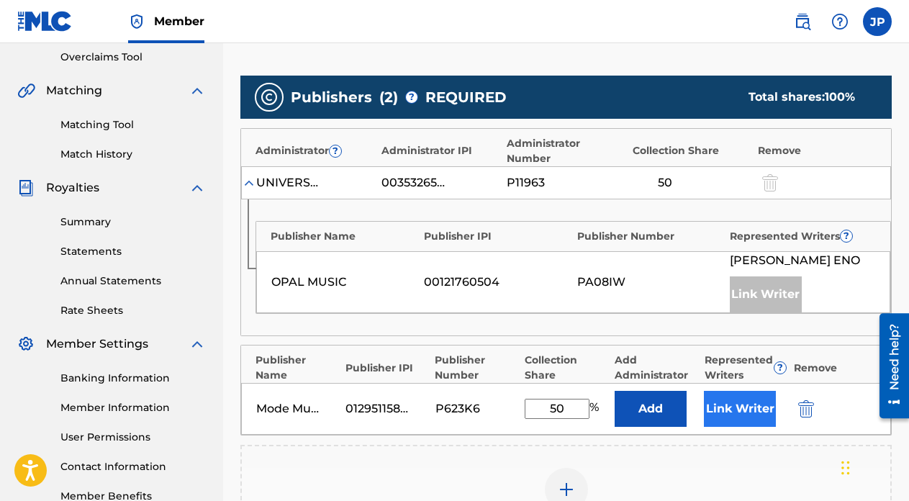
type input "50"
click at [742, 411] on button "Link Writer" at bounding box center [740, 409] width 72 height 36
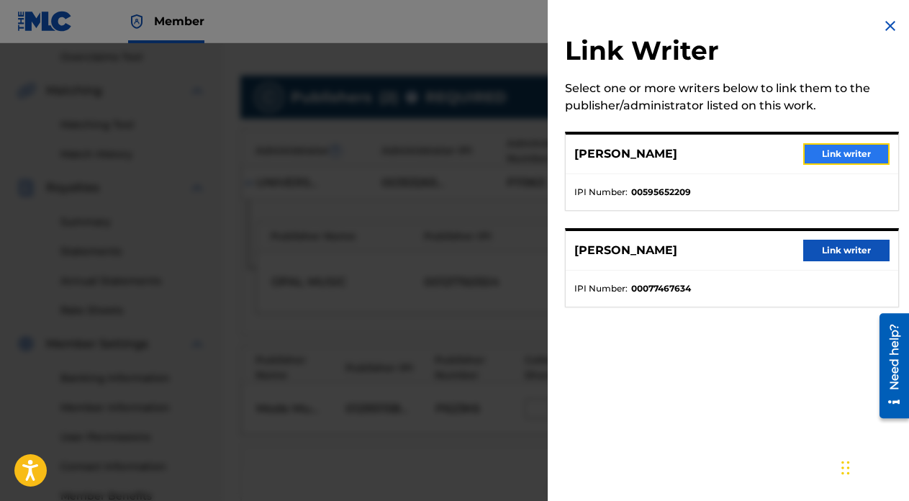
click at [837, 151] on button "Link writer" at bounding box center [846, 154] width 86 height 22
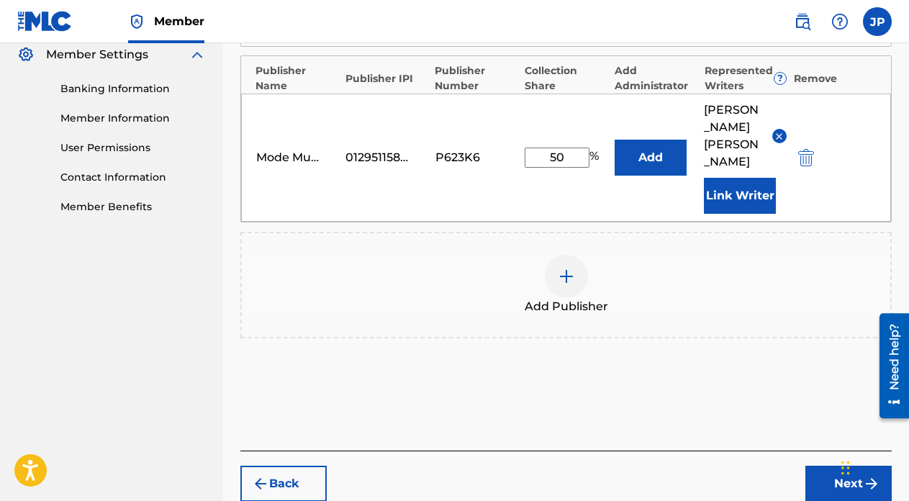
scroll to position [643, 0]
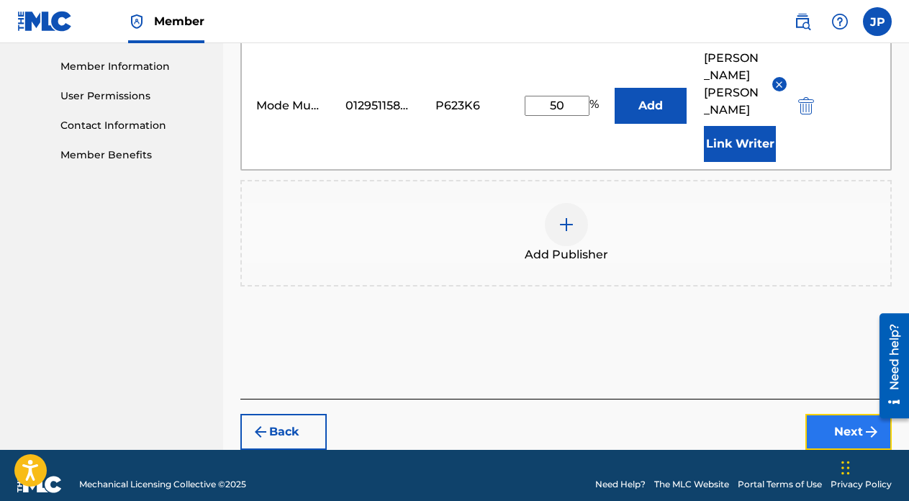
click at [826, 414] on button "Next" at bounding box center [848, 432] width 86 height 36
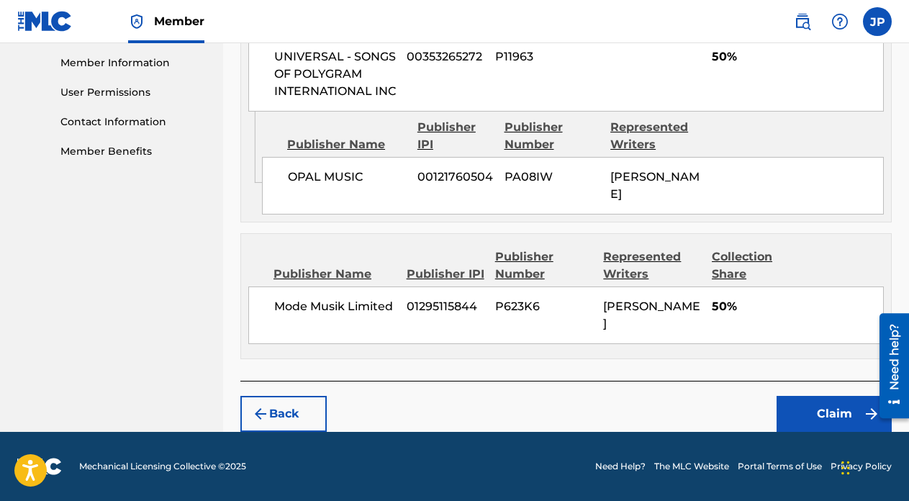
scroll to position [661, 0]
click at [822, 416] on button "Claim" at bounding box center [833, 414] width 115 height 36
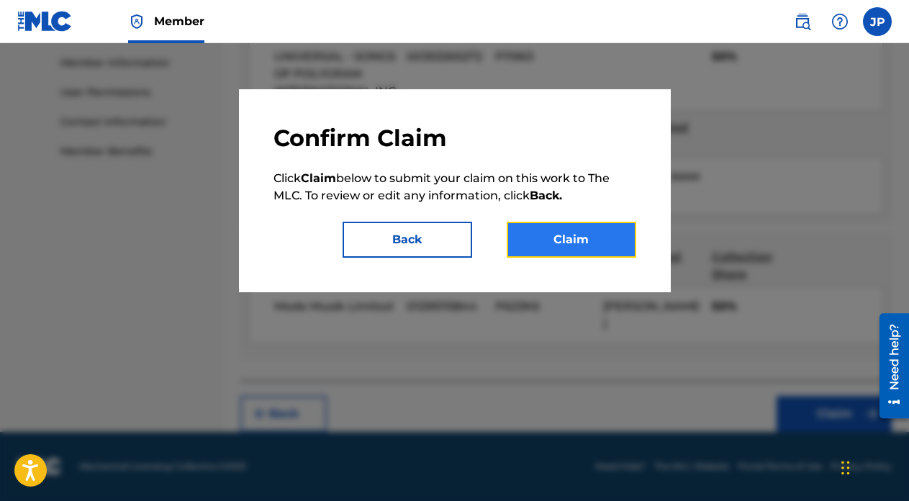
click at [581, 247] on button "Claim" at bounding box center [570, 240] width 129 height 36
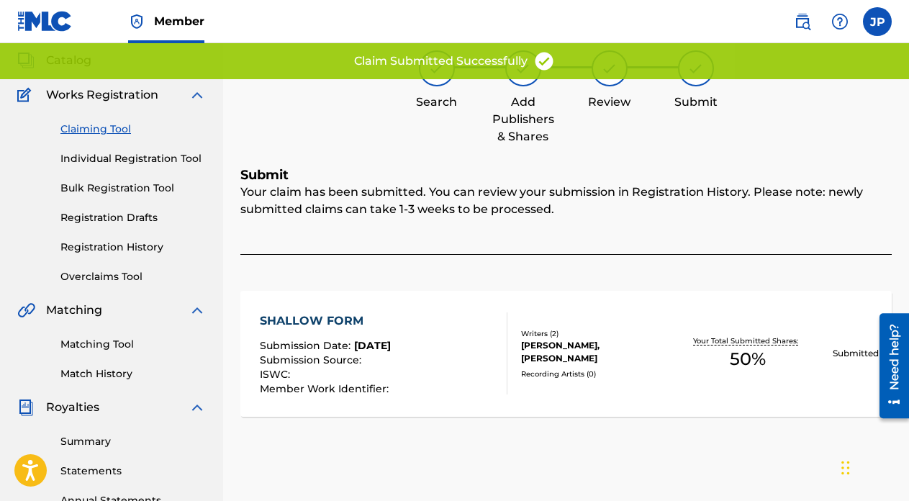
scroll to position [33, 0]
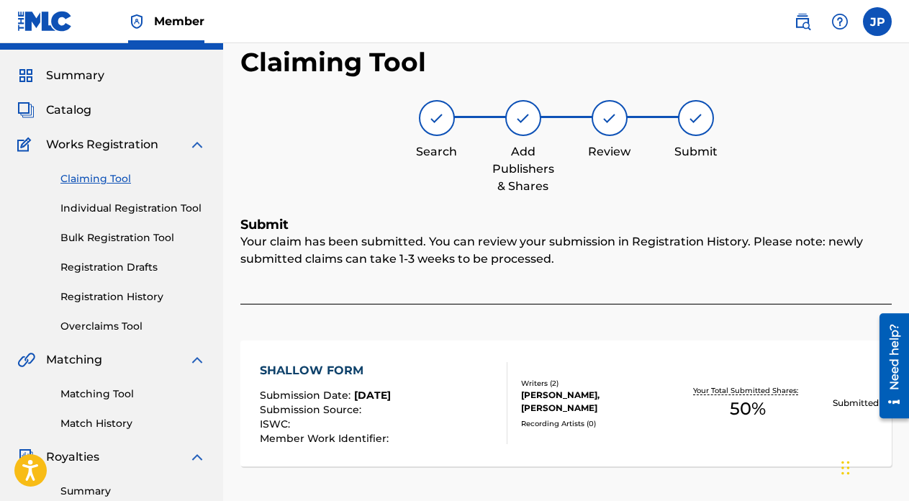
click at [107, 181] on link "Claiming Tool" at bounding box center [132, 178] width 145 height 15
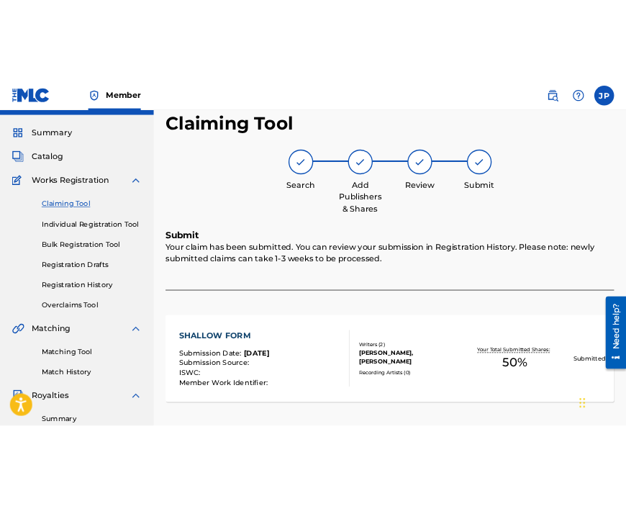
scroll to position [0, 0]
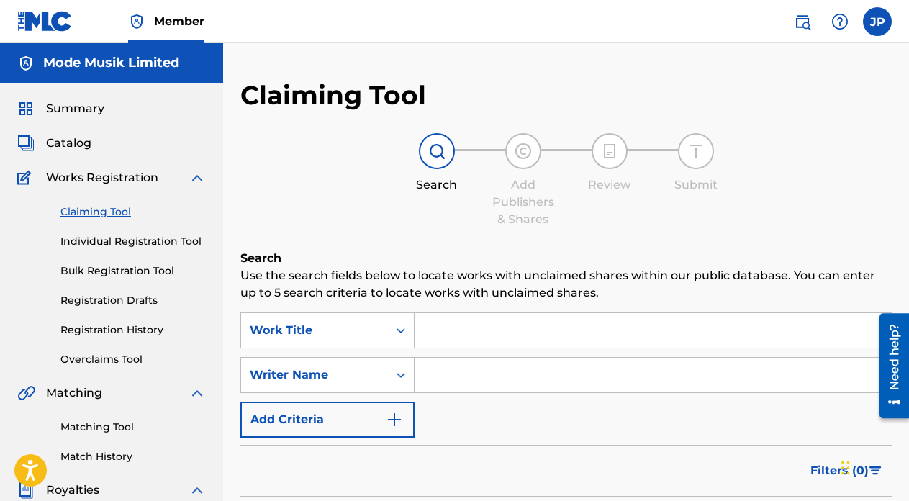
click at [501, 328] on input "Search Form" at bounding box center [652, 330] width 476 height 35
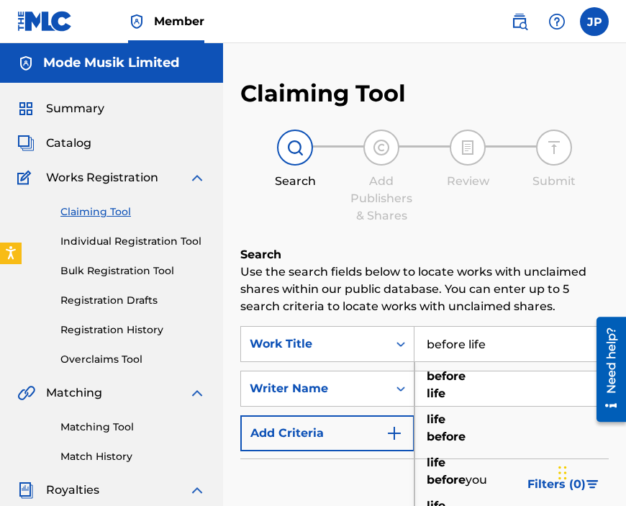
type input "before life"
click at [515, 212] on div "Search Add Publishers & Shares Review Submit" at bounding box center [424, 176] width 368 height 95
click at [459, 392] on input "Search Form" at bounding box center [511, 388] width 194 height 35
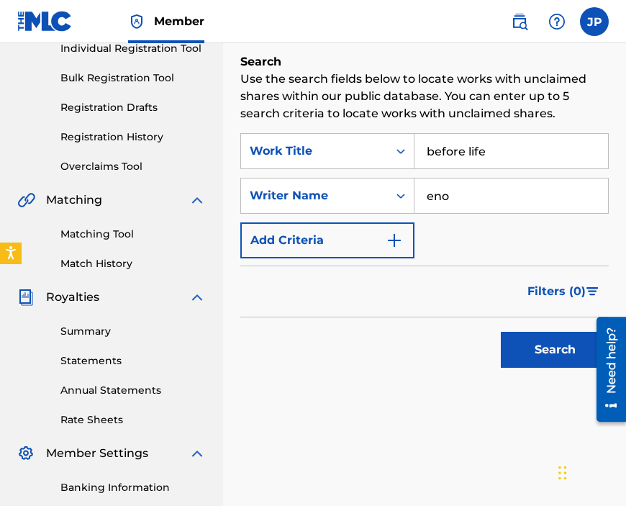
scroll to position [245, 0]
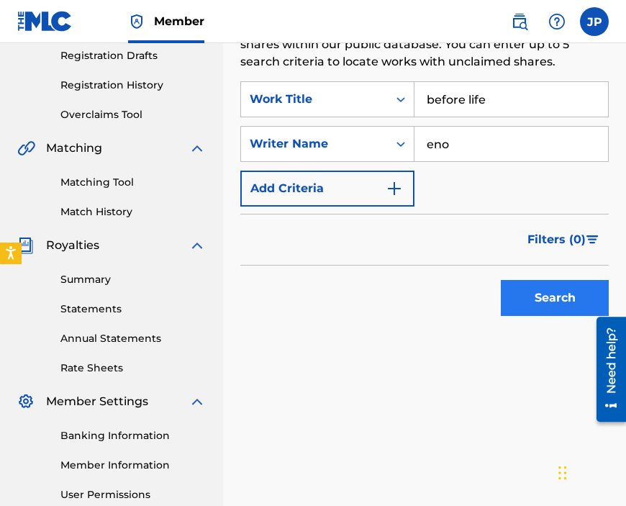
type input "eno"
click at [546, 301] on button "Search" at bounding box center [555, 298] width 108 height 36
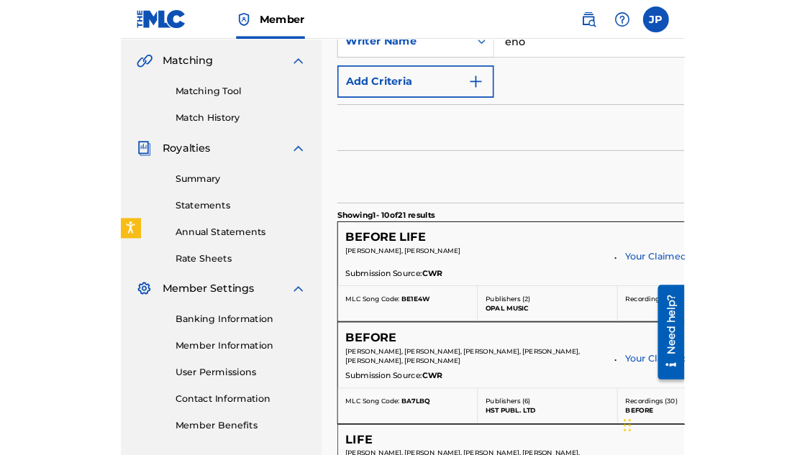
scroll to position [334, 0]
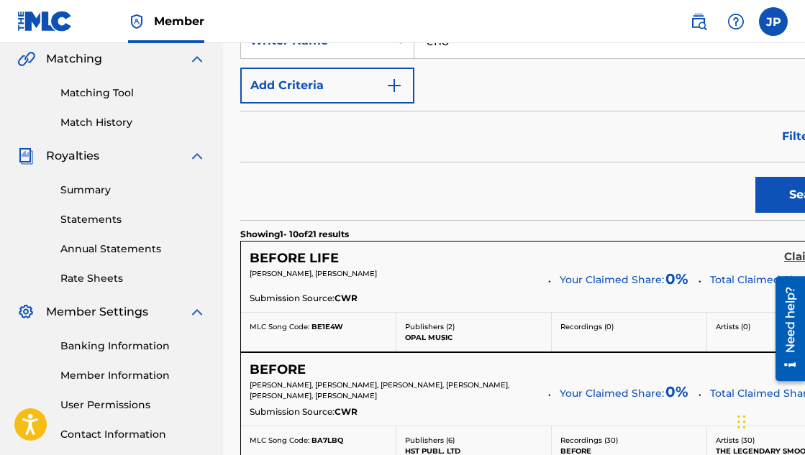
click at [784, 258] on h5 "Claim" at bounding box center [800, 257] width 33 height 14
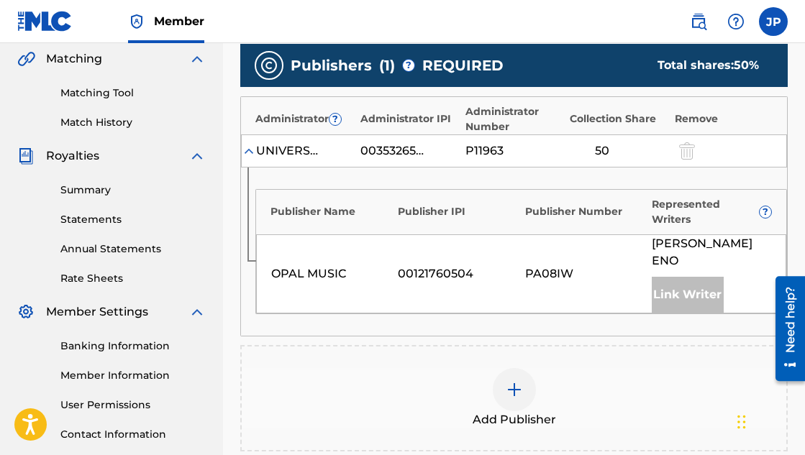
click at [500, 370] on div at bounding box center [514, 389] width 43 height 43
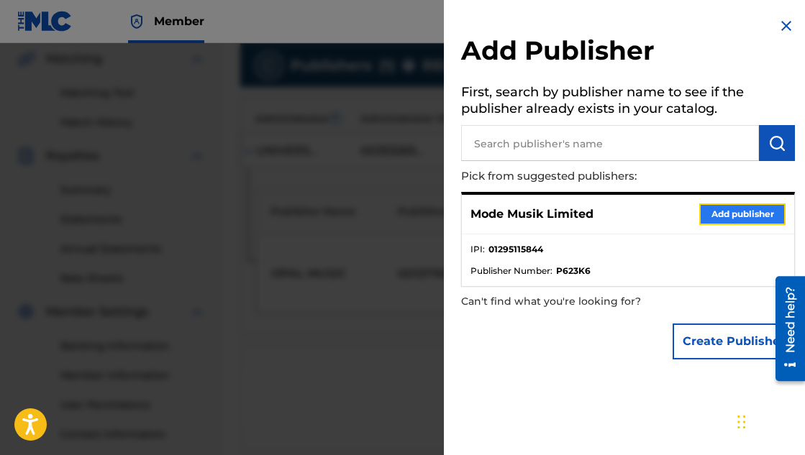
click at [710, 211] on button "Add publisher" at bounding box center [742, 215] width 86 height 22
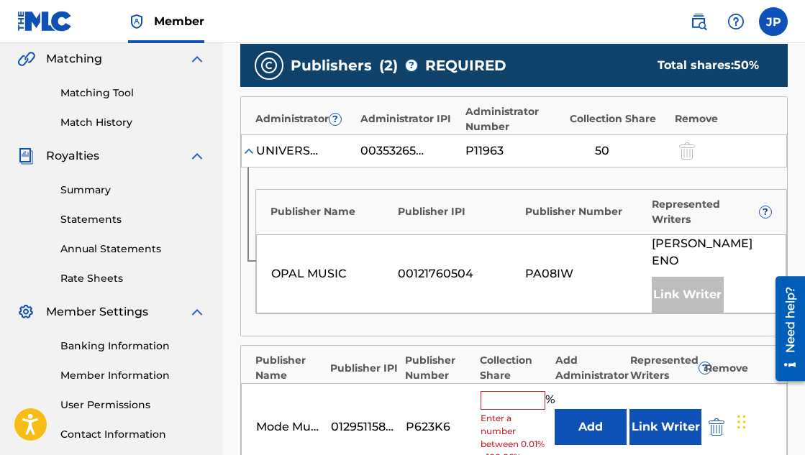
click at [514, 391] on input "text" at bounding box center [513, 400] width 65 height 19
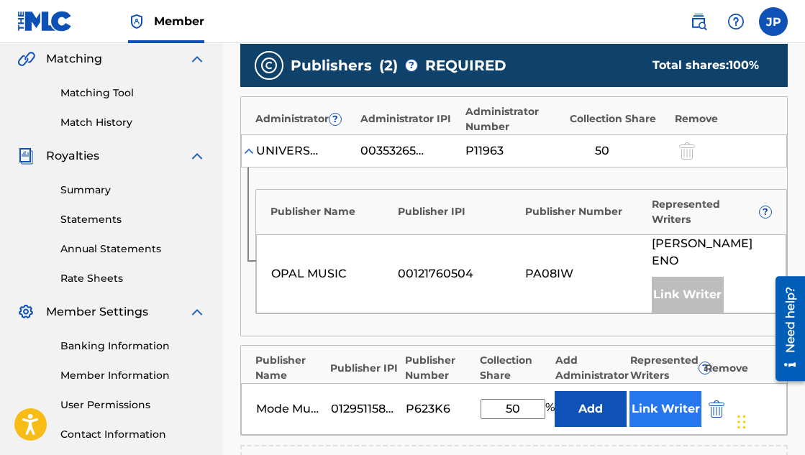
type input "50"
click at [678, 397] on button "Link Writer" at bounding box center [665, 409] width 72 height 36
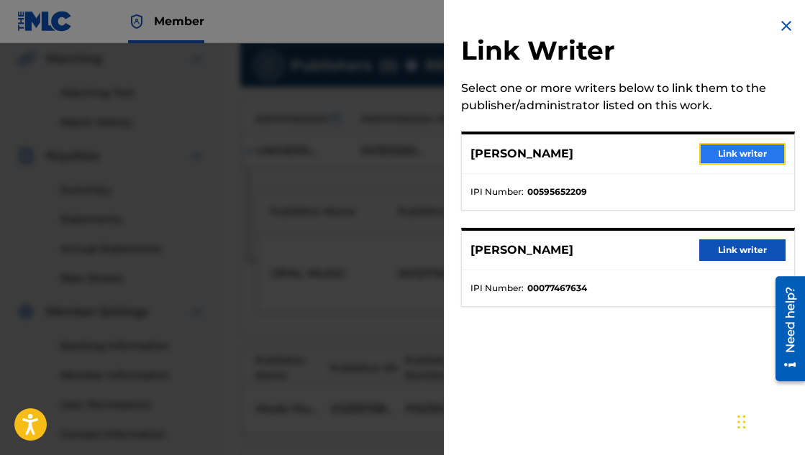
click at [738, 152] on button "Link writer" at bounding box center [742, 154] width 86 height 22
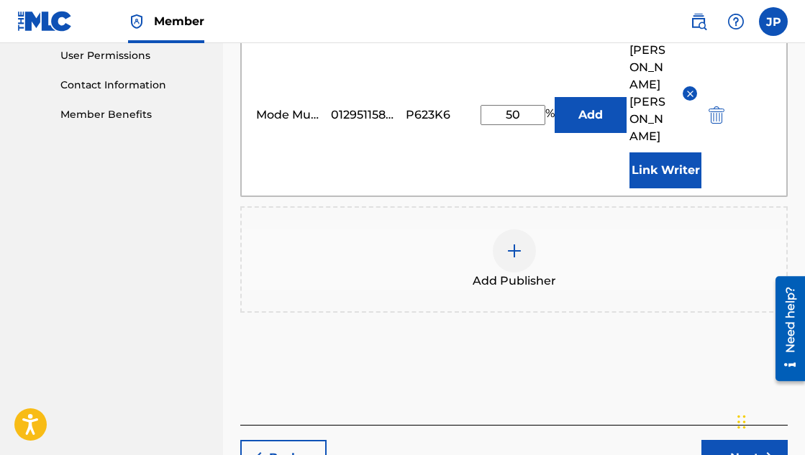
scroll to position [719, 0]
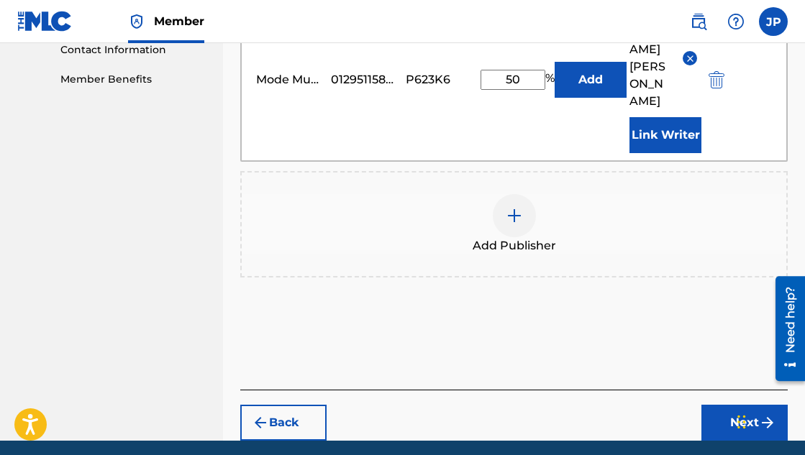
click at [745, 409] on div "Chat Widget" at bounding box center [769, 420] width 72 height 69
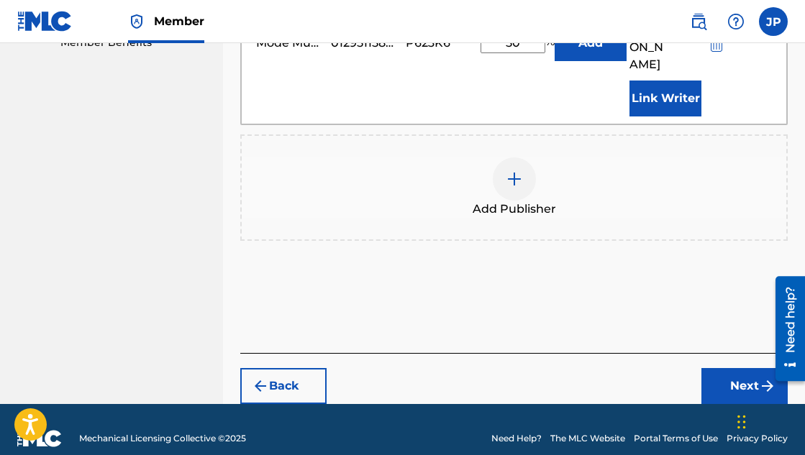
scroll to position [755, 0]
click at [734, 368] on button "Next" at bounding box center [744, 386] width 86 height 36
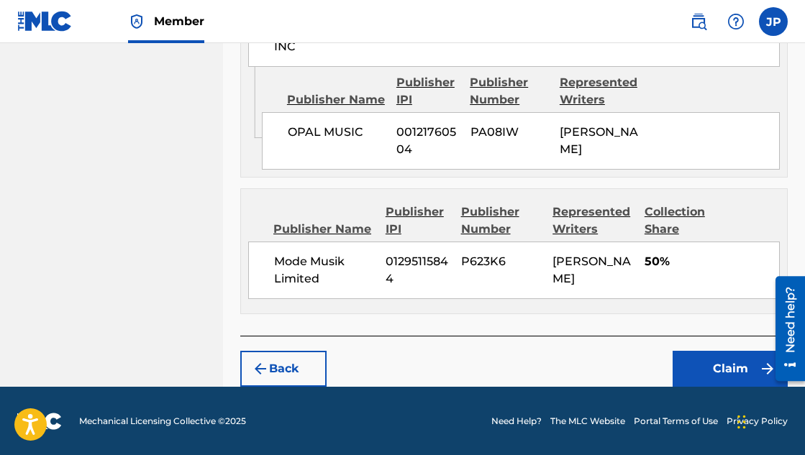
scroll to position [793, 0]
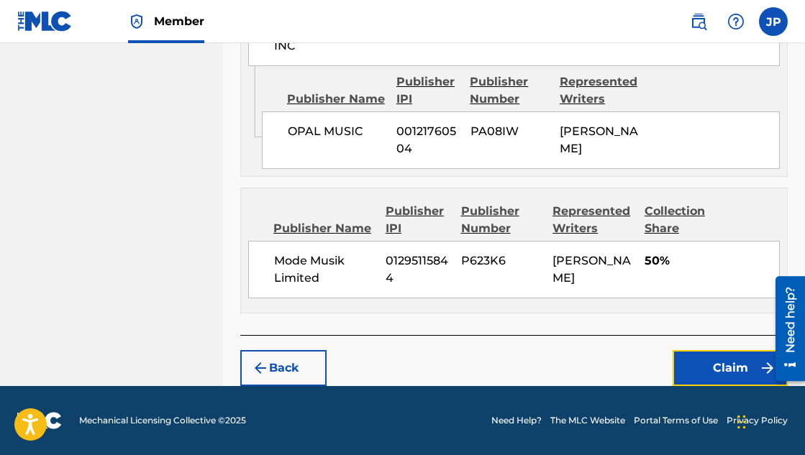
click at [734, 367] on button "Claim" at bounding box center [730, 368] width 115 height 36
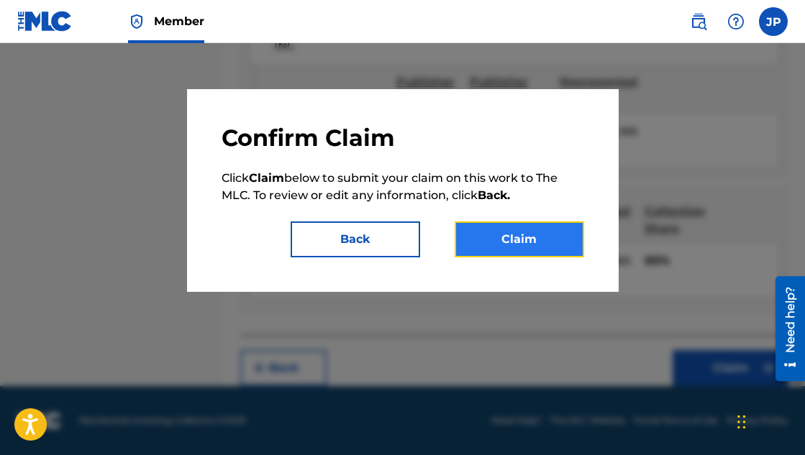
click at [536, 238] on button "Claim" at bounding box center [519, 240] width 129 height 36
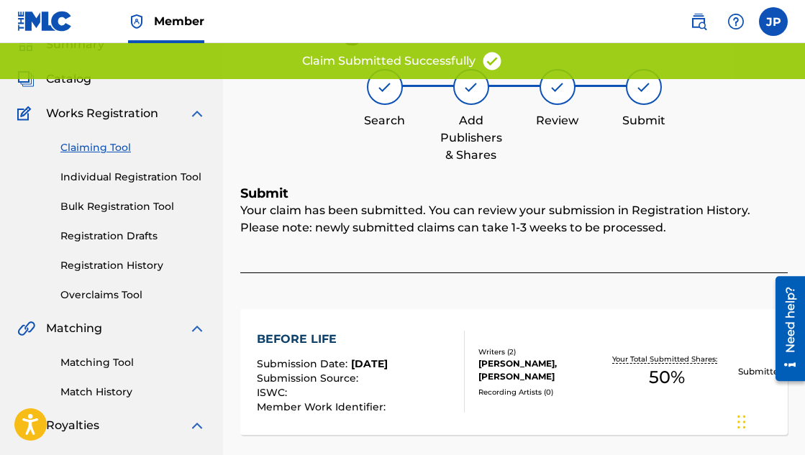
scroll to position [33, 0]
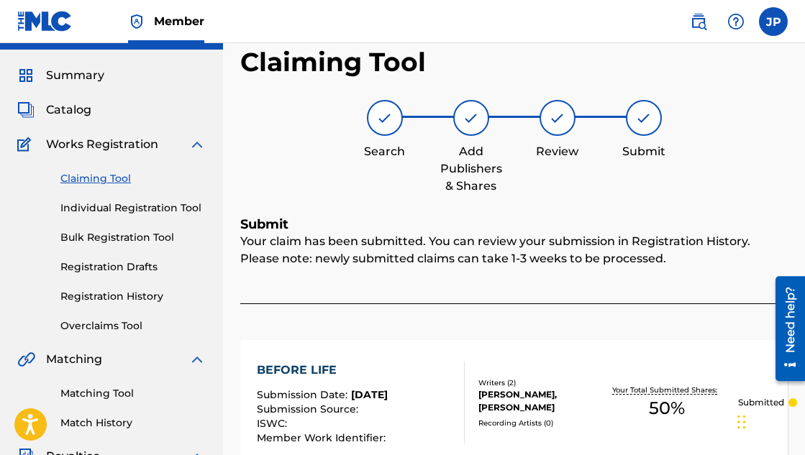
click at [105, 180] on link "Claiming Tool" at bounding box center [132, 178] width 145 height 15
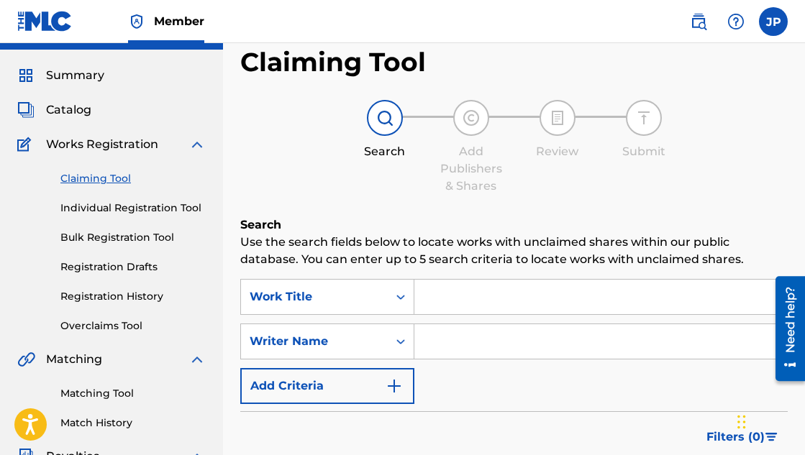
scroll to position [0, 0]
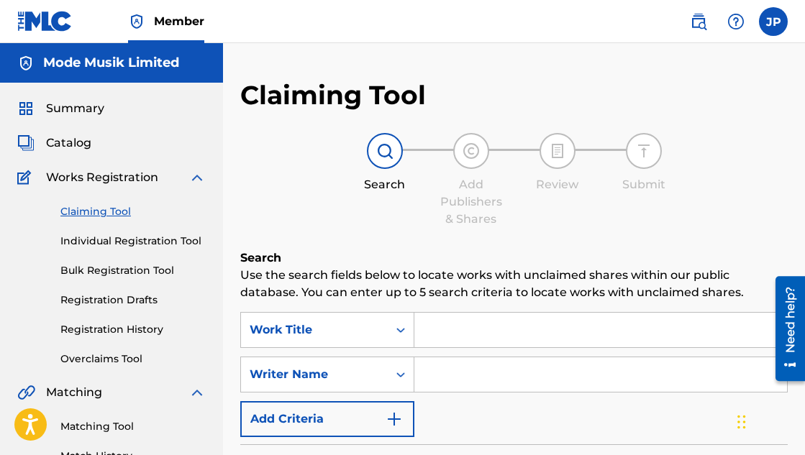
click at [554, 343] on input "Search Form" at bounding box center [600, 330] width 373 height 35
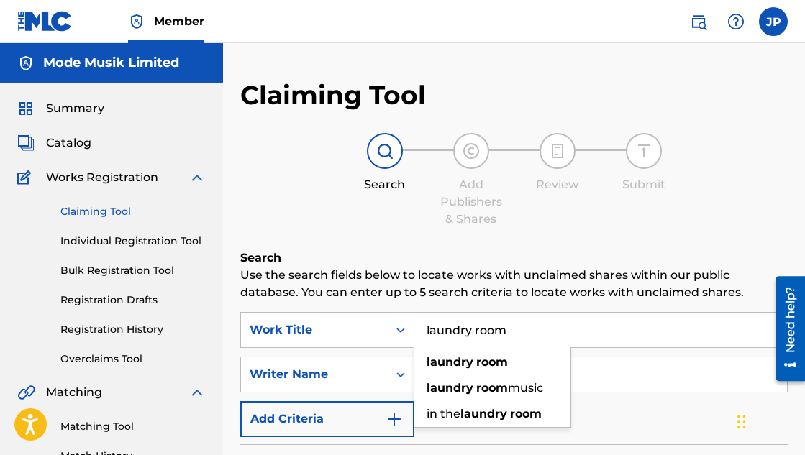
type input "laundry room"
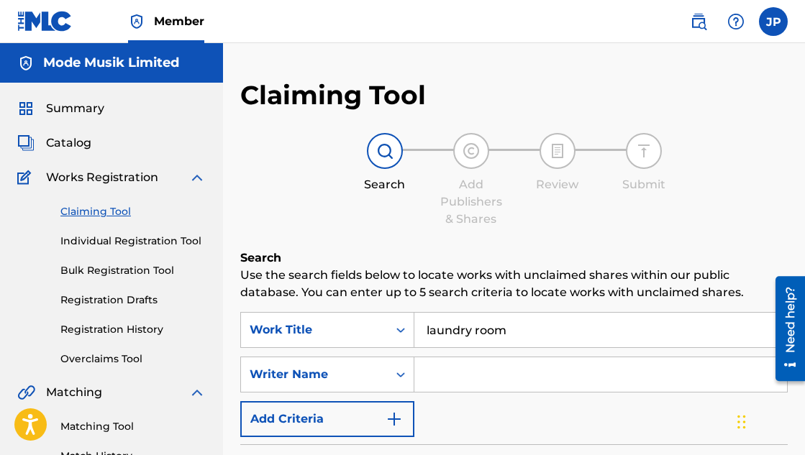
click at [637, 251] on h6 "Search" at bounding box center [513, 258] width 547 height 17
click at [569, 375] on input "Search Form" at bounding box center [600, 375] width 373 height 35
type input "eno"
click at [692, 235] on div "Claiming Tool Search Add Publishers & Shares Review Submit Search Use the searc…" at bounding box center [513, 352] width 547 height 547
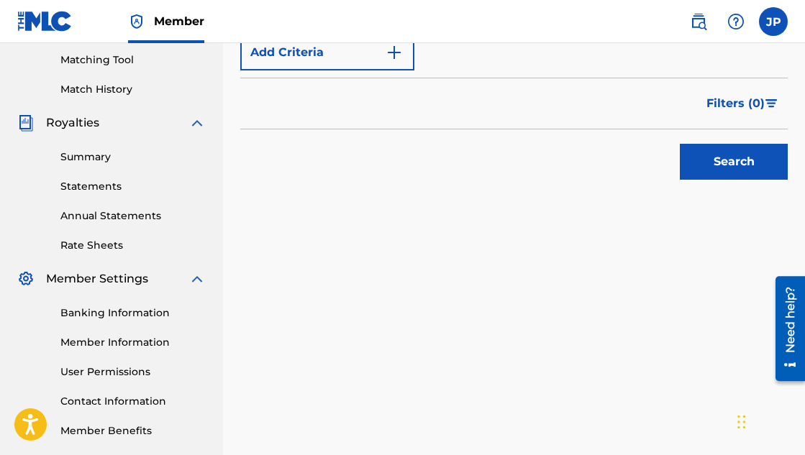
scroll to position [390, 0]
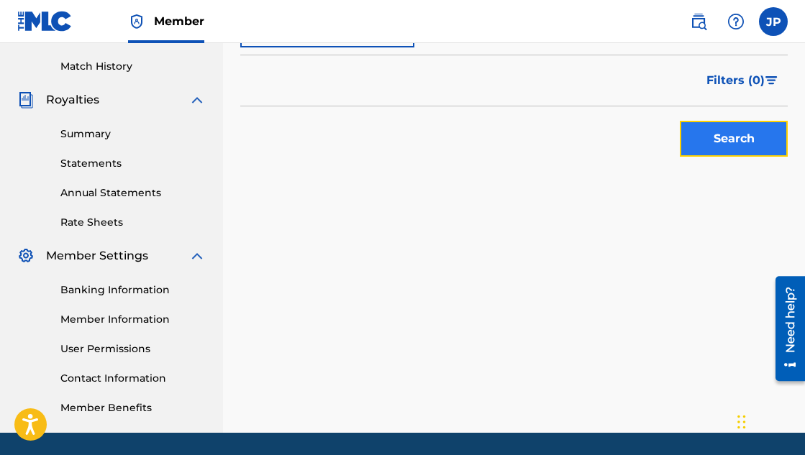
click at [732, 147] on button "Search" at bounding box center [734, 139] width 108 height 36
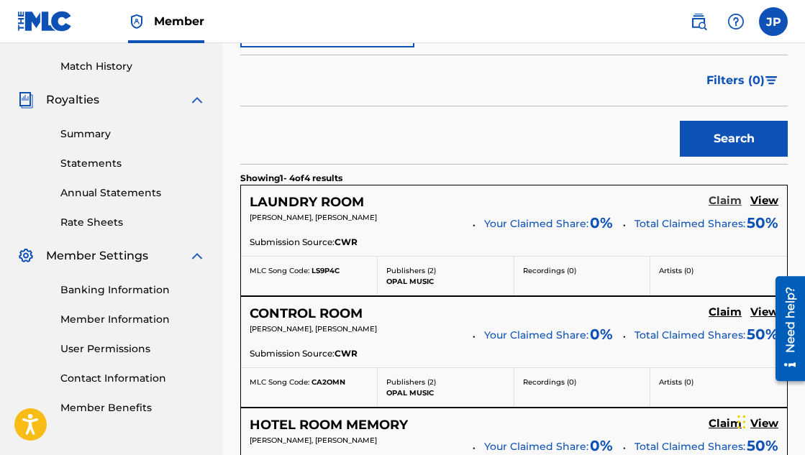
click at [728, 199] on h5 "Claim" at bounding box center [725, 201] width 33 height 14
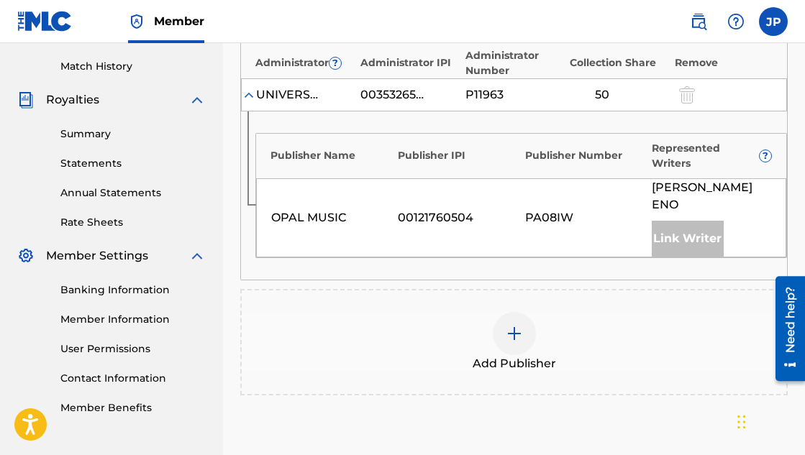
click at [513, 312] on div at bounding box center [514, 333] width 43 height 43
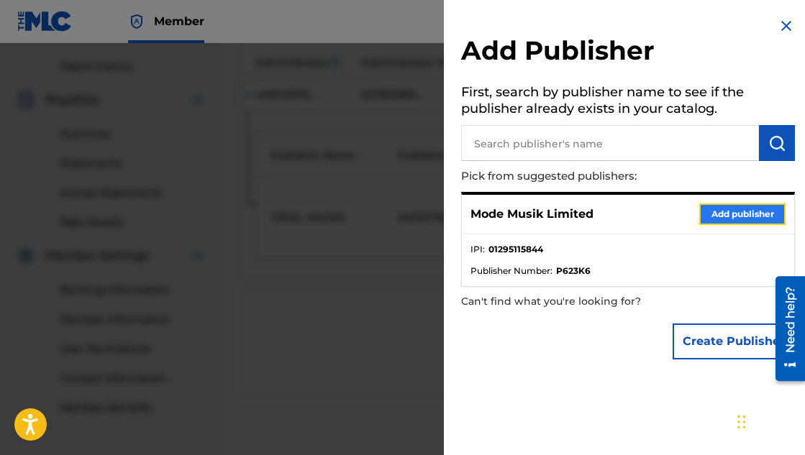
click at [731, 215] on button "Add publisher" at bounding box center [742, 215] width 86 height 22
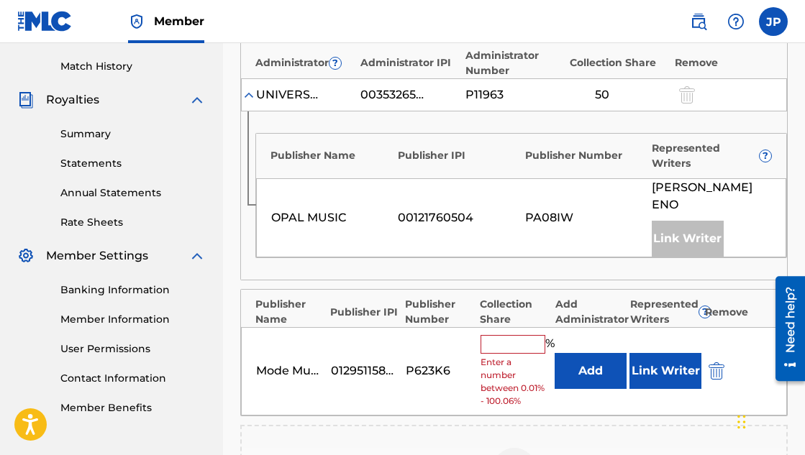
click at [522, 335] on input "text" at bounding box center [513, 344] width 65 height 19
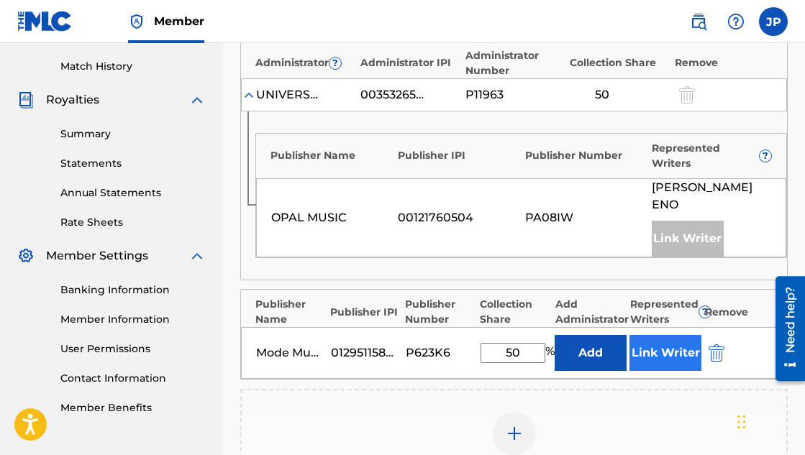
type input "50"
click at [667, 342] on button "Link Writer" at bounding box center [665, 353] width 72 height 36
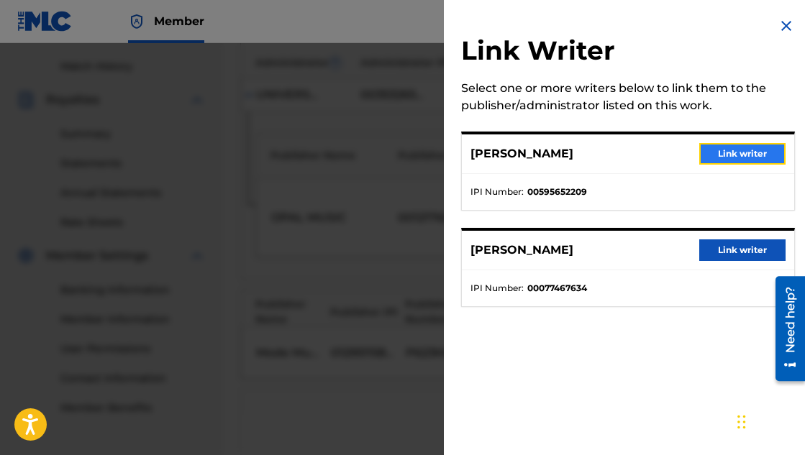
click at [734, 155] on button "Link writer" at bounding box center [742, 154] width 86 height 22
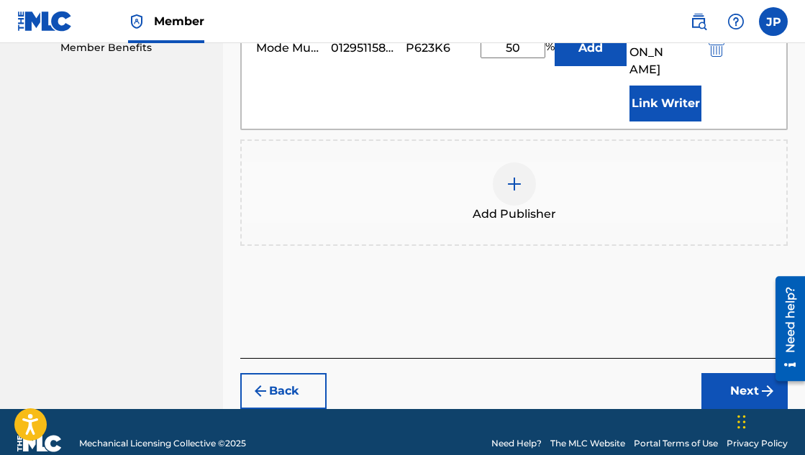
scroll to position [755, 0]
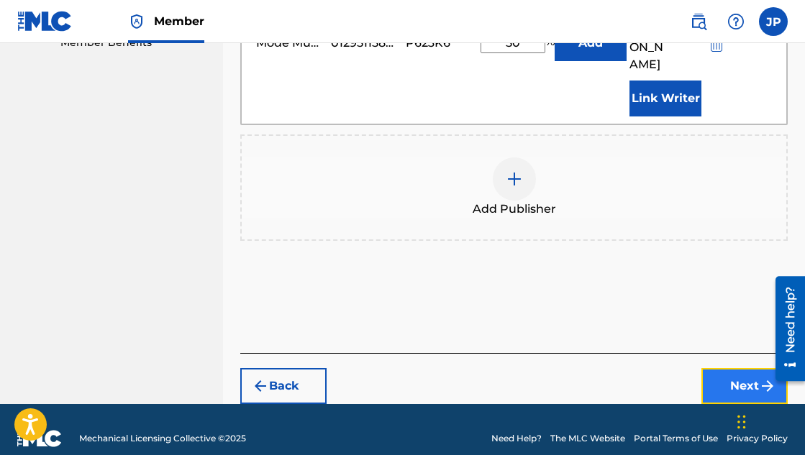
click at [742, 368] on button "Next" at bounding box center [744, 386] width 86 height 36
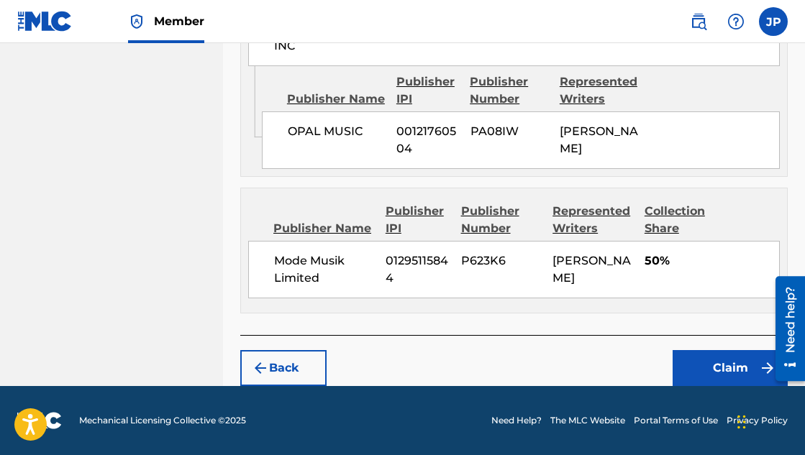
scroll to position [793, 0]
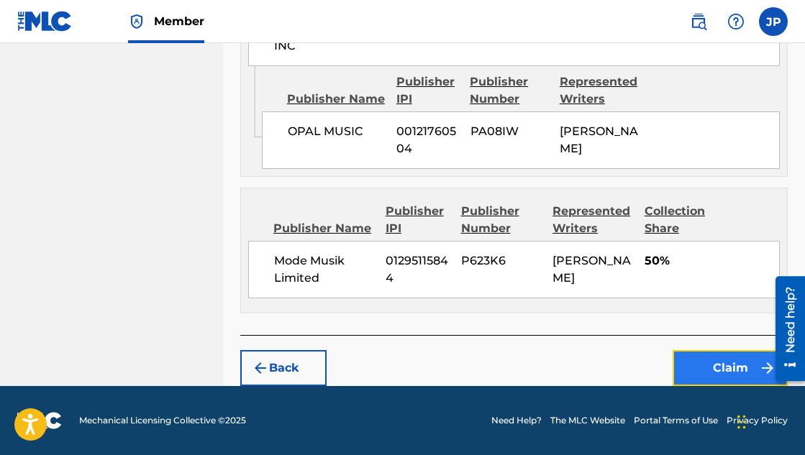
click at [719, 376] on button "Claim" at bounding box center [730, 368] width 115 height 36
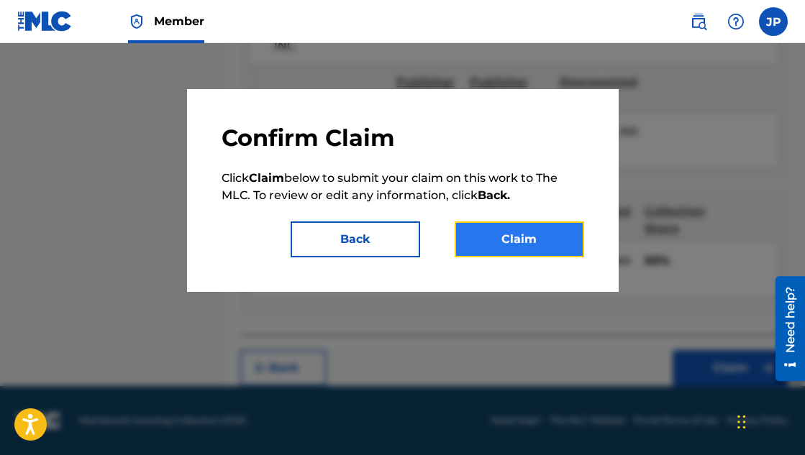
click at [527, 243] on button "Claim" at bounding box center [519, 240] width 129 height 36
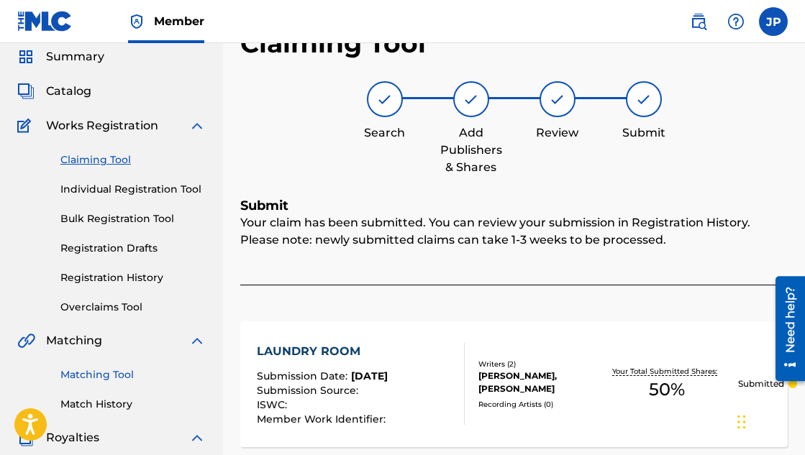
scroll to position [0, 0]
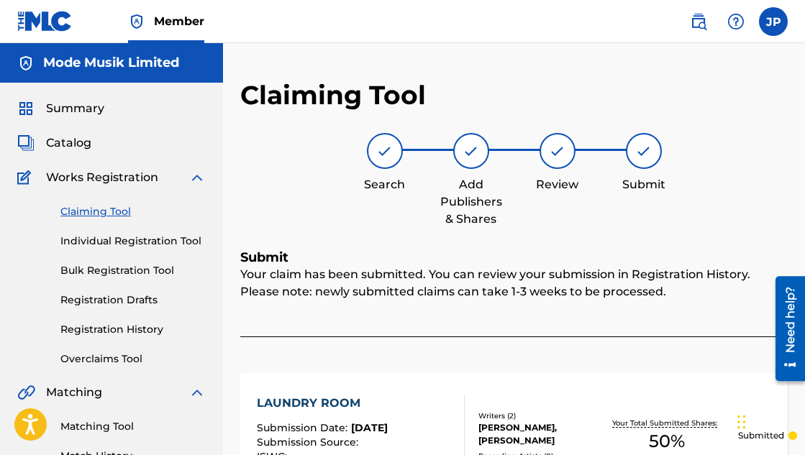
click at [97, 208] on link "Claiming Tool" at bounding box center [132, 211] width 145 height 15
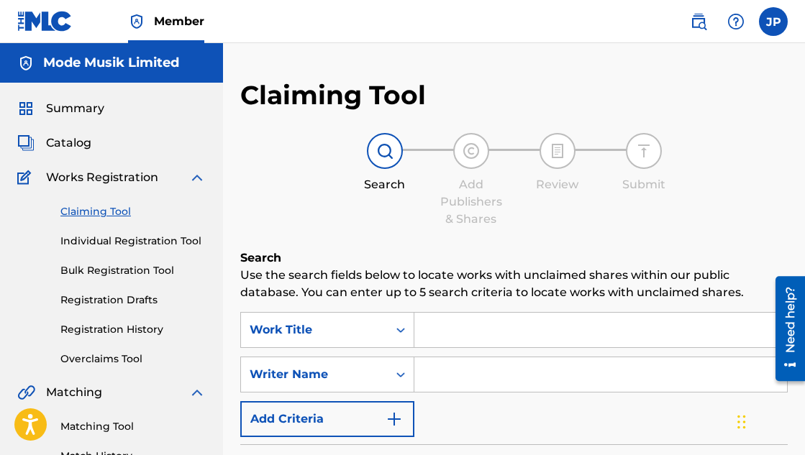
click at [447, 332] on input "Search Form" at bounding box center [600, 330] width 373 height 35
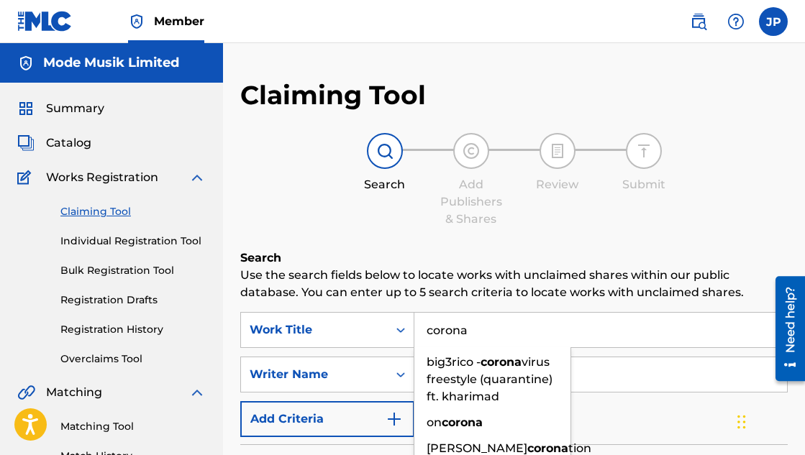
type input "corona"
click at [527, 251] on h6 "Search" at bounding box center [513, 258] width 547 height 17
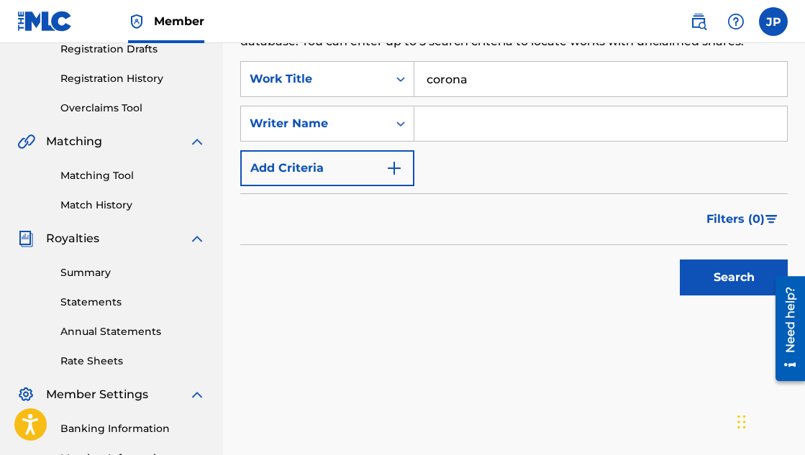
scroll to position [257, 0]
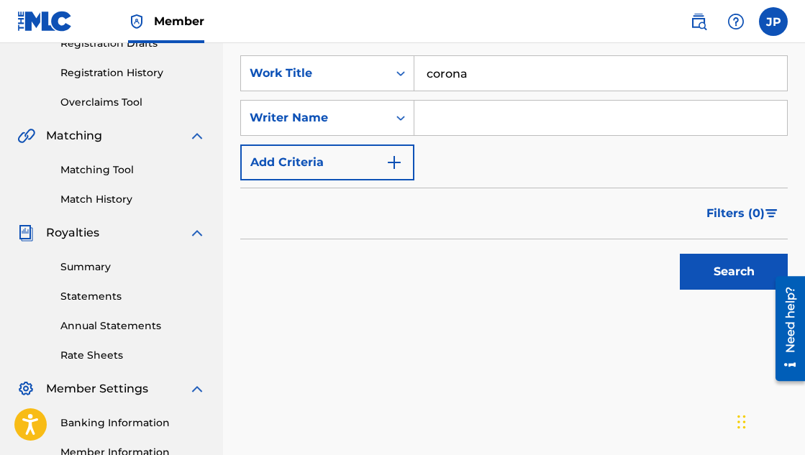
click at [543, 104] on input "Search Form" at bounding box center [600, 118] width 373 height 35
type input "eno"
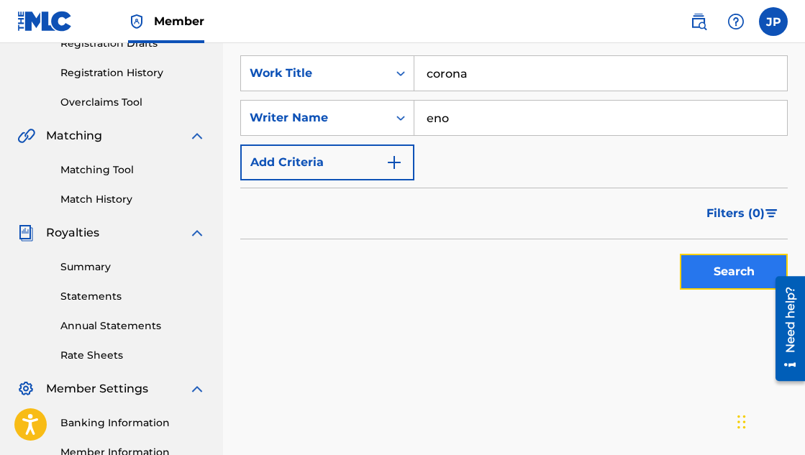
click at [695, 262] on button "Search" at bounding box center [734, 272] width 108 height 36
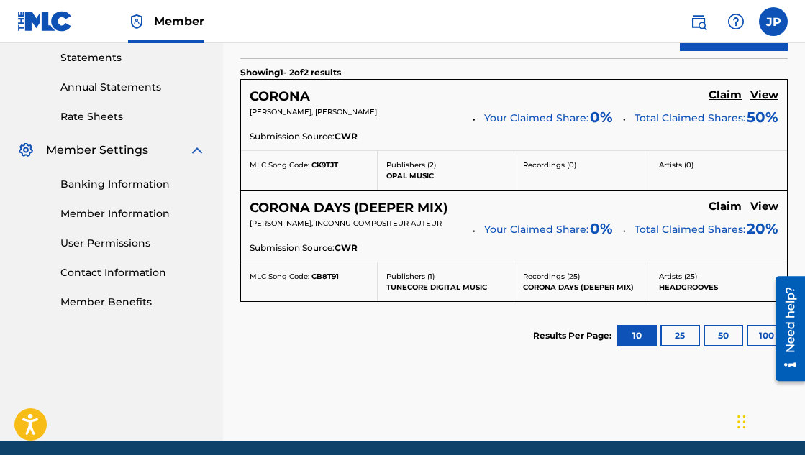
scroll to position [499, 0]
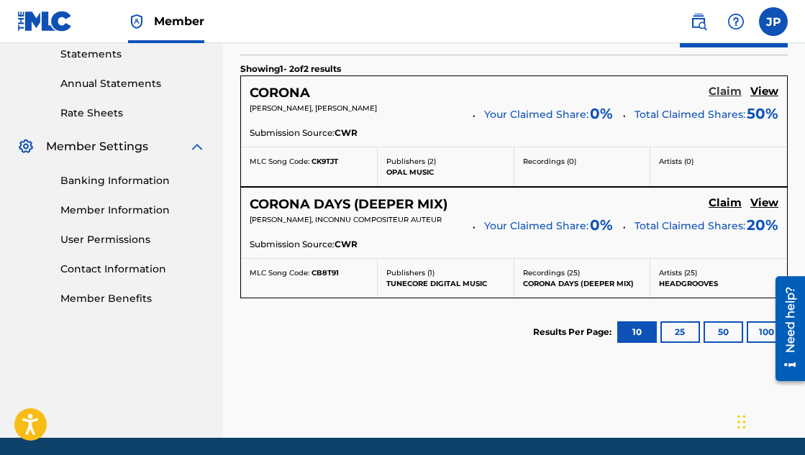
click at [727, 94] on h5 "Claim" at bounding box center [725, 92] width 33 height 14
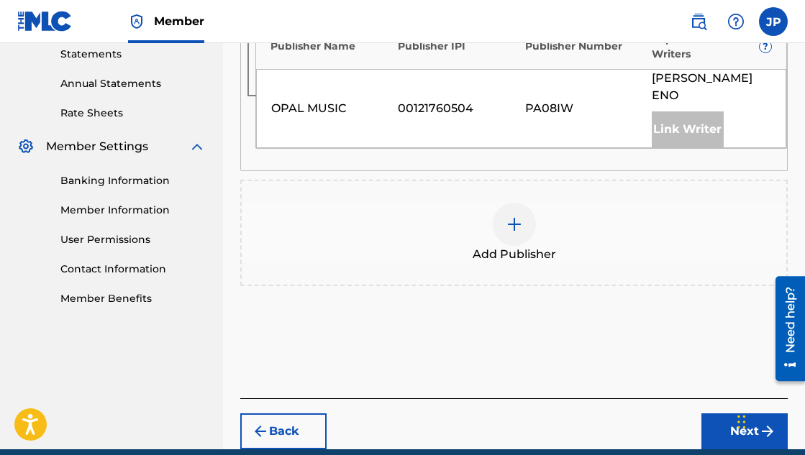
click at [514, 216] on img at bounding box center [514, 224] width 17 height 17
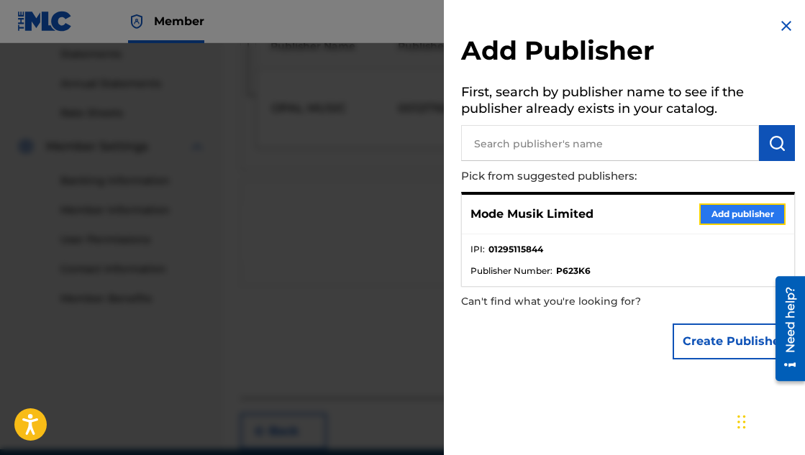
click at [735, 215] on button "Add publisher" at bounding box center [742, 215] width 86 height 22
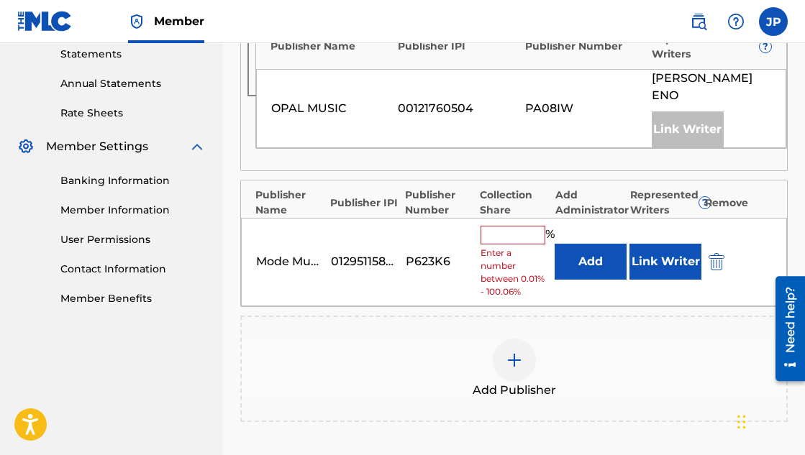
click at [523, 226] on input "text" at bounding box center [513, 235] width 65 height 19
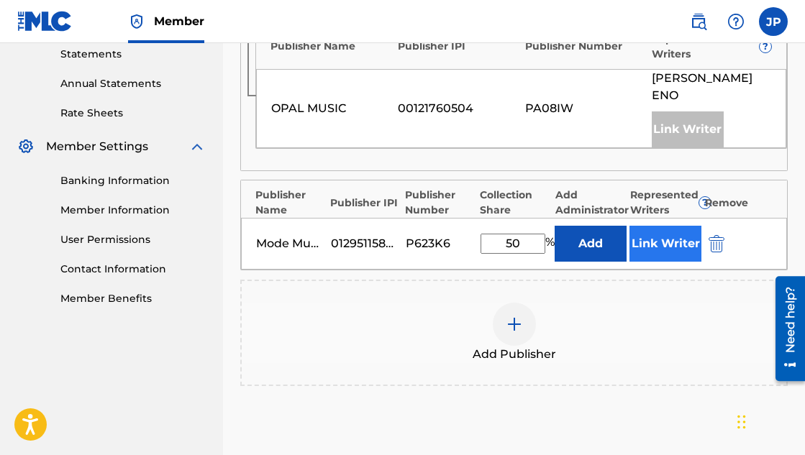
type input "50"
click at [665, 226] on button "Link Writer" at bounding box center [665, 244] width 72 height 36
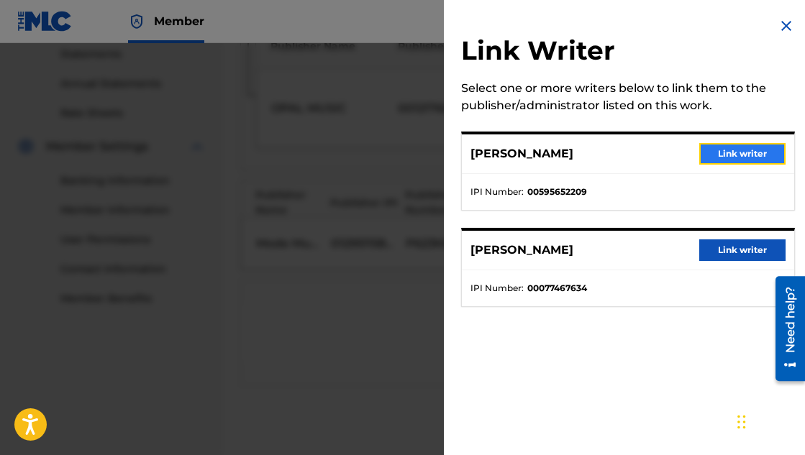
click at [726, 153] on button "Link writer" at bounding box center [742, 154] width 86 height 22
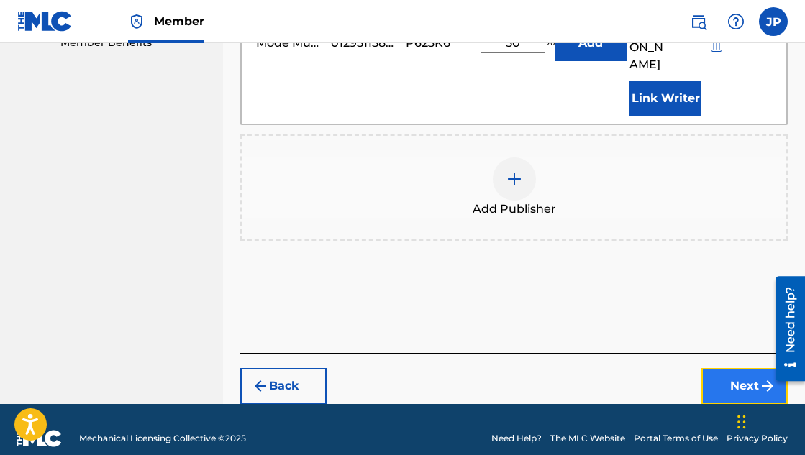
click at [740, 373] on button "Next" at bounding box center [744, 386] width 86 height 36
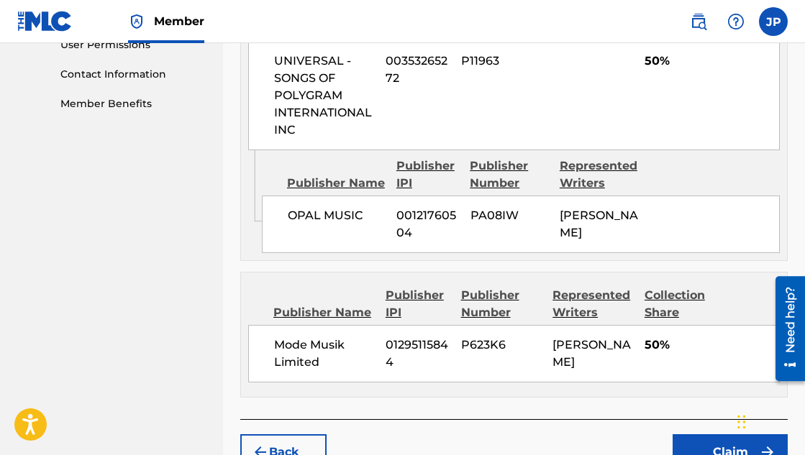
scroll to position [793, 0]
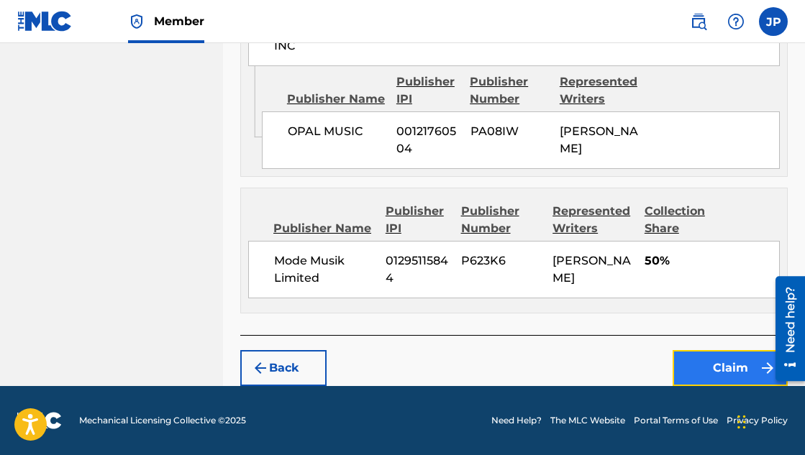
click at [697, 368] on button "Claim" at bounding box center [730, 368] width 115 height 36
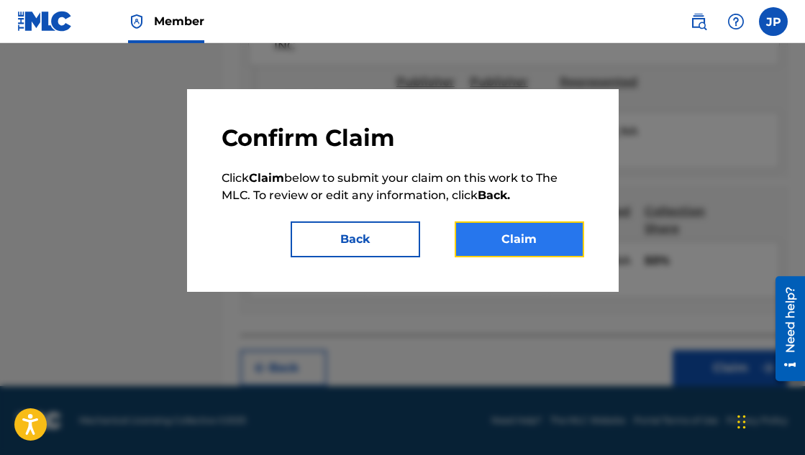
click at [542, 239] on button "Claim" at bounding box center [519, 240] width 129 height 36
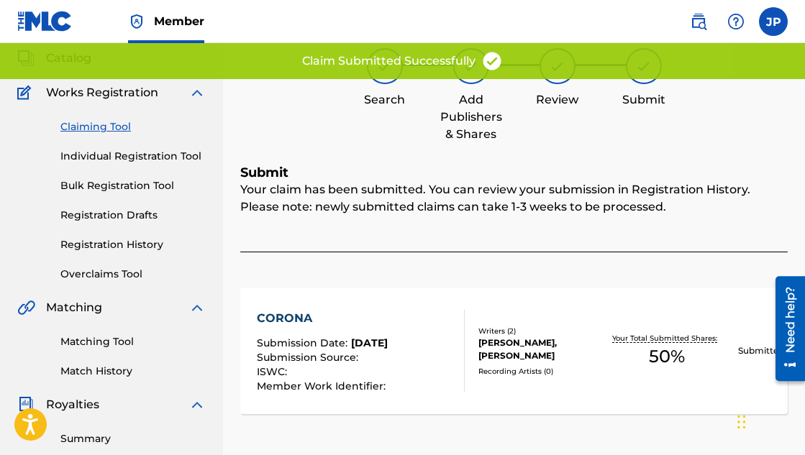
scroll to position [0, 0]
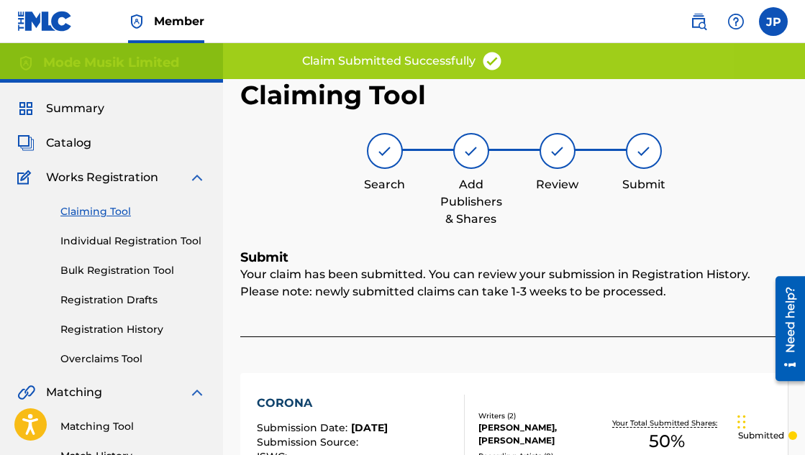
click at [96, 214] on link "Claiming Tool" at bounding box center [132, 211] width 145 height 15
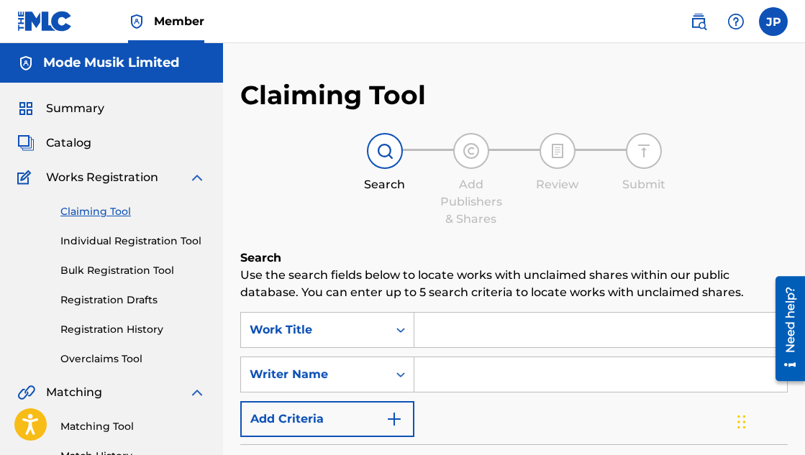
click at [469, 327] on input "Search Form" at bounding box center [600, 330] width 373 height 35
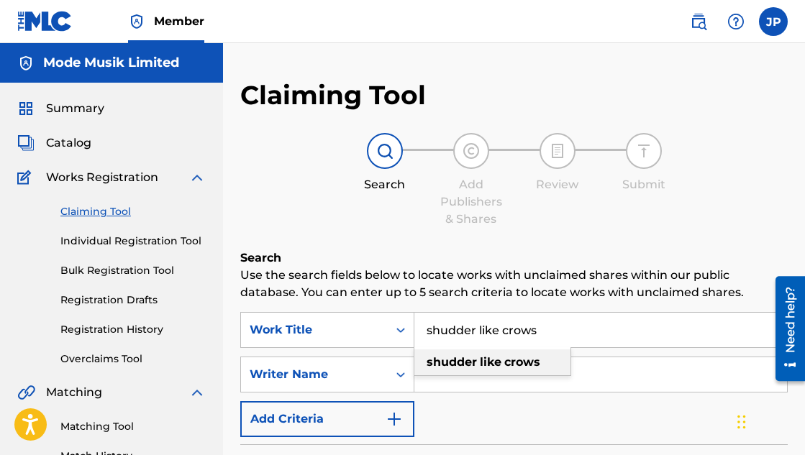
type input "shudder like crows"
click at [470, 363] on strong "shudder" at bounding box center [452, 362] width 50 height 14
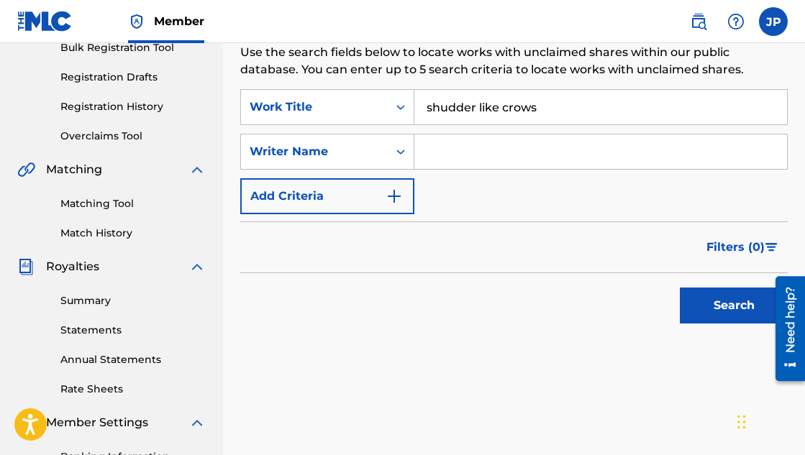
scroll to position [252, 0]
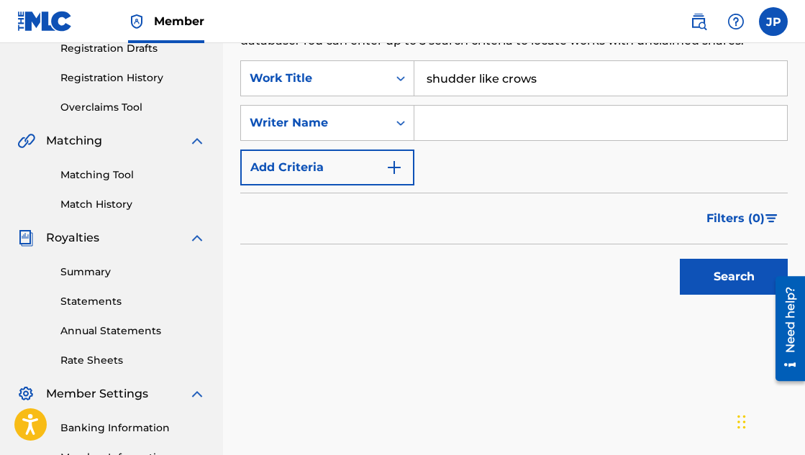
click at [571, 119] on input "Search Form" at bounding box center [600, 123] width 373 height 35
type input "eno"
click at [551, 282] on div "Search" at bounding box center [513, 274] width 547 height 58
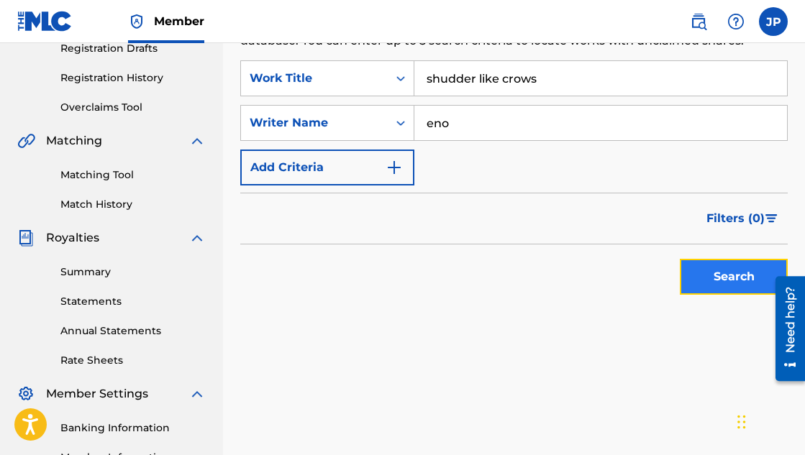
click at [704, 273] on button "Search" at bounding box center [734, 277] width 108 height 36
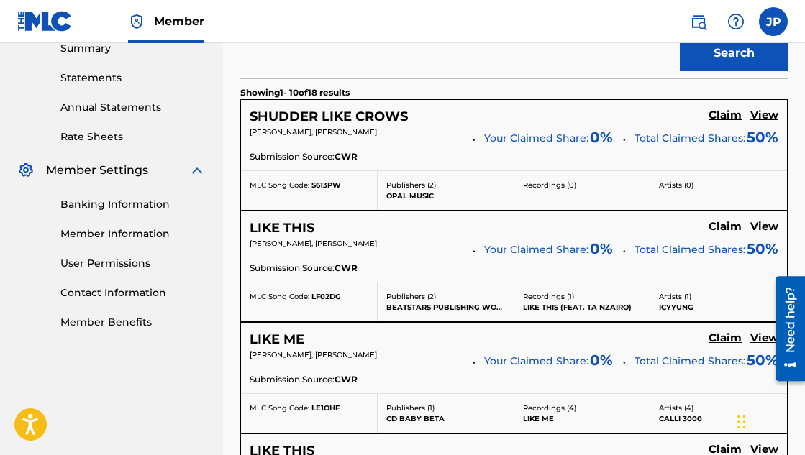
scroll to position [493, 0]
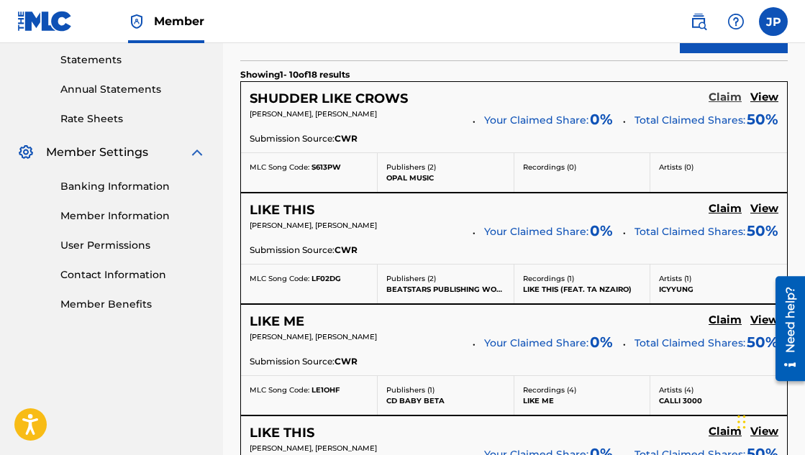
click at [731, 96] on h5 "Claim" at bounding box center [725, 98] width 33 height 14
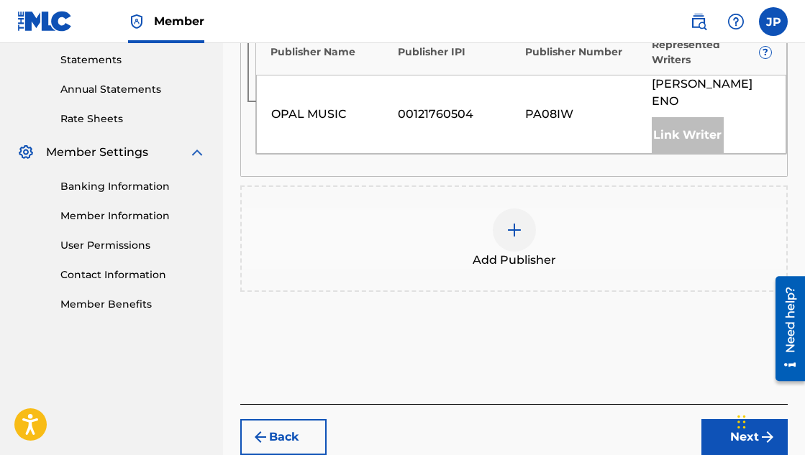
click at [520, 222] on img at bounding box center [514, 230] width 17 height 17
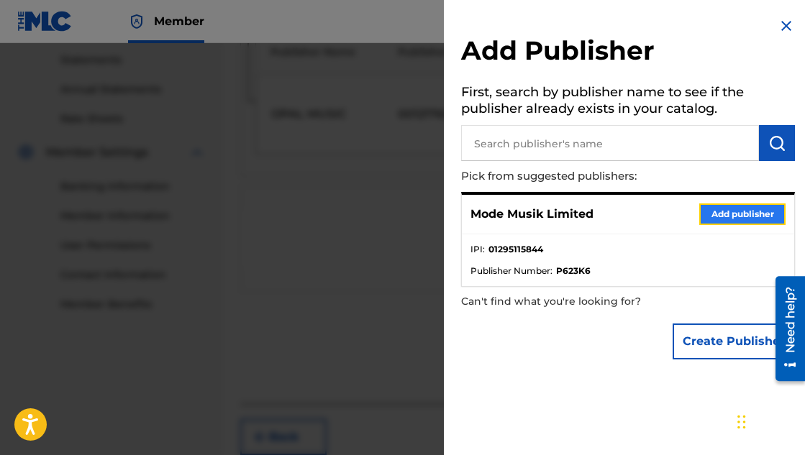
click at [712, 209] on button "Add publisher" at bounding box center [742, 215] width 86 height 22
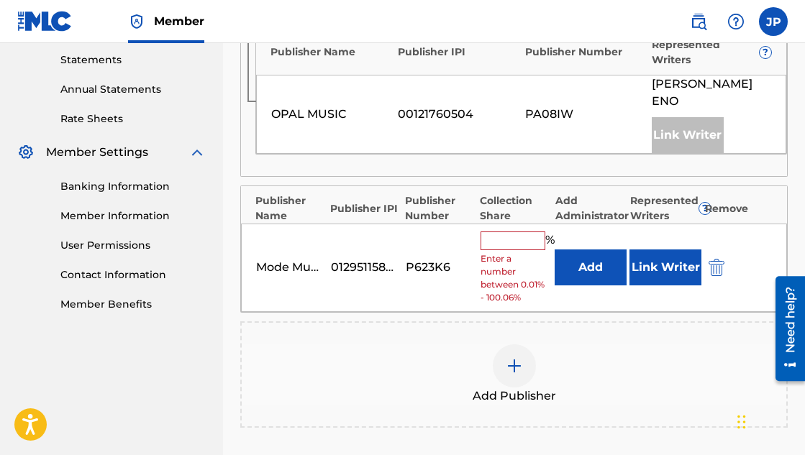
click at [522, 232] on input "text" at bounding box center [513, 241] width 65 height 19
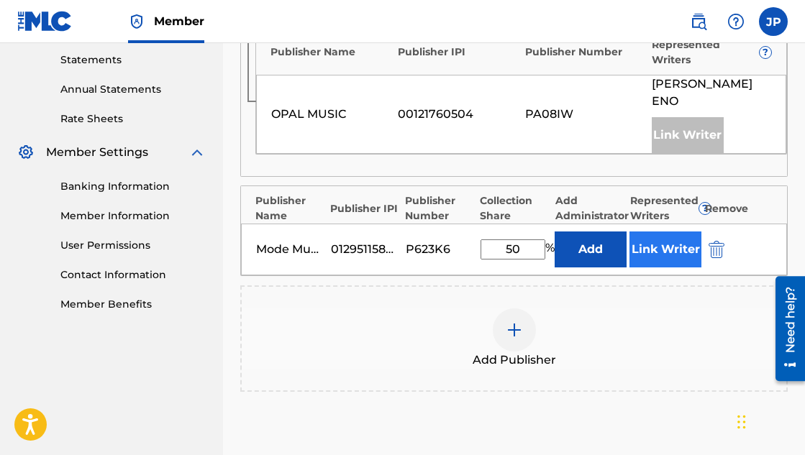
type input "50"
click at [670, 232] on button "Link Writer" at bounding box center [665, 250] width 72 height 36
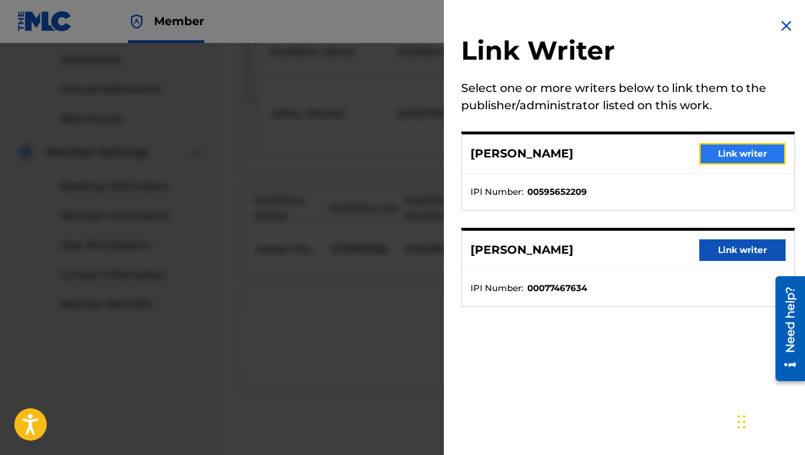
click at [732, 154] on button "Link writer" at bounding box center [742, 154] width 86 height 22
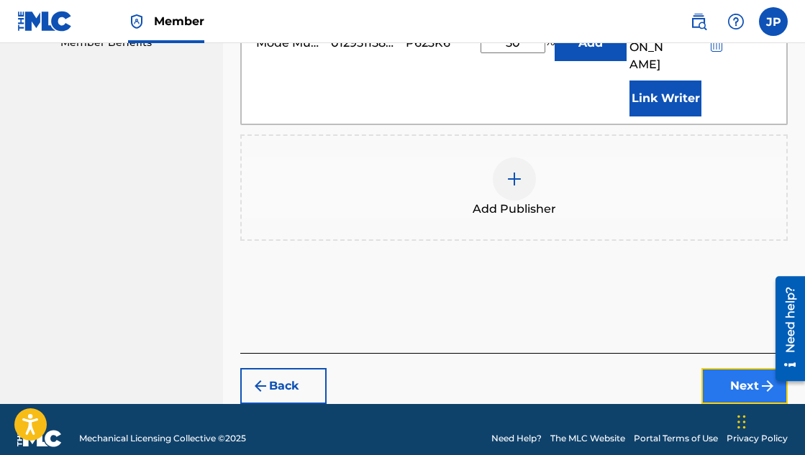
click at [744, 368] on button "Next" at bounding box center [744, 386] width 86 height 36
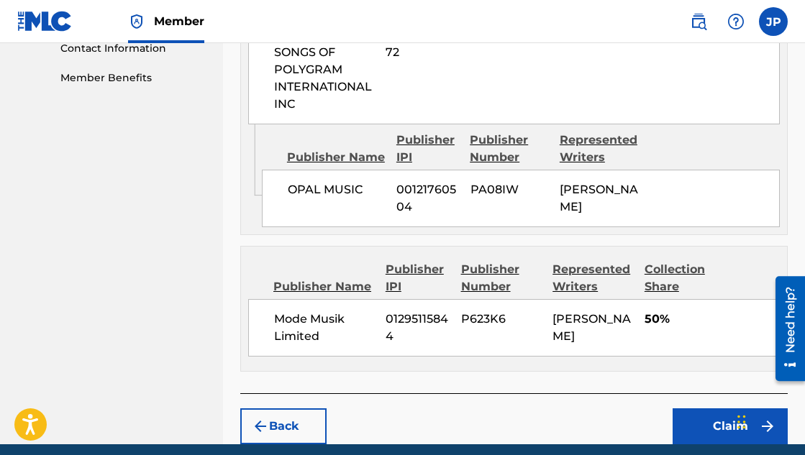
scroll to position [793, 0]
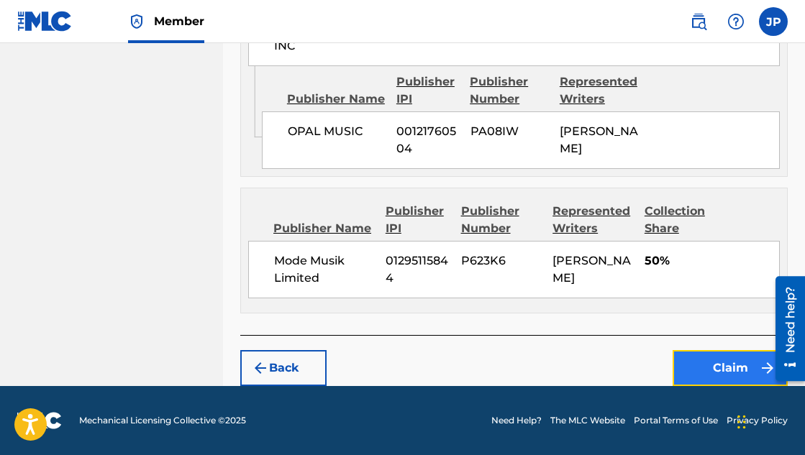
click at [714, 361] on button "Claim" at bounding box center [730, 368] width 115 height 36
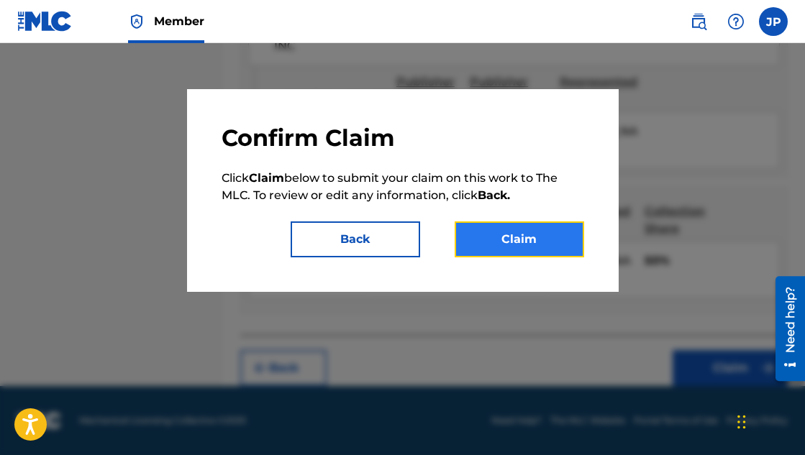
click at [524, 238] on button "Claim" at bounding box center [519, 240] width 129 height 36
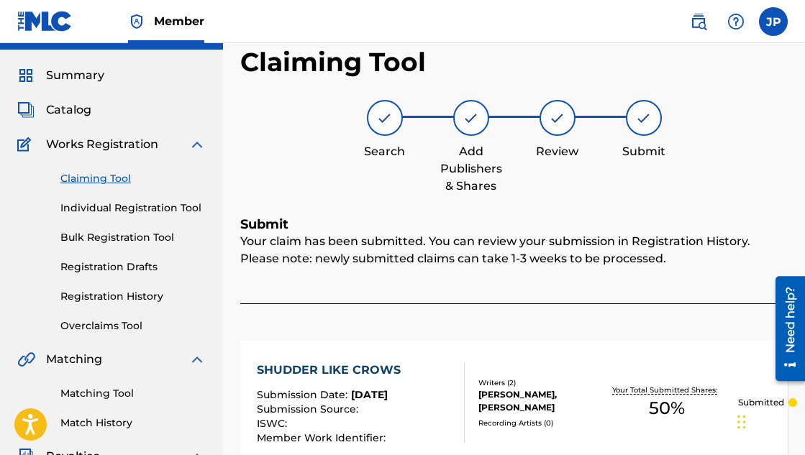
scroll to position [0, 0]
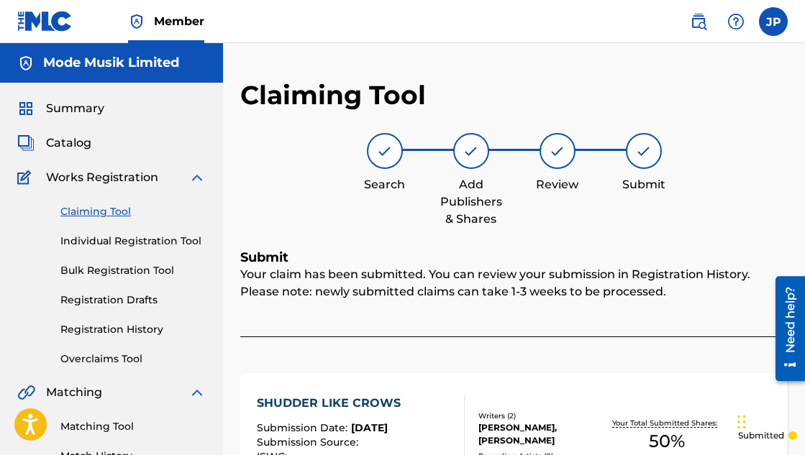
click at [99, 211] on link "Claiming Tool" at bounding box center [132, 211] width 145 height 15
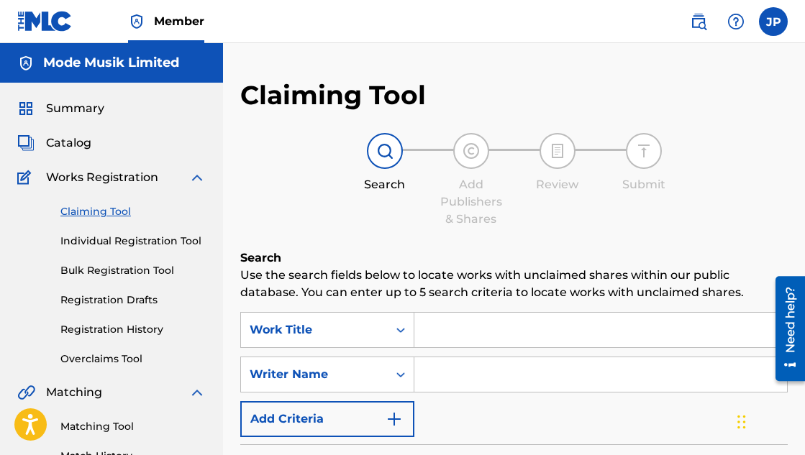
click at [486, 336] on input "Search Form" at bounding box center [600, 330] width 373 height 35
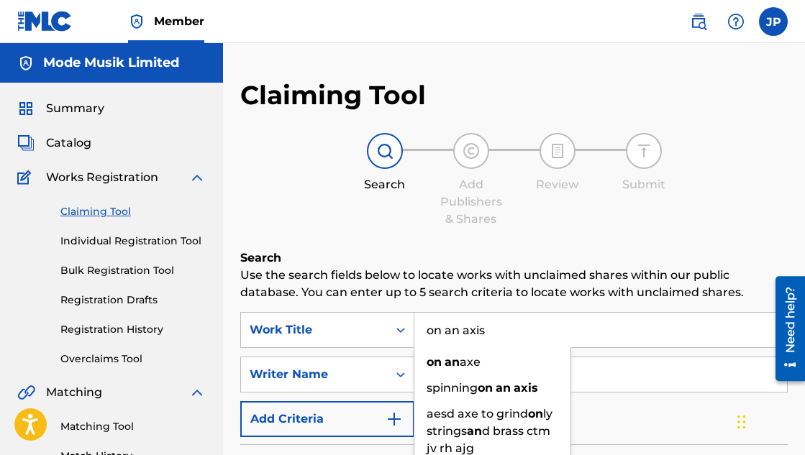
type input "on an axis"
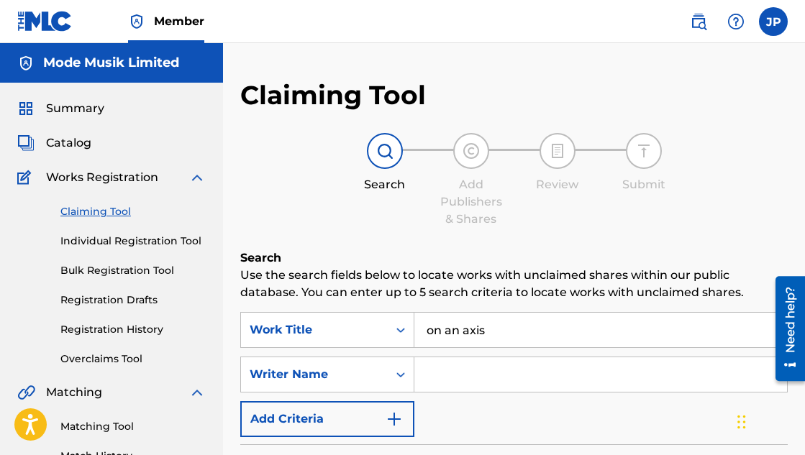
click at [445, 379] on input "Search Form" at bounding box center [600, 375] width 373 height 35
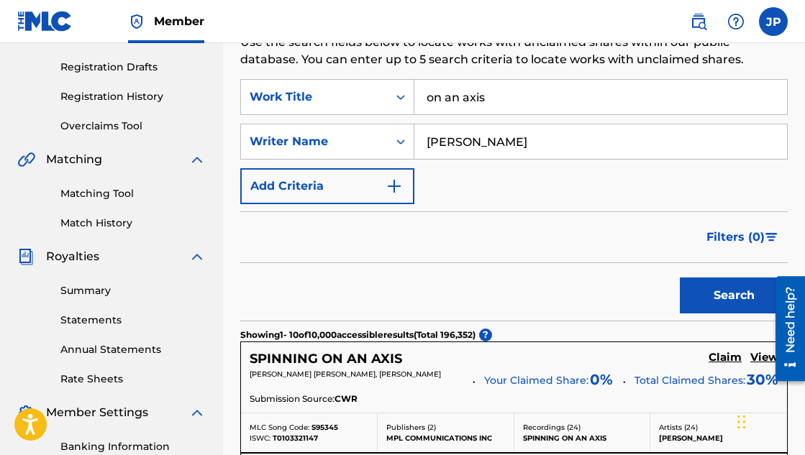
scroll to position [266, 0]
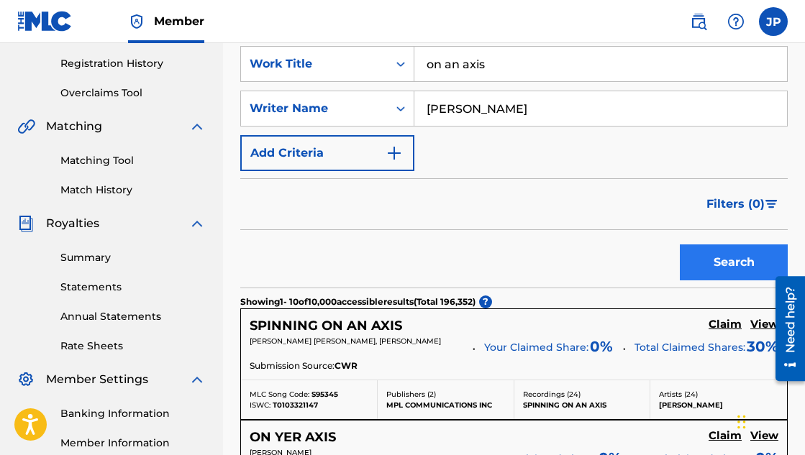
type input "[PERSON_NAME]"
click at [731, 269] on button "Search" at bounding box center [734, 263] width 108 height 36
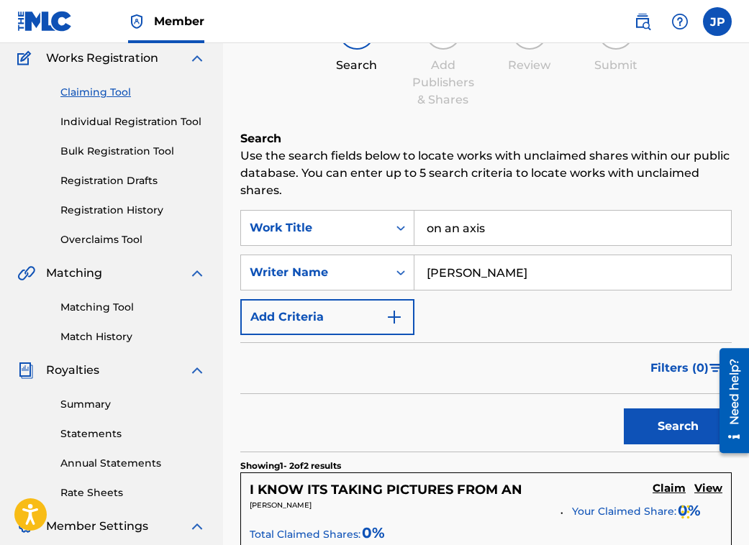
scroll to position [125, 0]
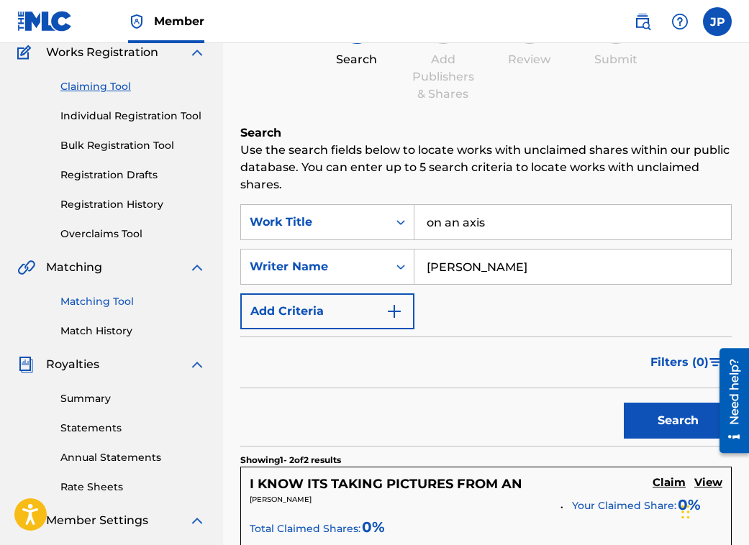
click at [108, 303] on link "Matching Tool" at bounding box center [132, 301] width 145 height 15
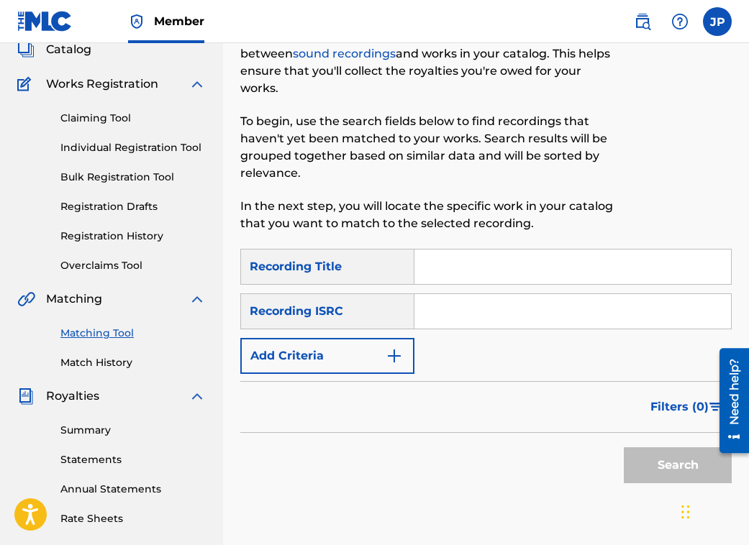
scroll to position [90, 0]
